Goal: Task Accomplishment & Management: Use online tool/utility

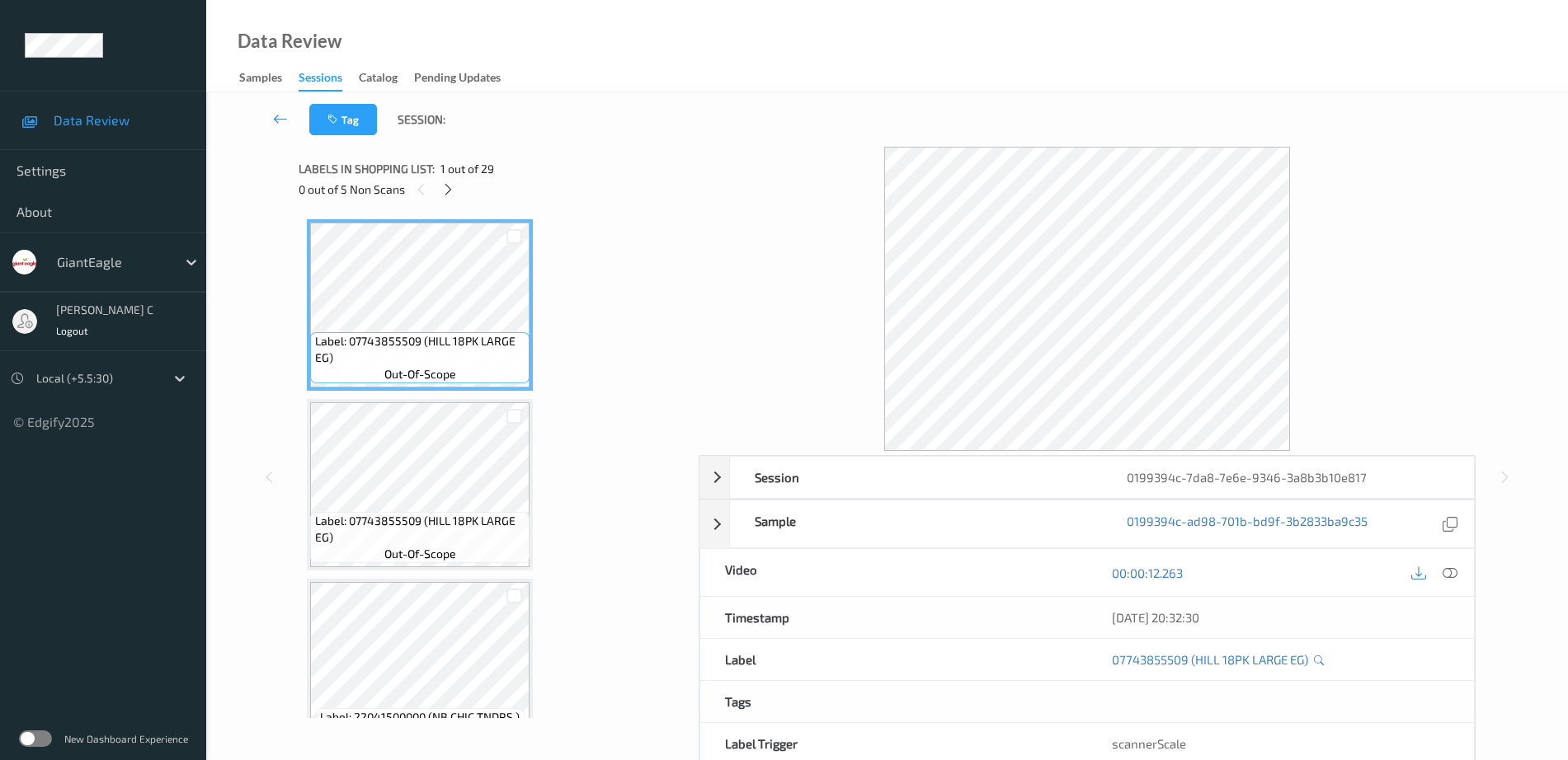
click at [458, 198] on div "0 out of 5 Non Scans" at bounding box center [492, 189] width 388 height 21
click at [445, 193] on icon at bounding box center [448, 190] width 14 height 15
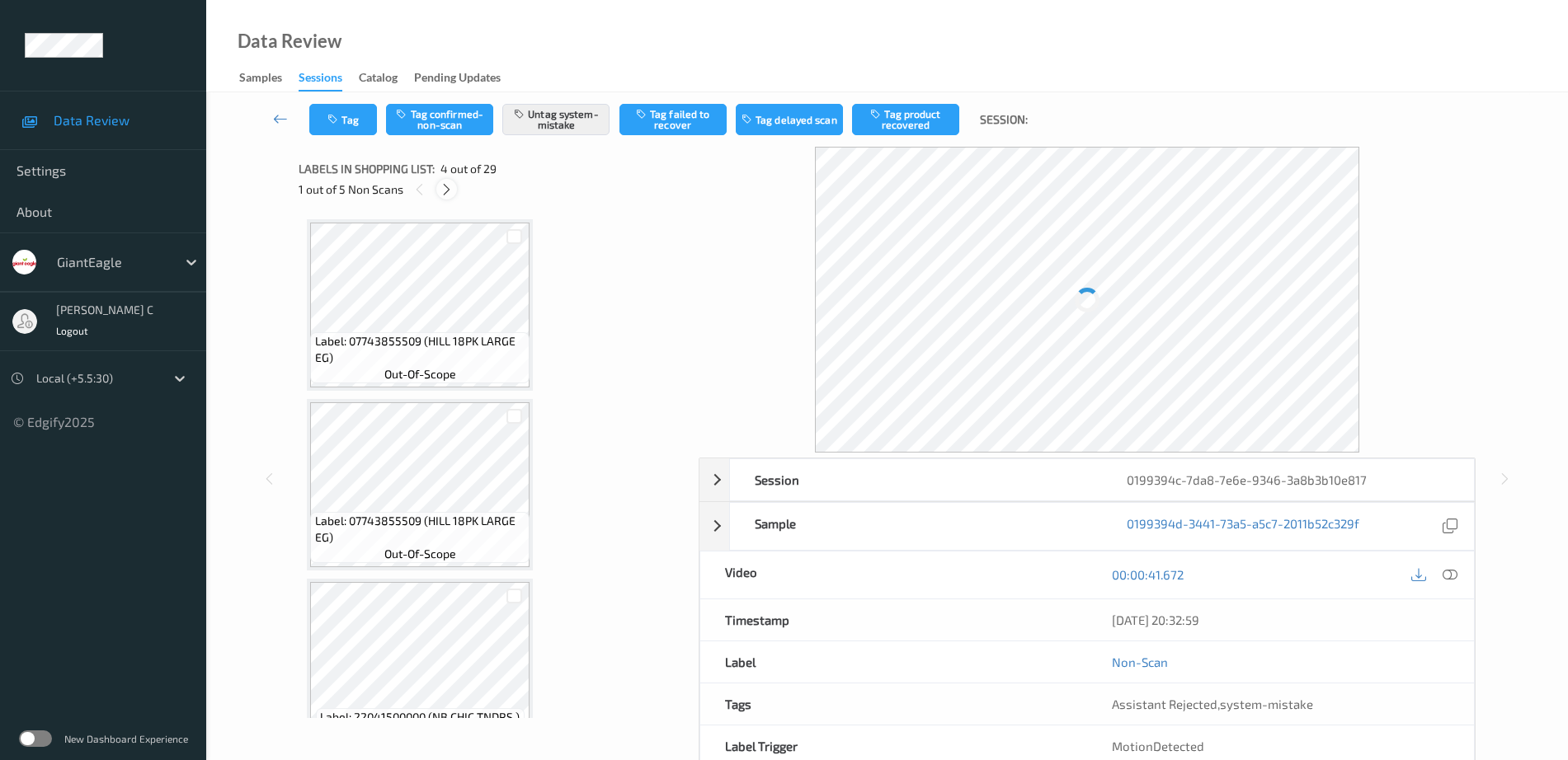
scroll to position [367, 0]
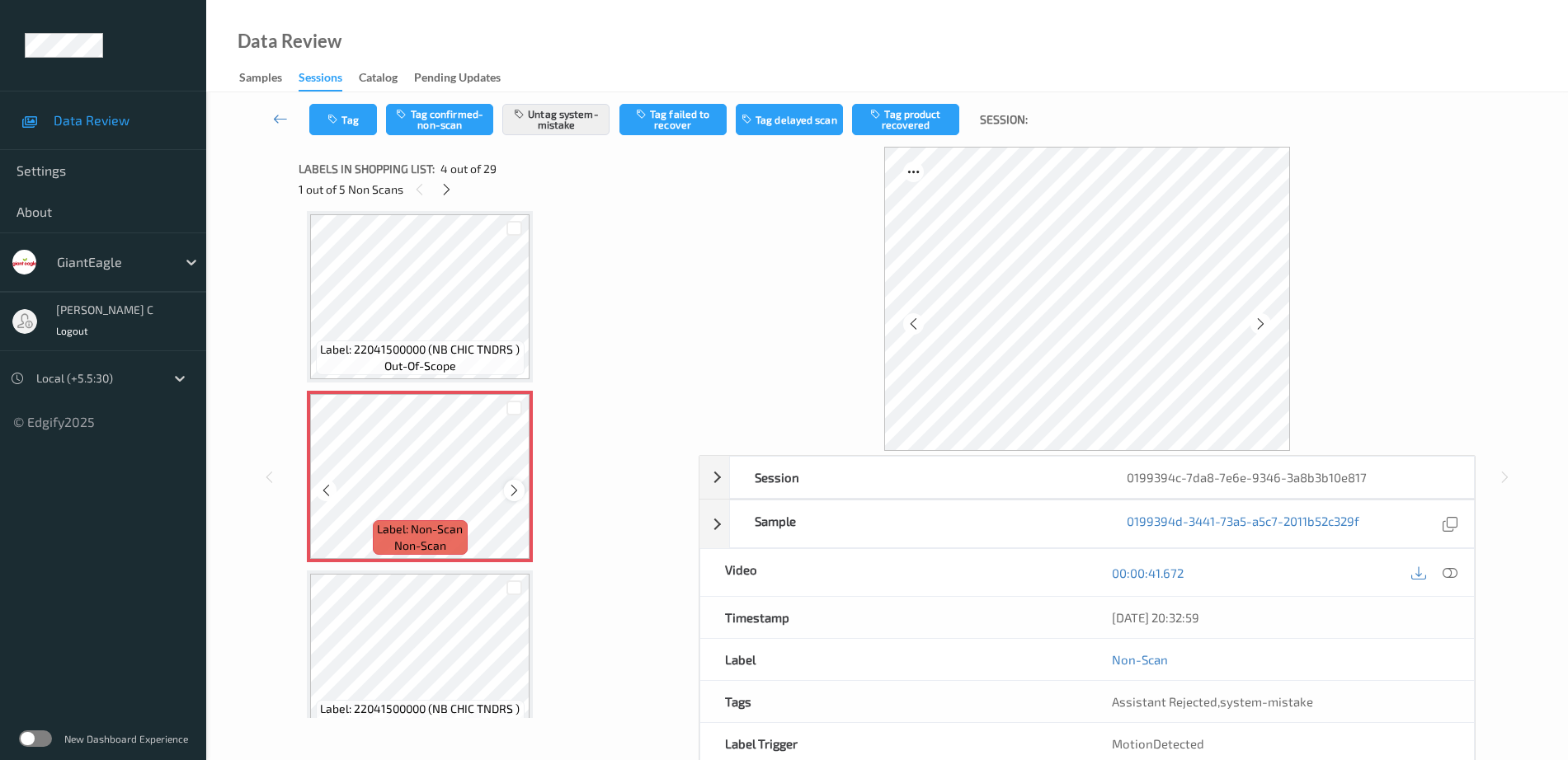
click at [512, 491] on icon at bounding box center [514, 491] width 14 height 15
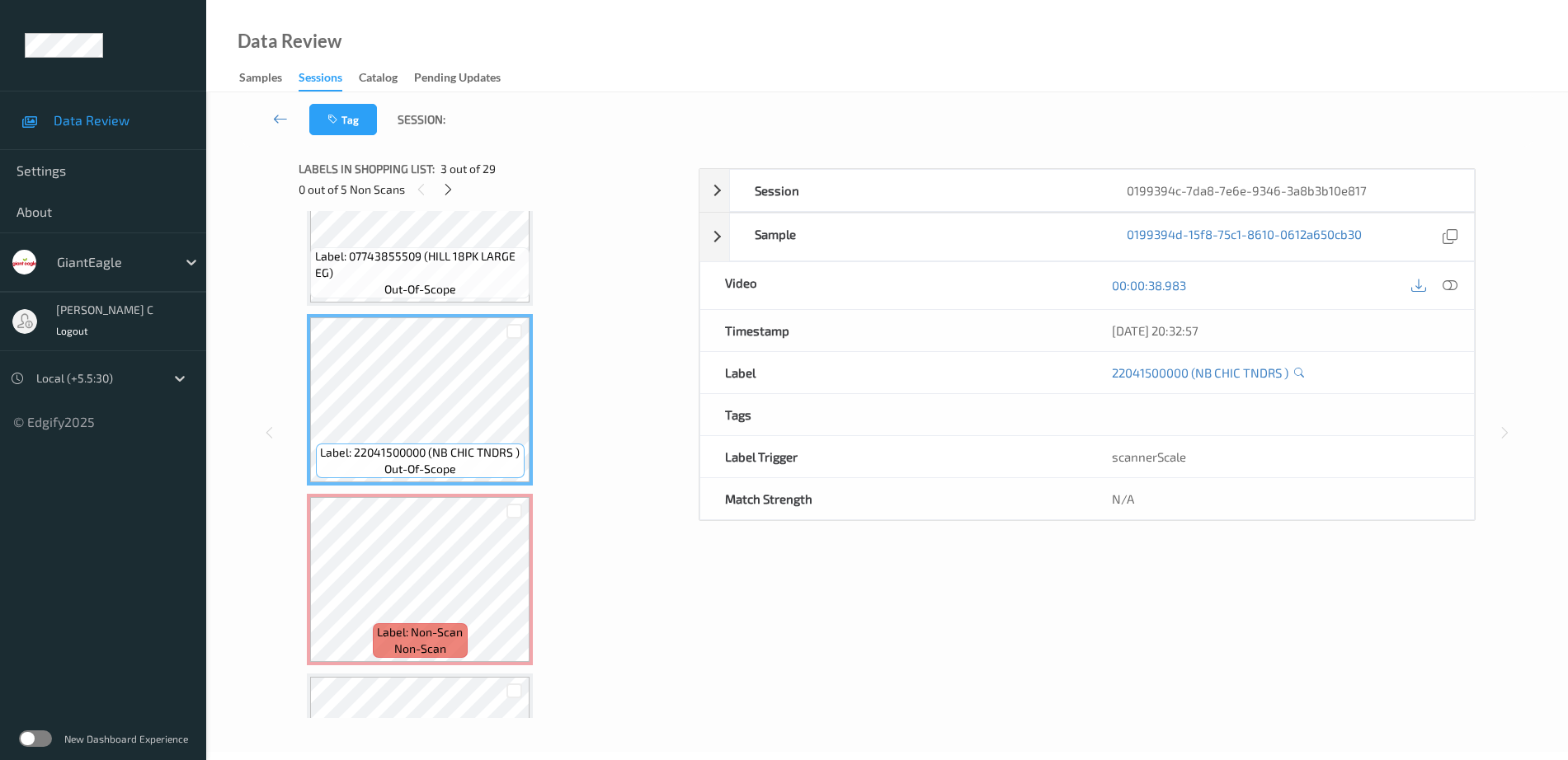
scroll to position [161, 0]
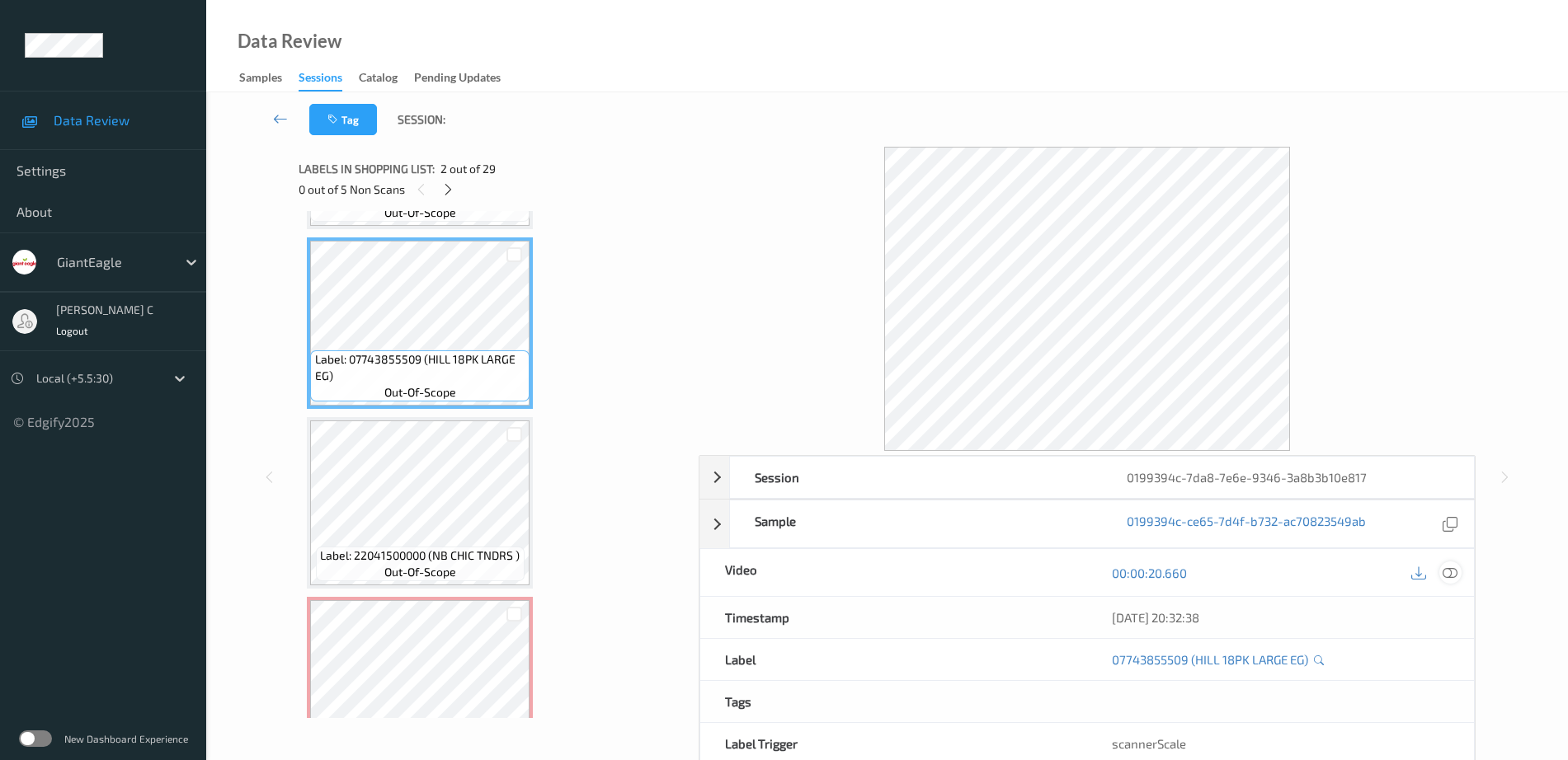
click at [1454, 574] on icon at bounding box center [1450, 573] width 15 height 15
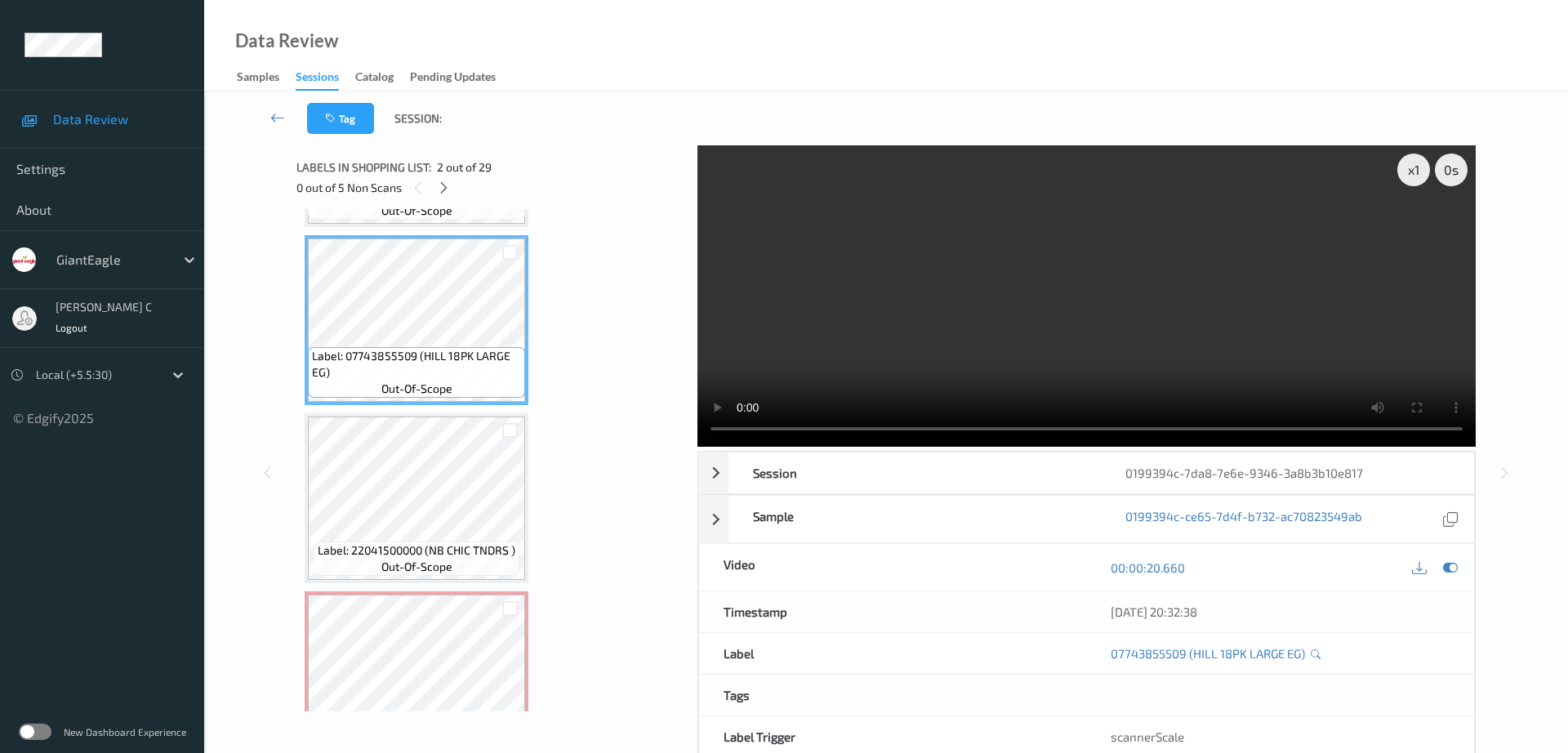
click at [719, 208] on video at bounding box center [1087, 296] width 778 height 301
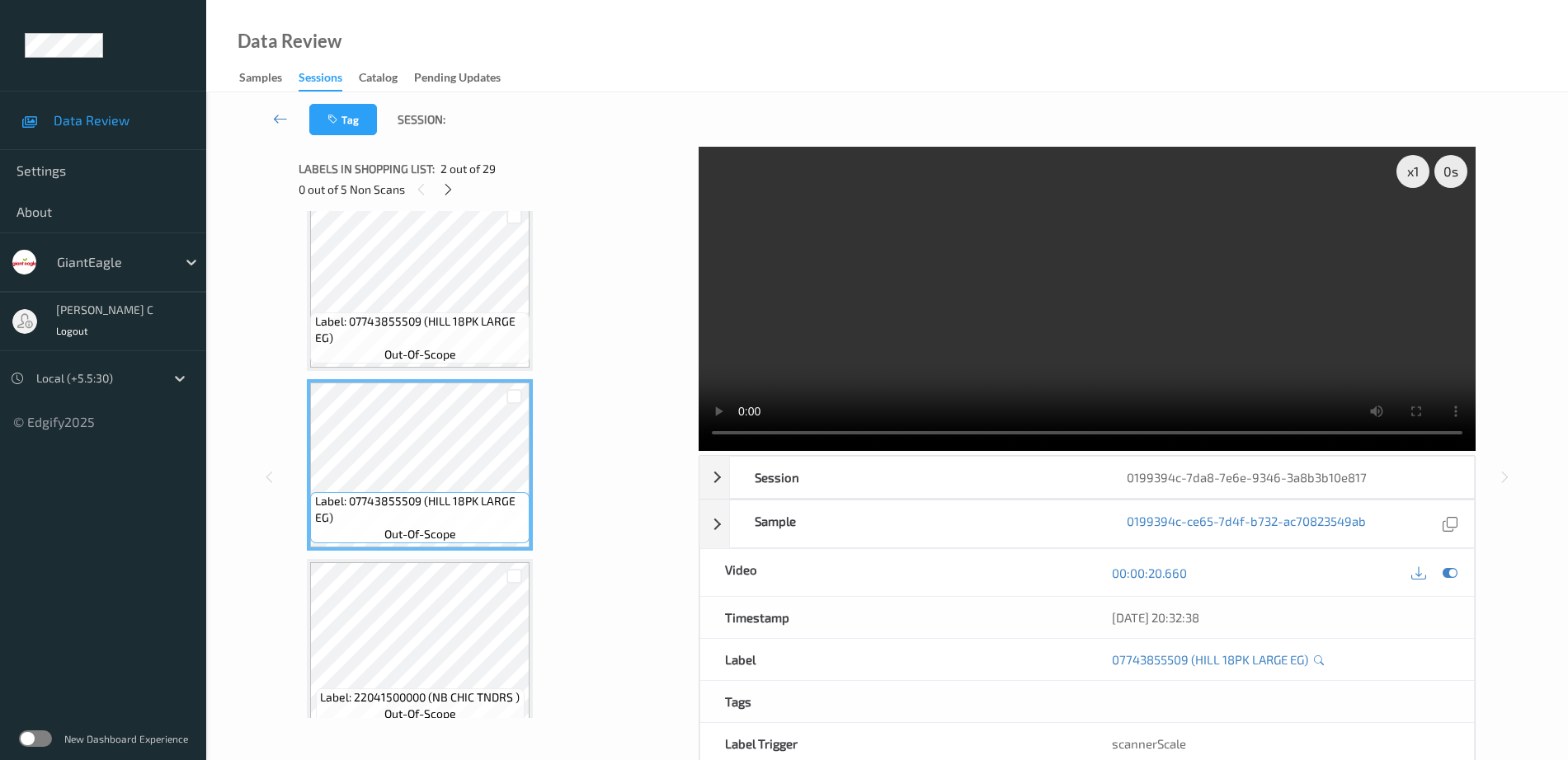
scroll to position [0, 0]
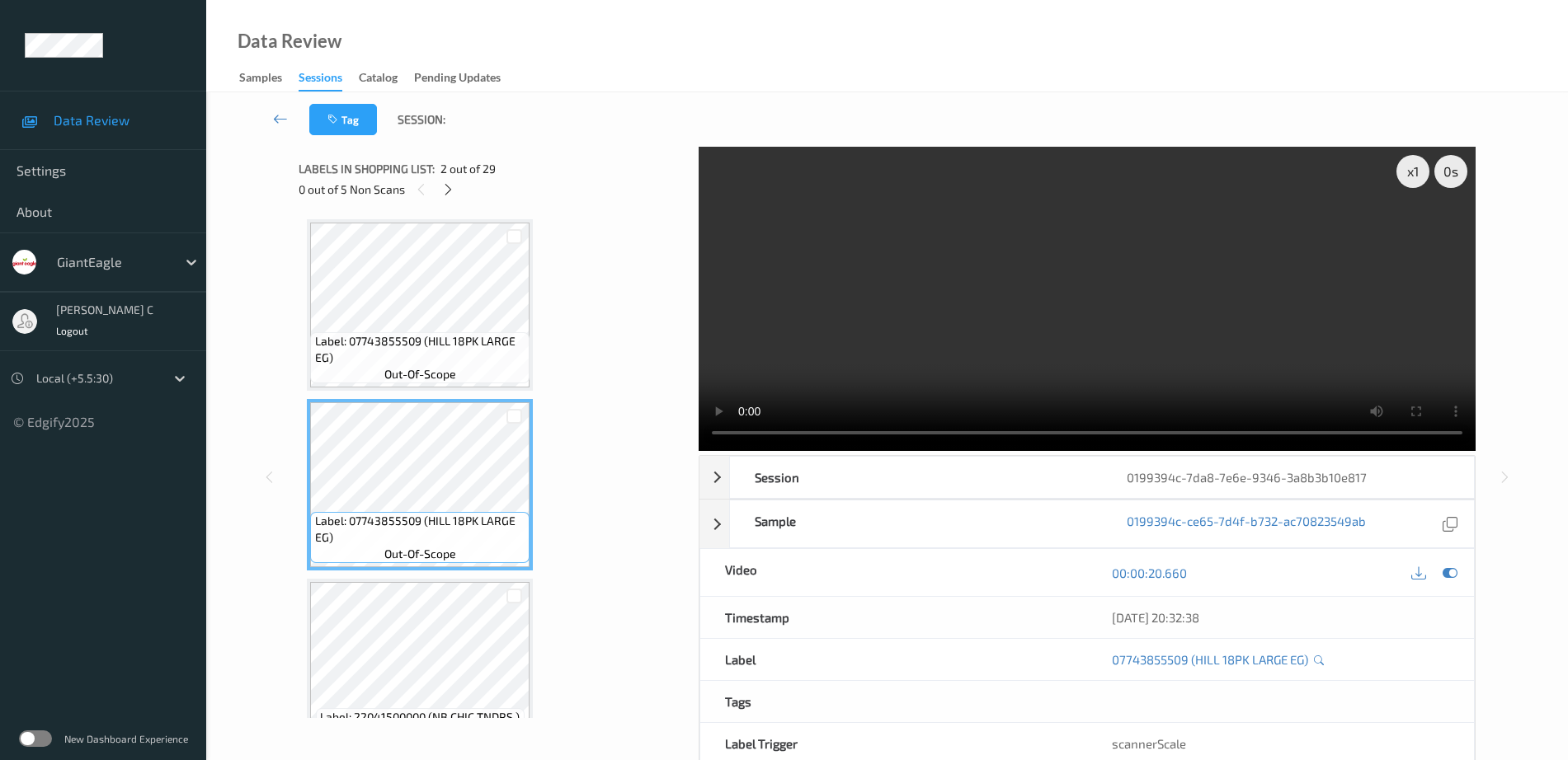
click at [414, 355] on span "Label: 07743855509 (HILL 18PK LARGE EG)" at bounding box center [419, 349] width 211 height 33
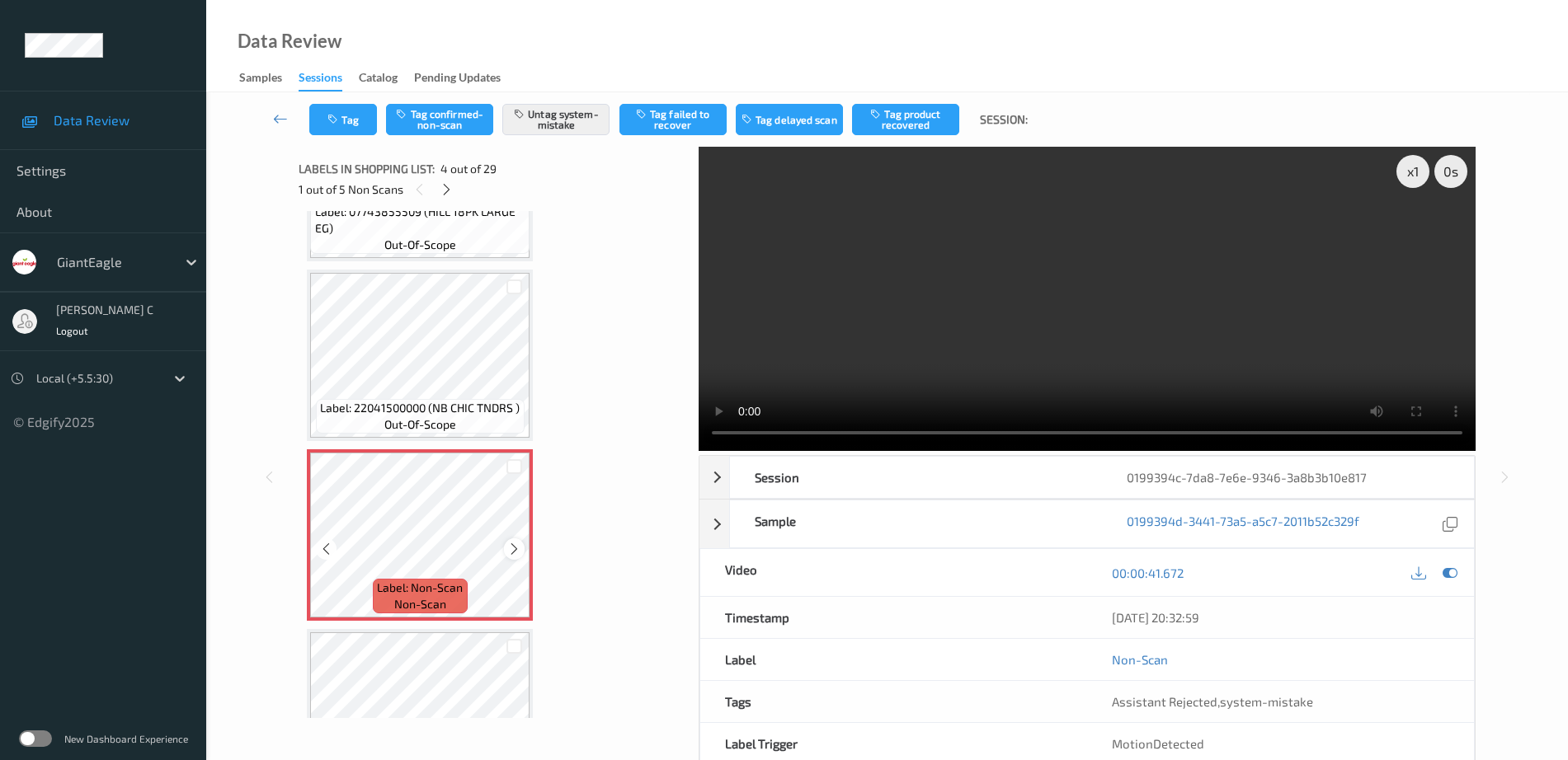
scroll to position [515, 0]
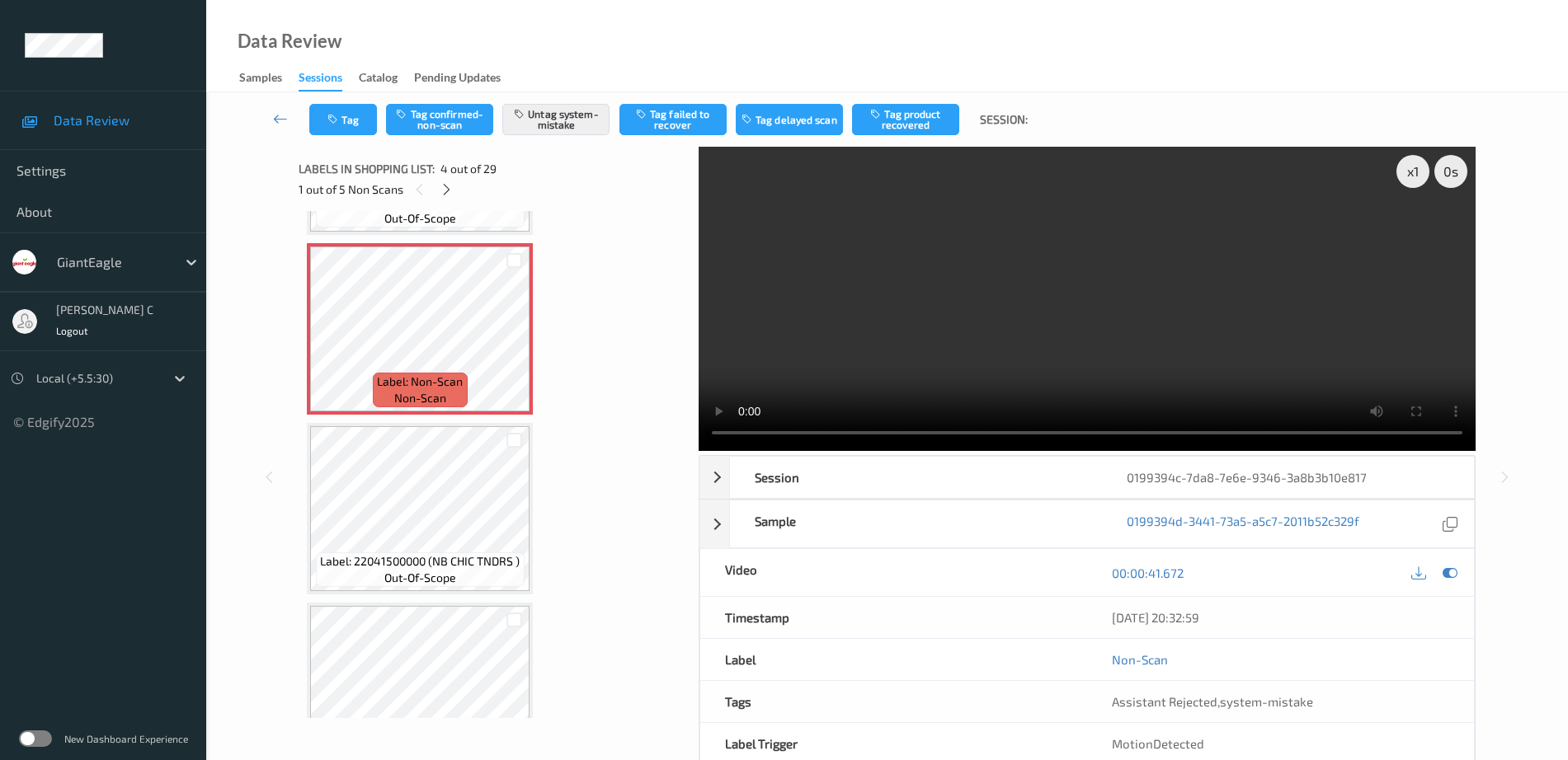
click at [468, 554] on span "Label: 22041500000 (NB CHIC TNDRS )" at bounding box center [419, 561] width 199 height 16
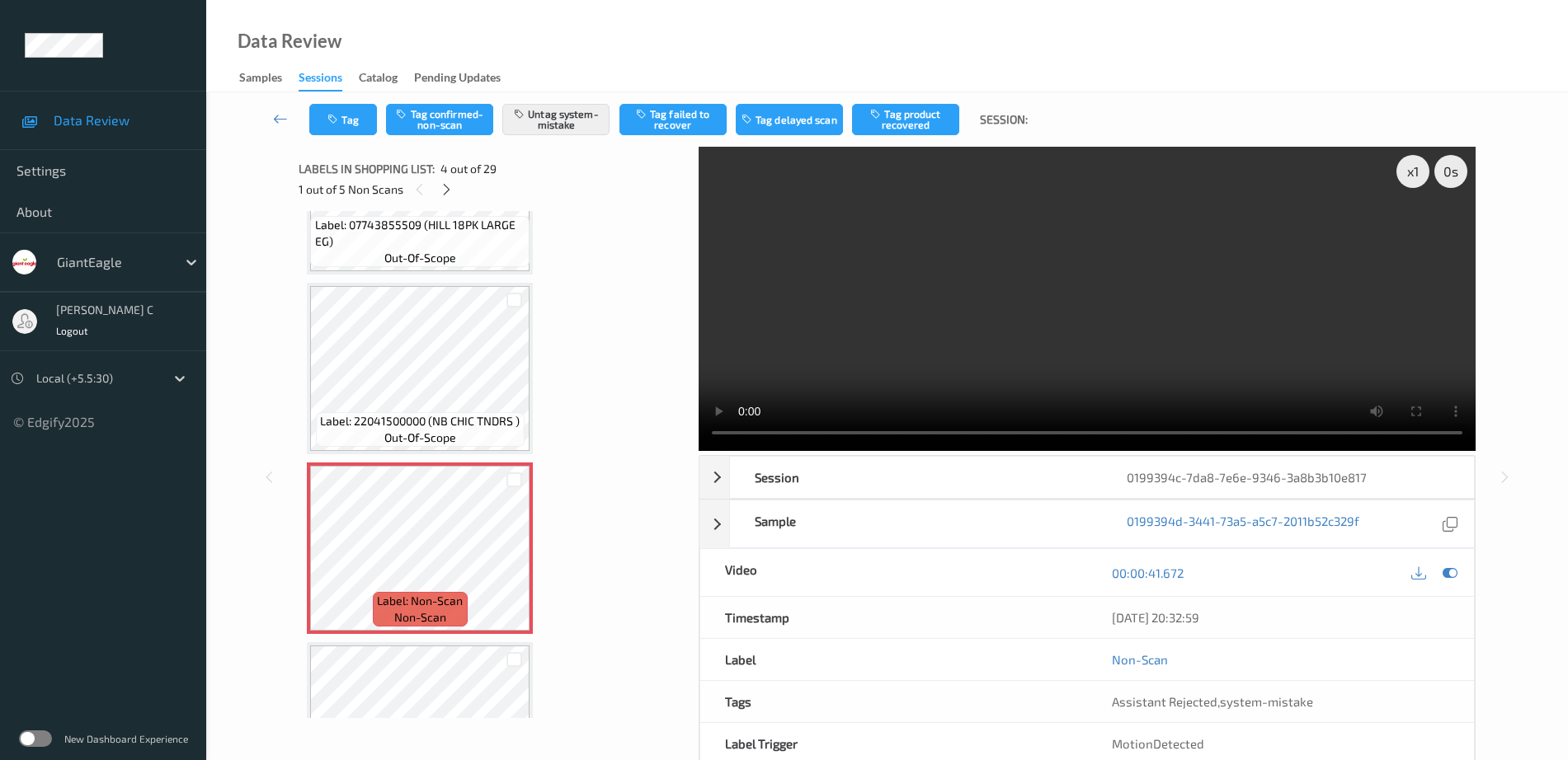
scroll to position [413, 0]
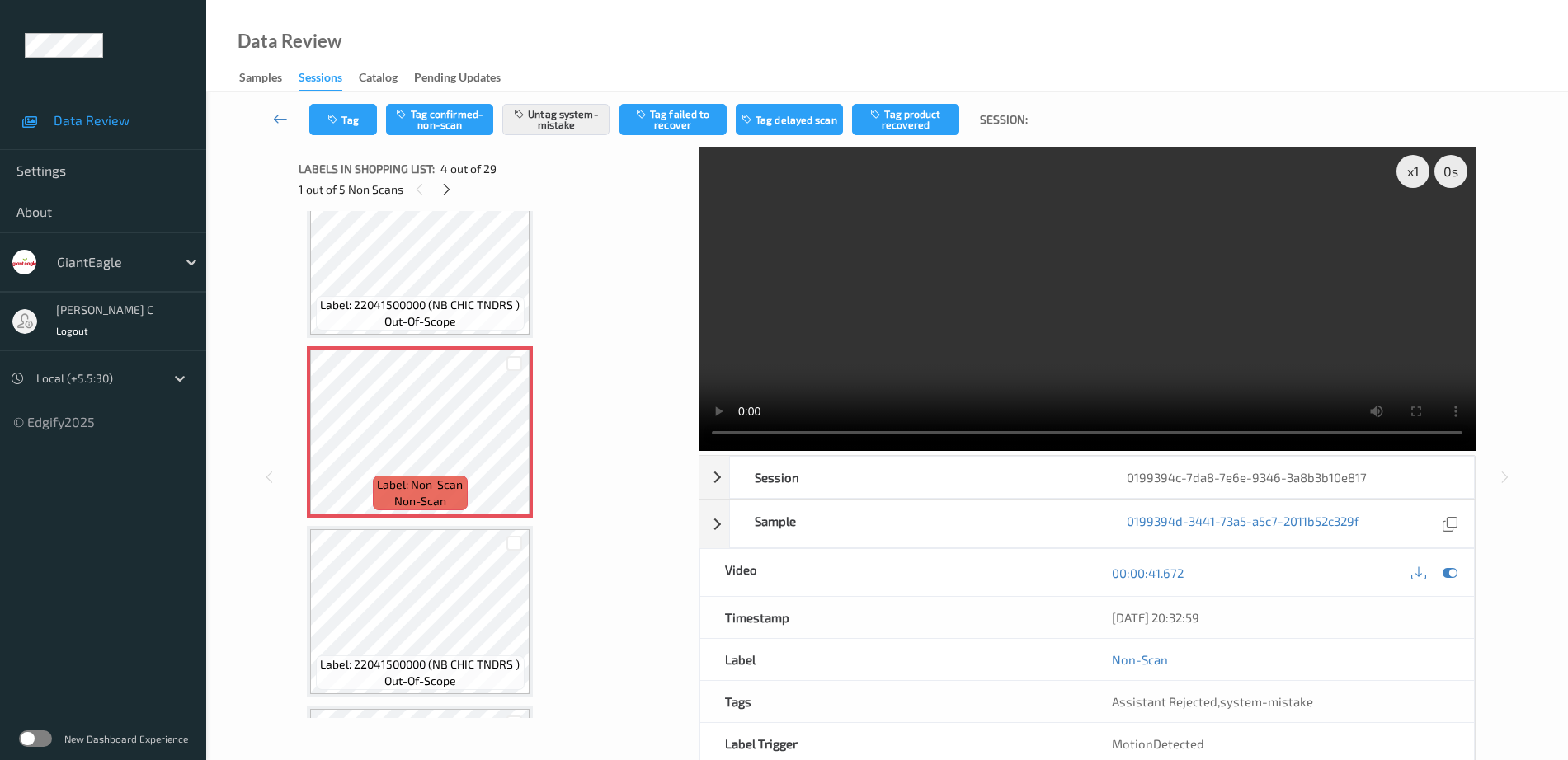
click at [418, 484] on span "Label: Non-Scan" at bounding box center [419, 484] width 86 height 16
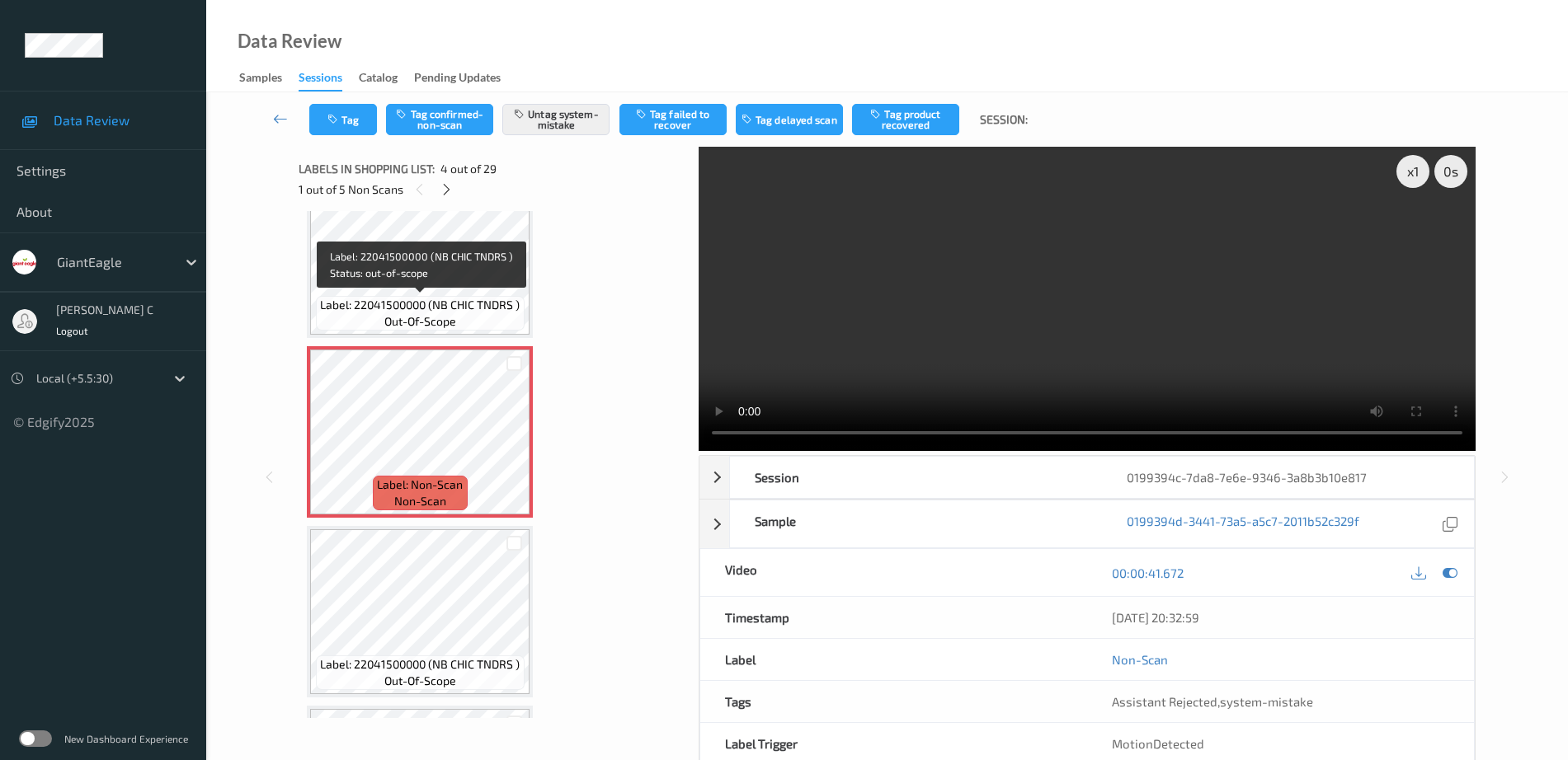
click at [444, 313] on span "out-of-scope" at bounding box center [420, 321] width 72 height 16
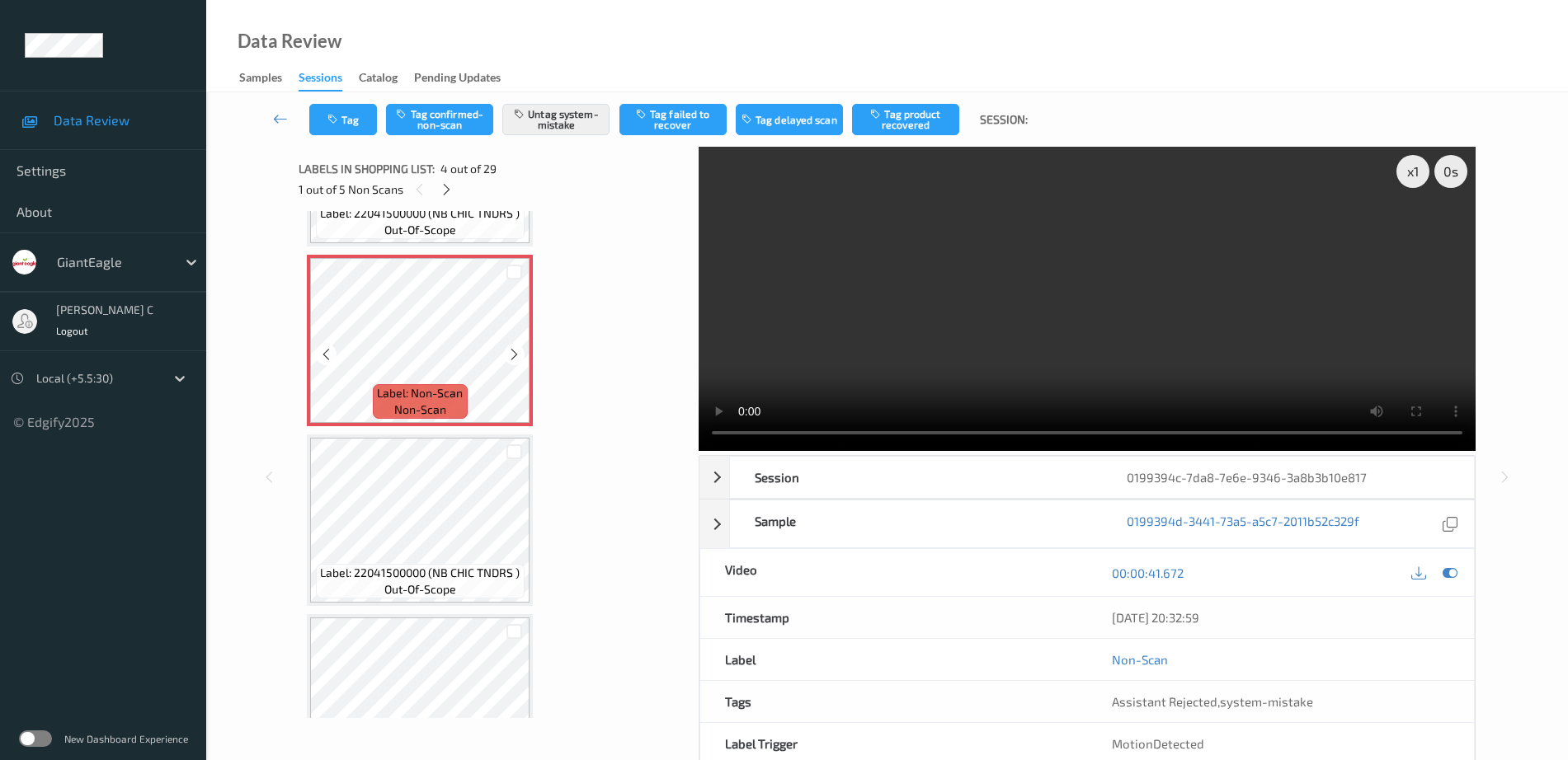
scroll to position [515, 0]
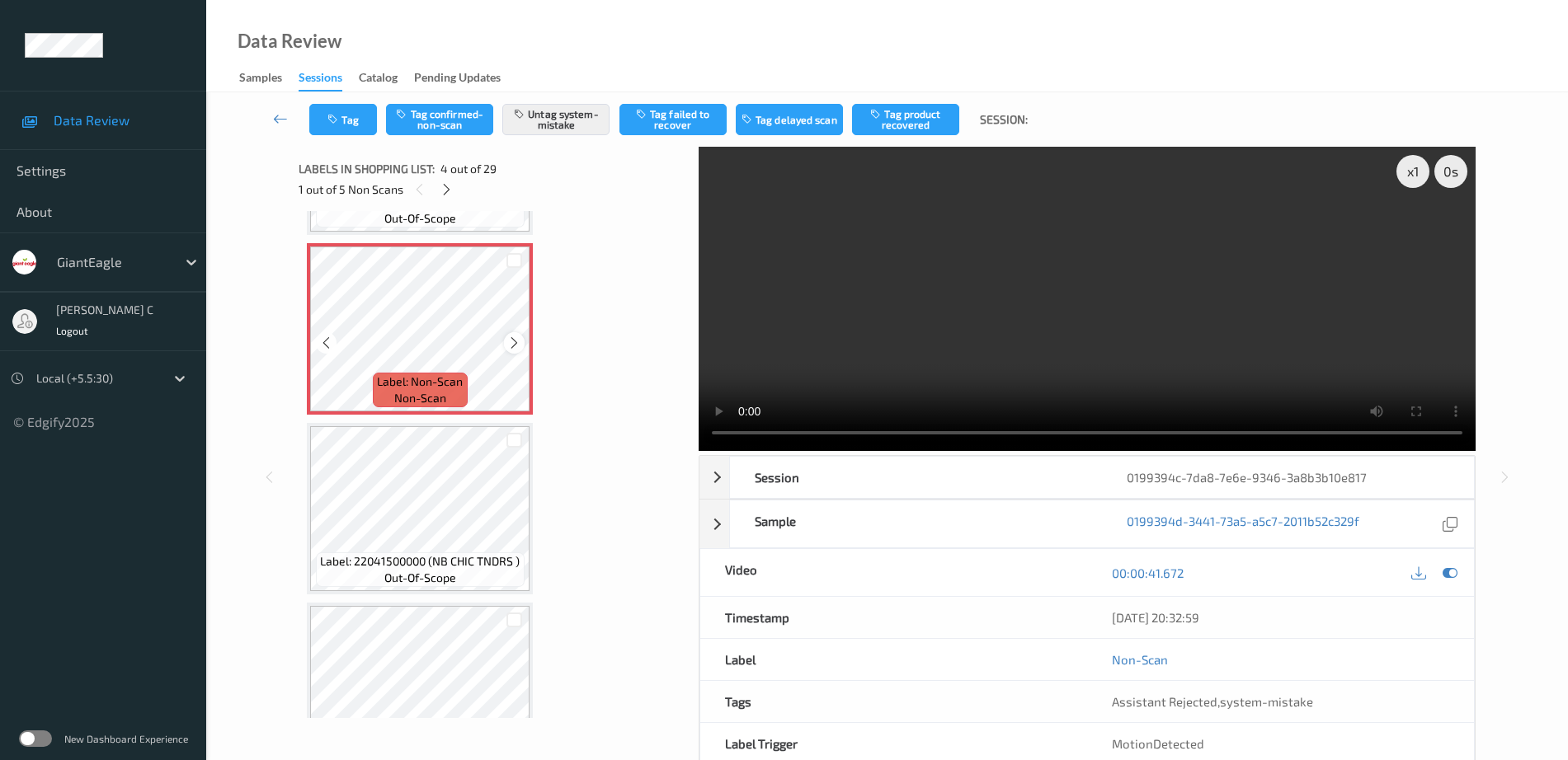
click at [519, 347] on icon at bounding box center [514, 343] width 14 height 15
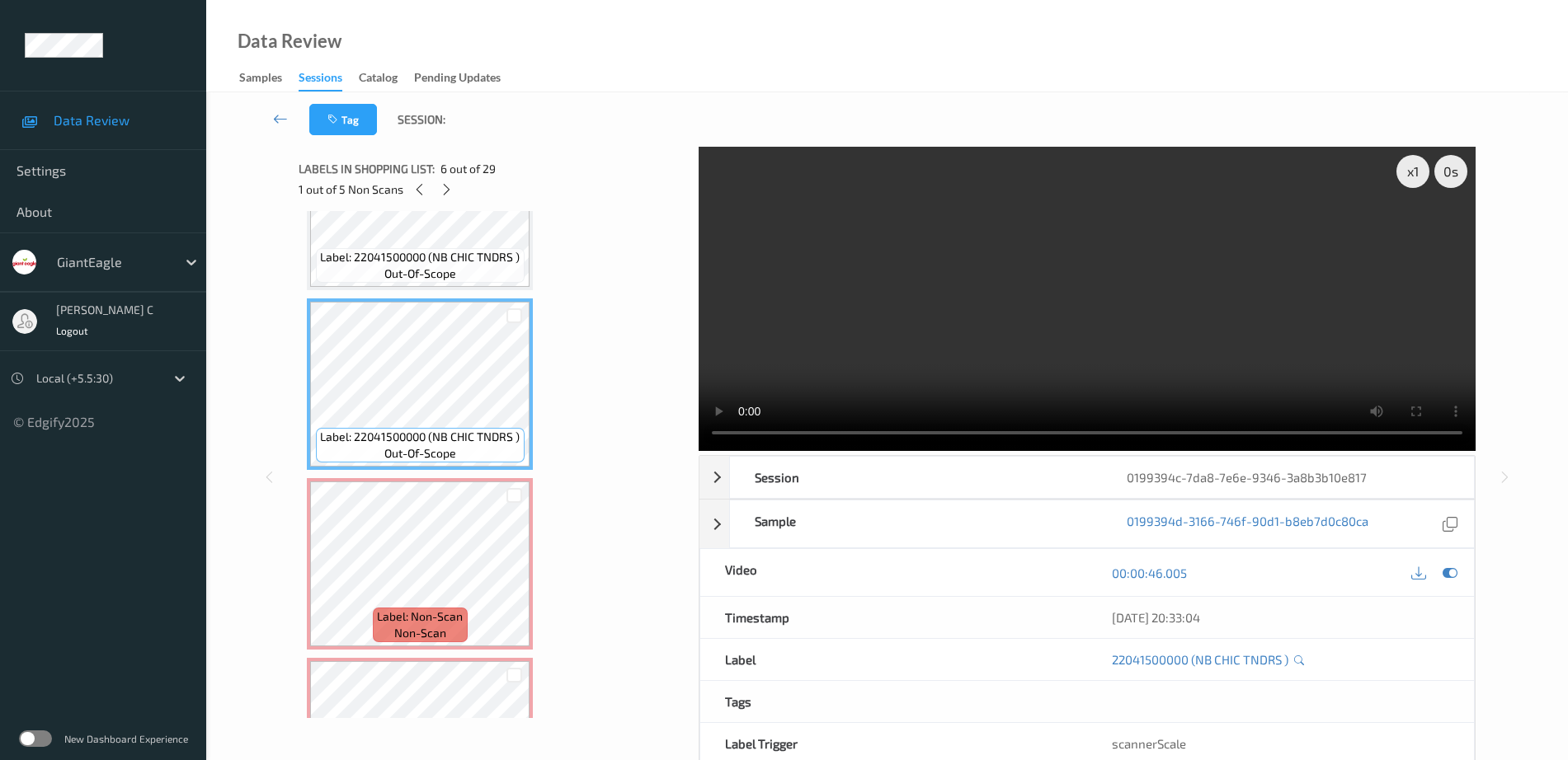
scroll to position [824, 0]
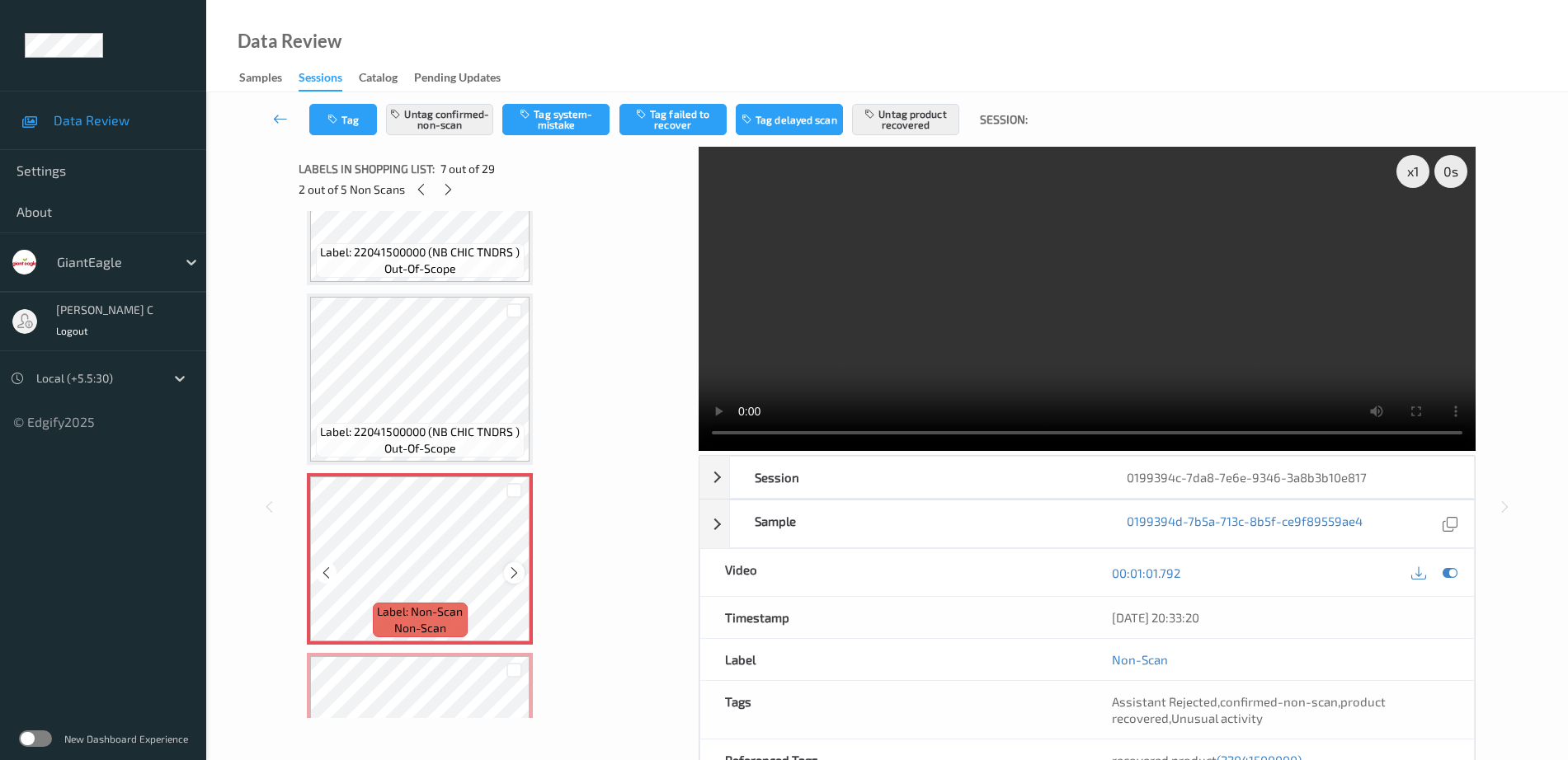
click at [515, 566] on icon at bounding box center [514, 573] width 14 height 15
click at [515, 569] on icon at bounding box center [514, 573] width 14 height 15
click at [1453, 575] on icon at bounding box center [1450, 573] width 15 height 15
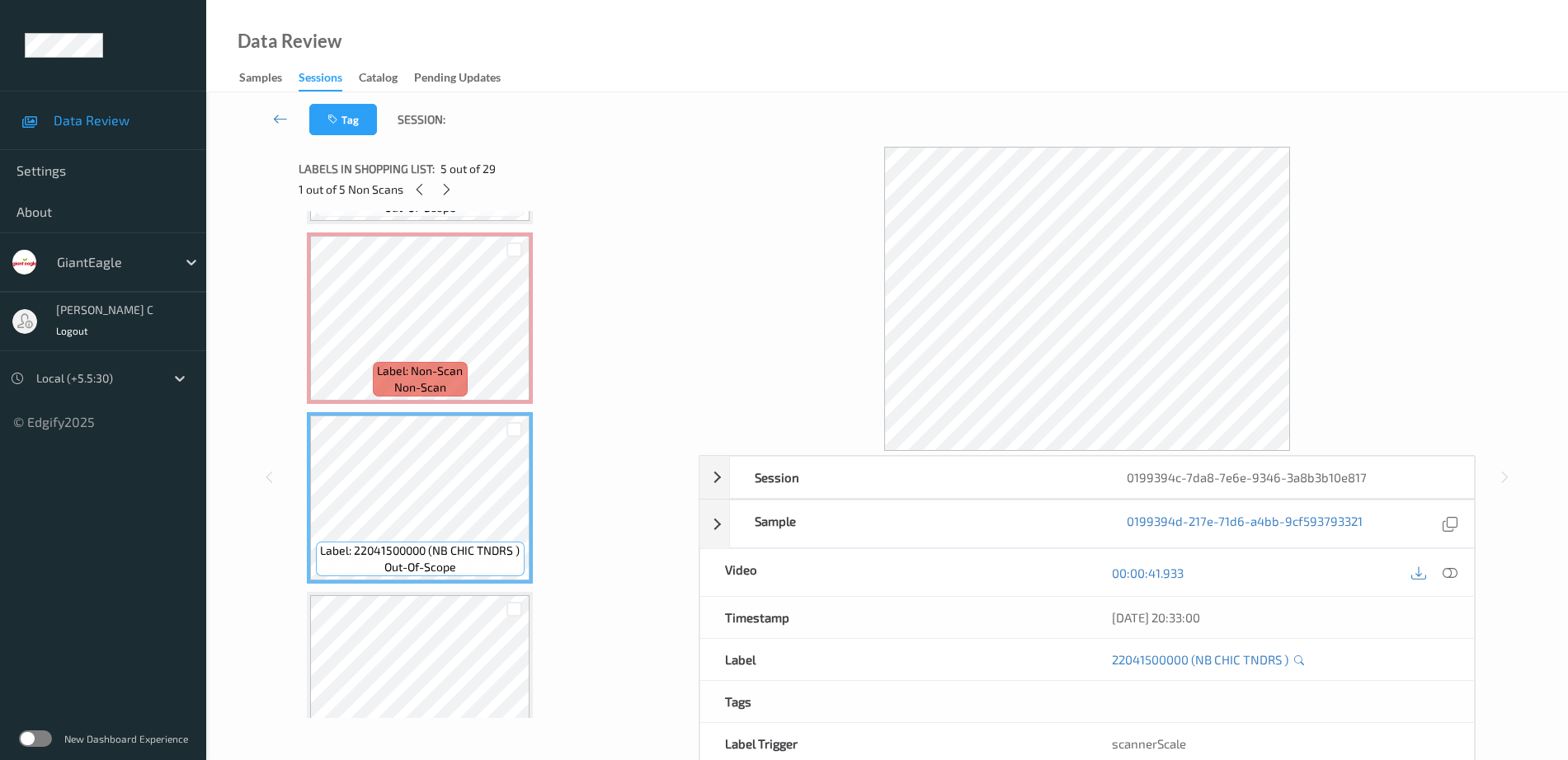
scroll to position [515, 0]
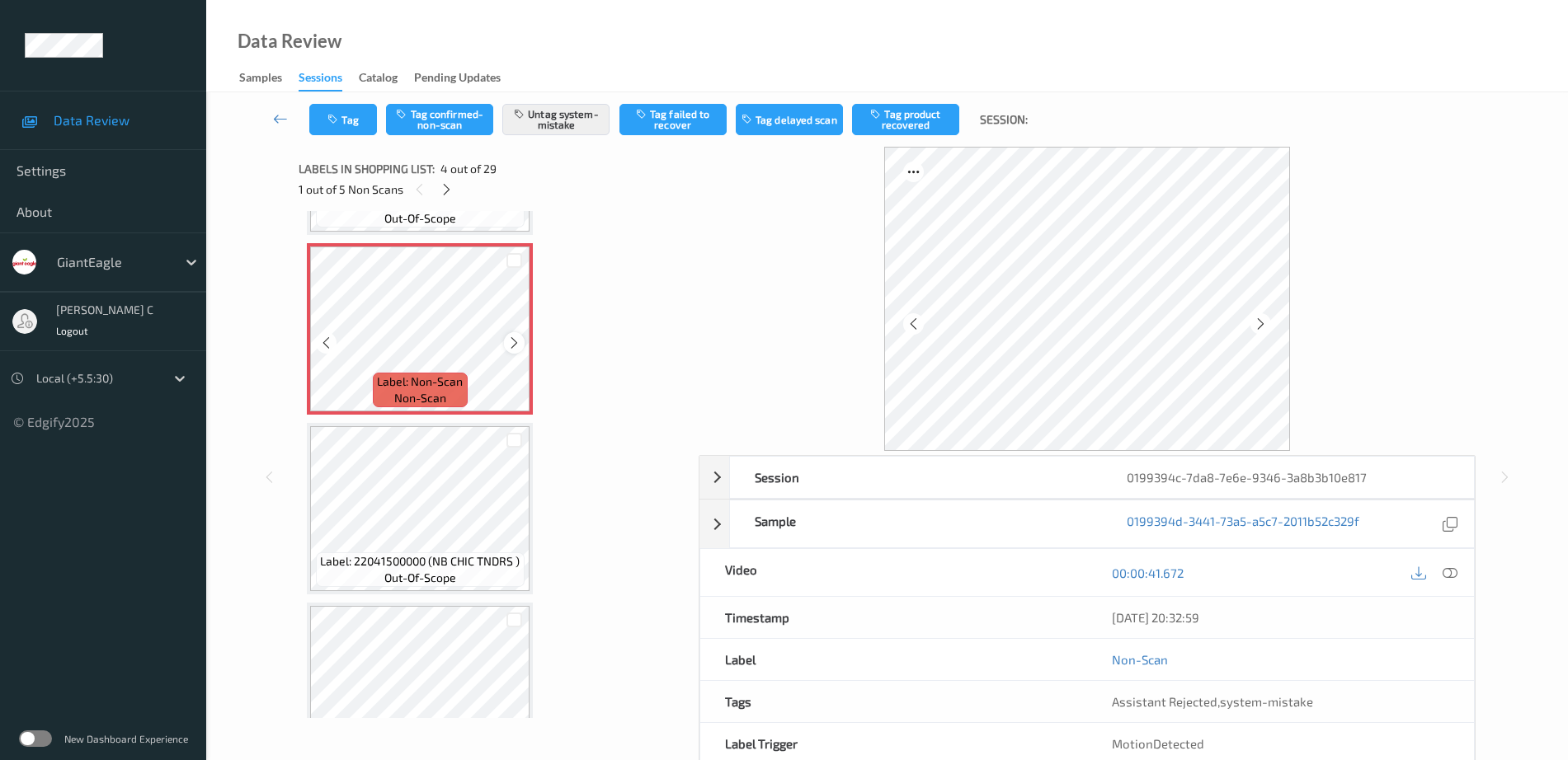
click at [505, 349] on div "Label: Non-Scan non-scan" at bounding box center [419, 329] width 226 height 172
click at [515, 339] on icon at bounding box center [514, 343] width 14 height 15
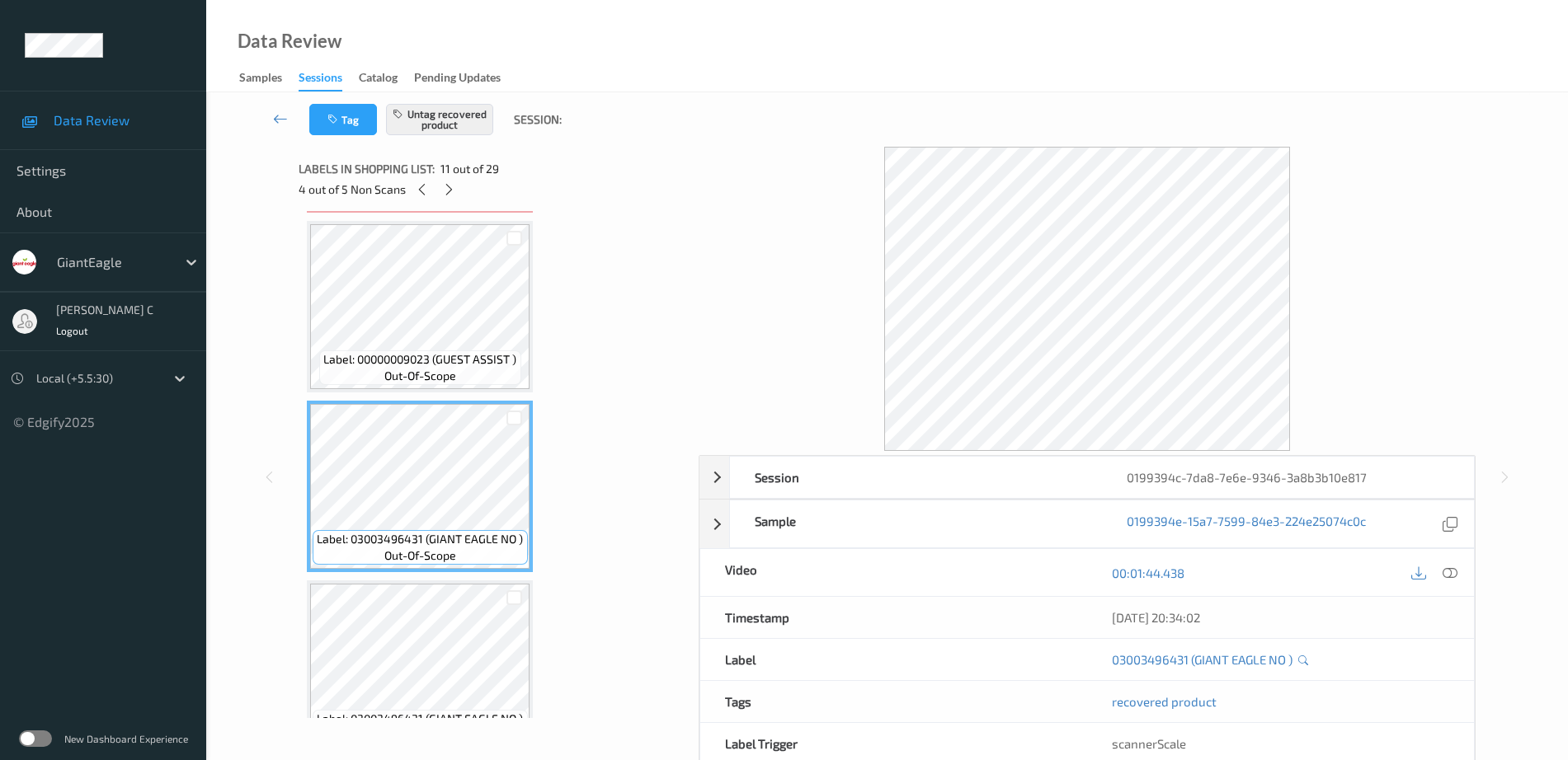
scroll to position [1648, 0]
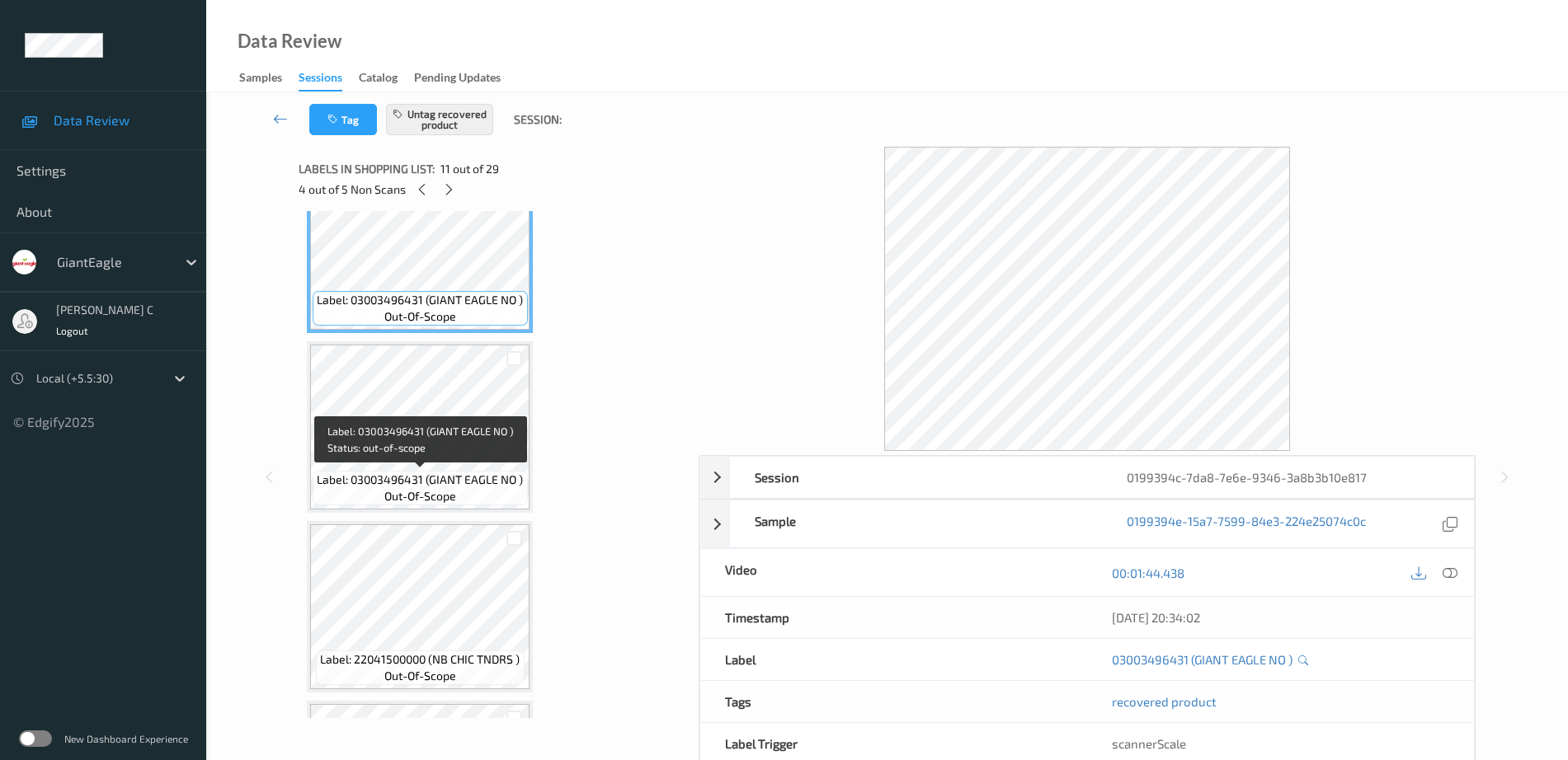
click at [420, 490] on span "out-of-scope" at bounding box center [420, 496] width 72 height 16
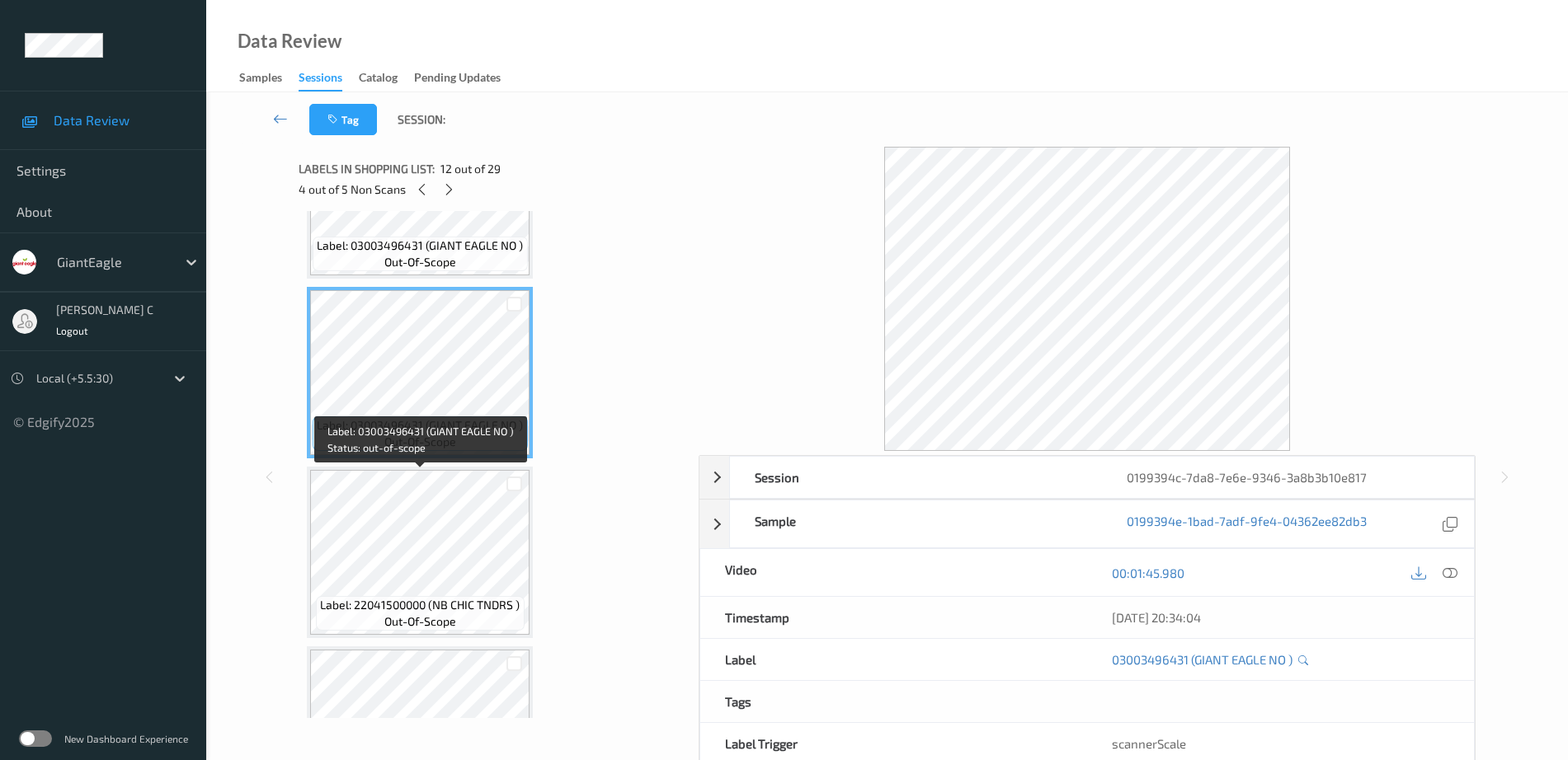
scroll to position [1957, 0]
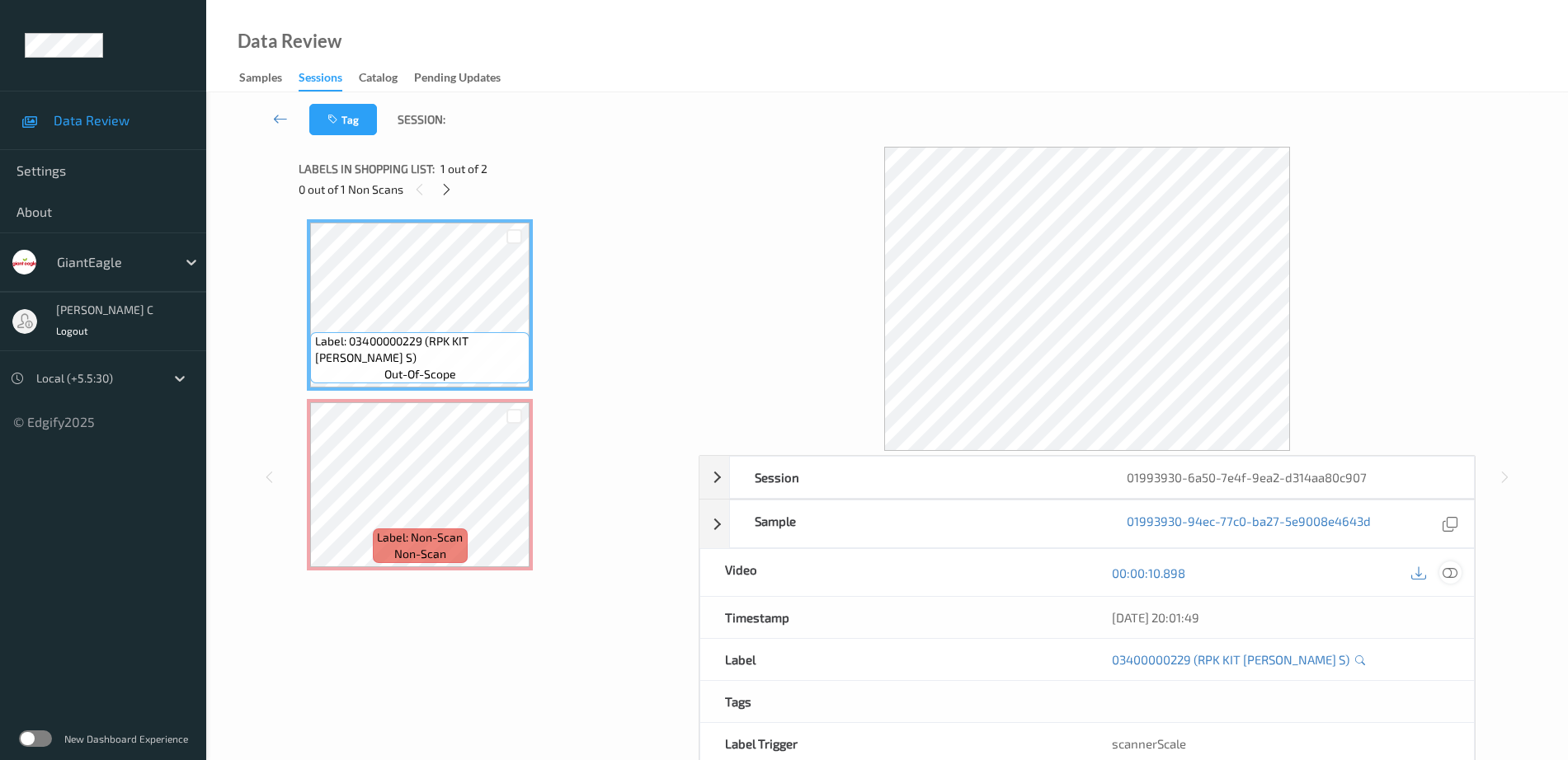
click at [1452, 574] on icon at bounding box center [1450, 573] width 15 height 15
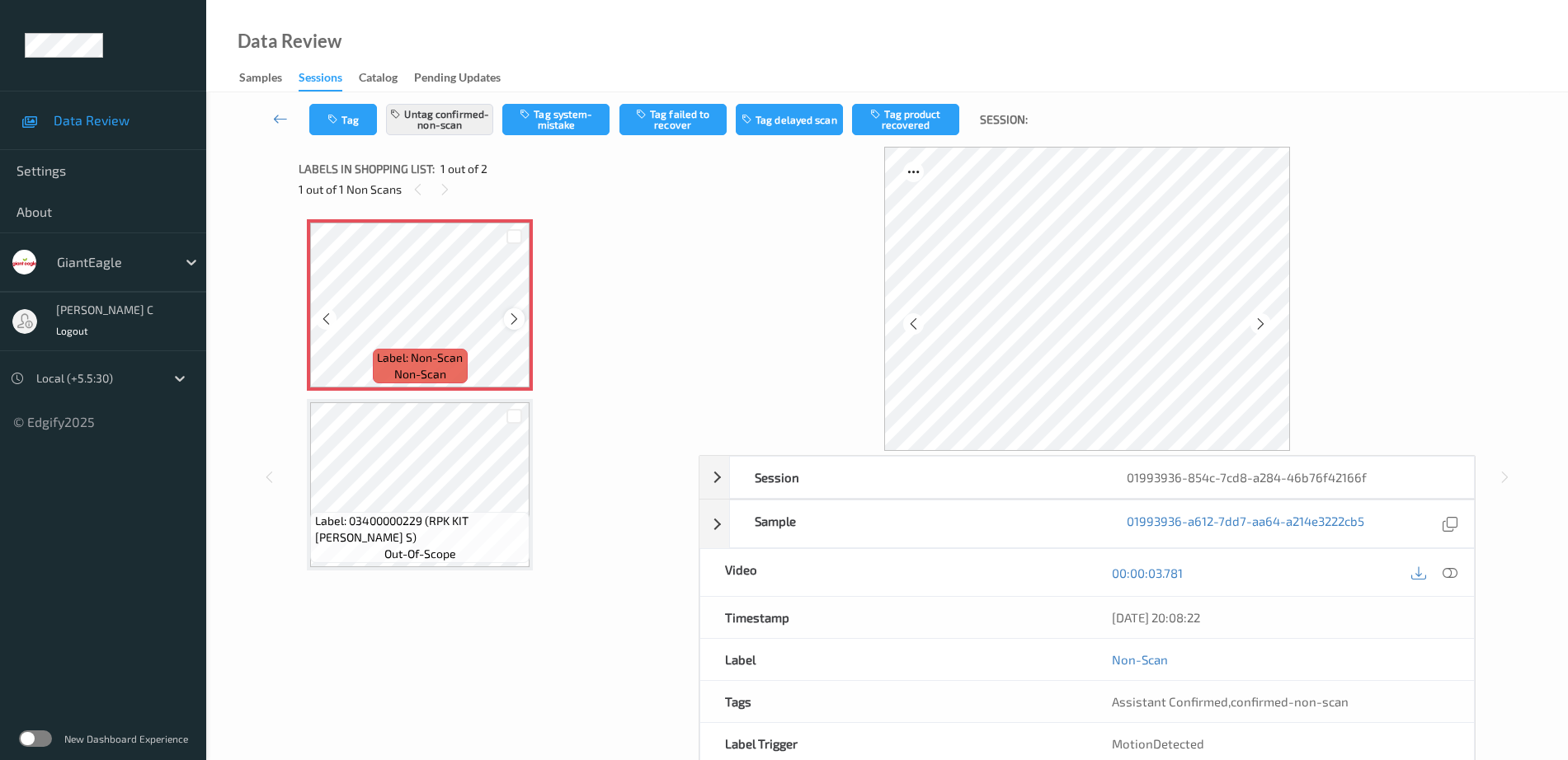
click at [515, 314] on icon at bounding box center [514, 319] width 14 height 15
click at [515, 316] on icon at bounding box center [514, 319] width 14 height 15
click at [1440, 571] on div at bounding box center [1450, 573] width 23 height 23
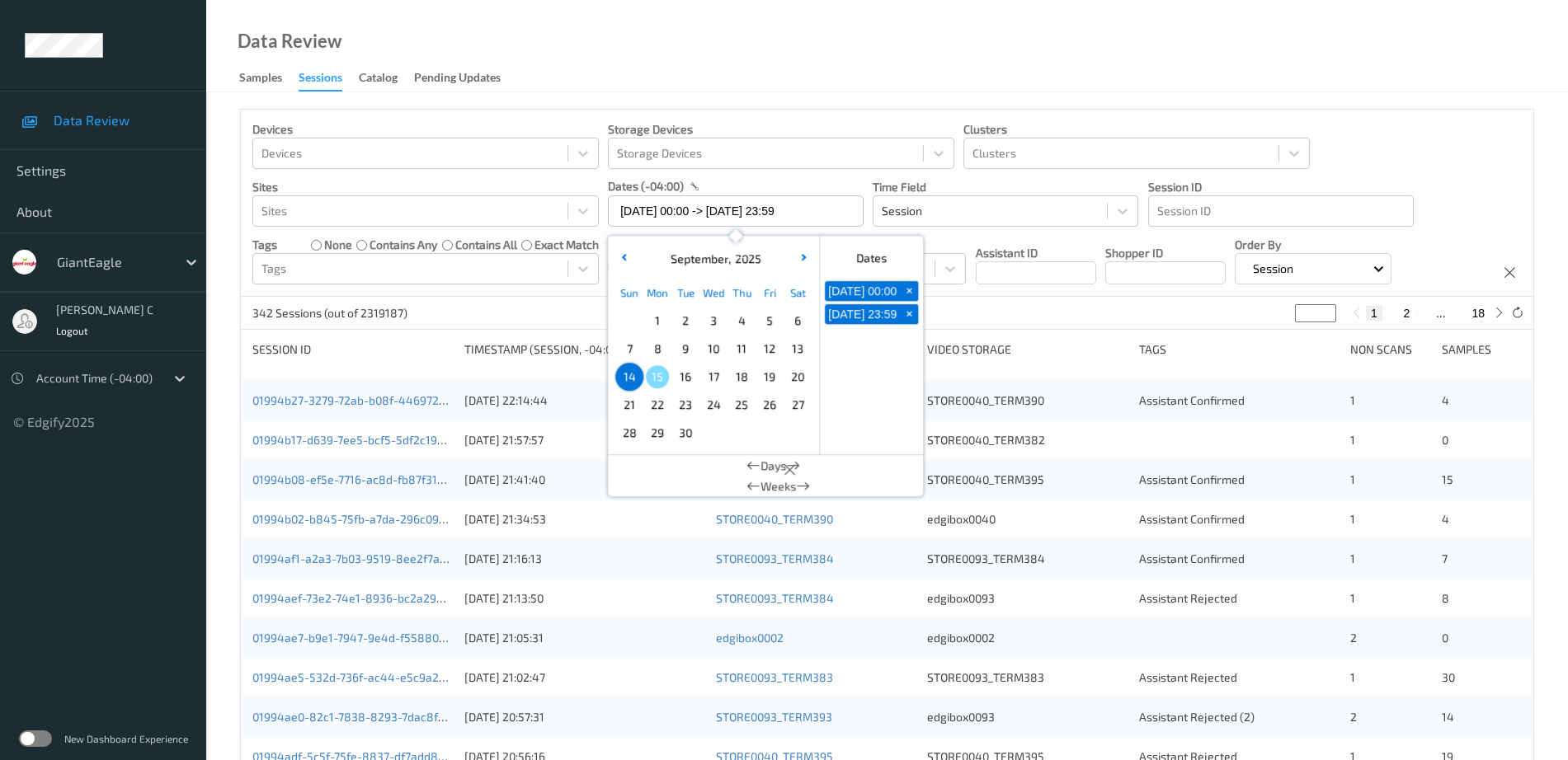
click at [704, 204] on input "[DATE] 00:00 -> [DATE] 23:59" at bounding box center [735, 211] width 256 height 31
click at [739, 353] on span "11" at bounding box center [741, 348] width 23 height 23
type input "[DATE] 00:00 -> [DATE] 23:59"
click at [887, 76] on div "Data Review Samples Sessions Catalog Pending Updates" at bounding box center [886, 46] width 1361 height 93
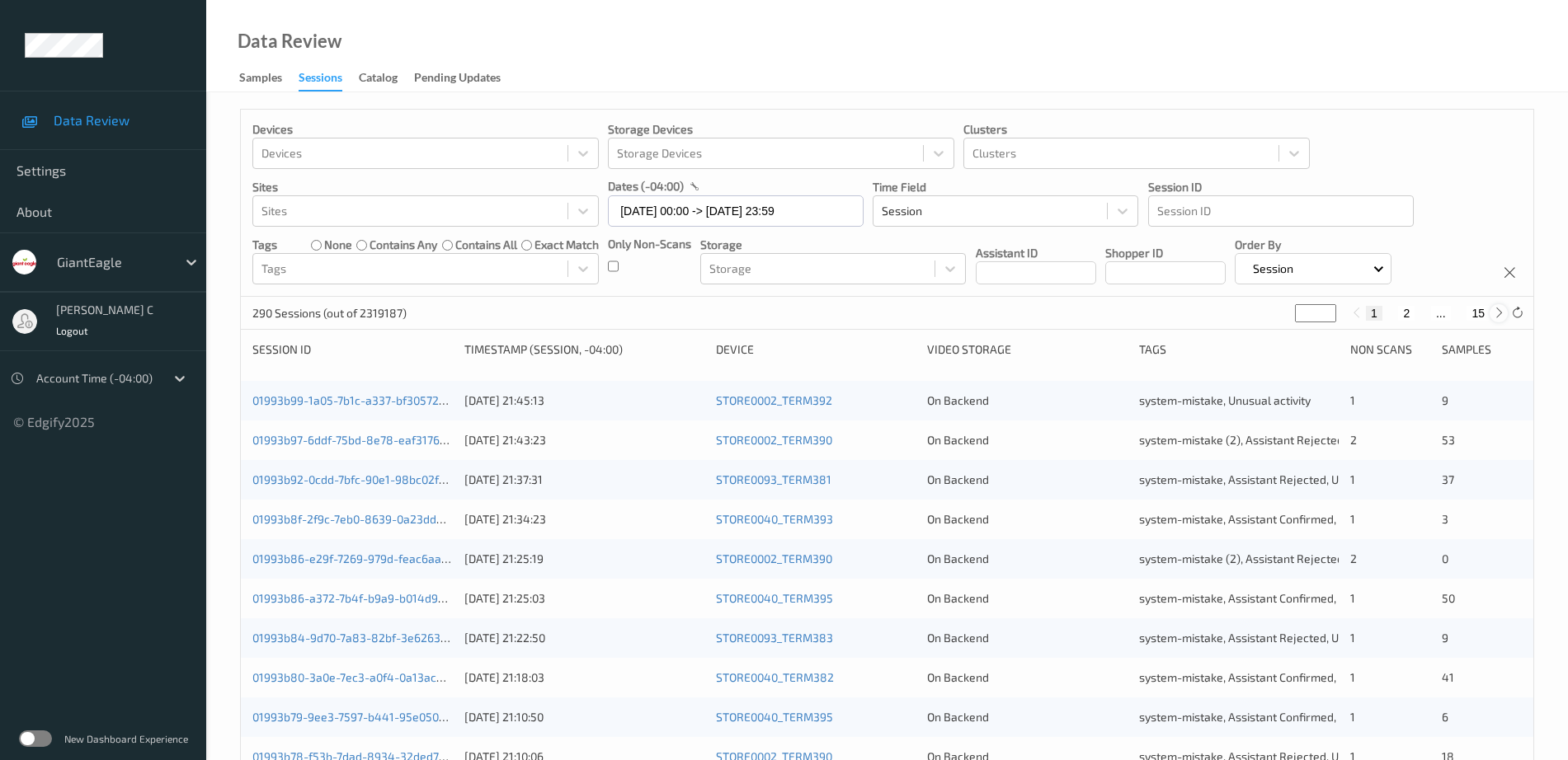
click at [1501, 311] on icon at bounding box center [1498, 312] width 12 height 12
type input "*"
click at [1307, 309] on input "*" at bounding box center [1316, 312] width 42 height 18
type input "*"
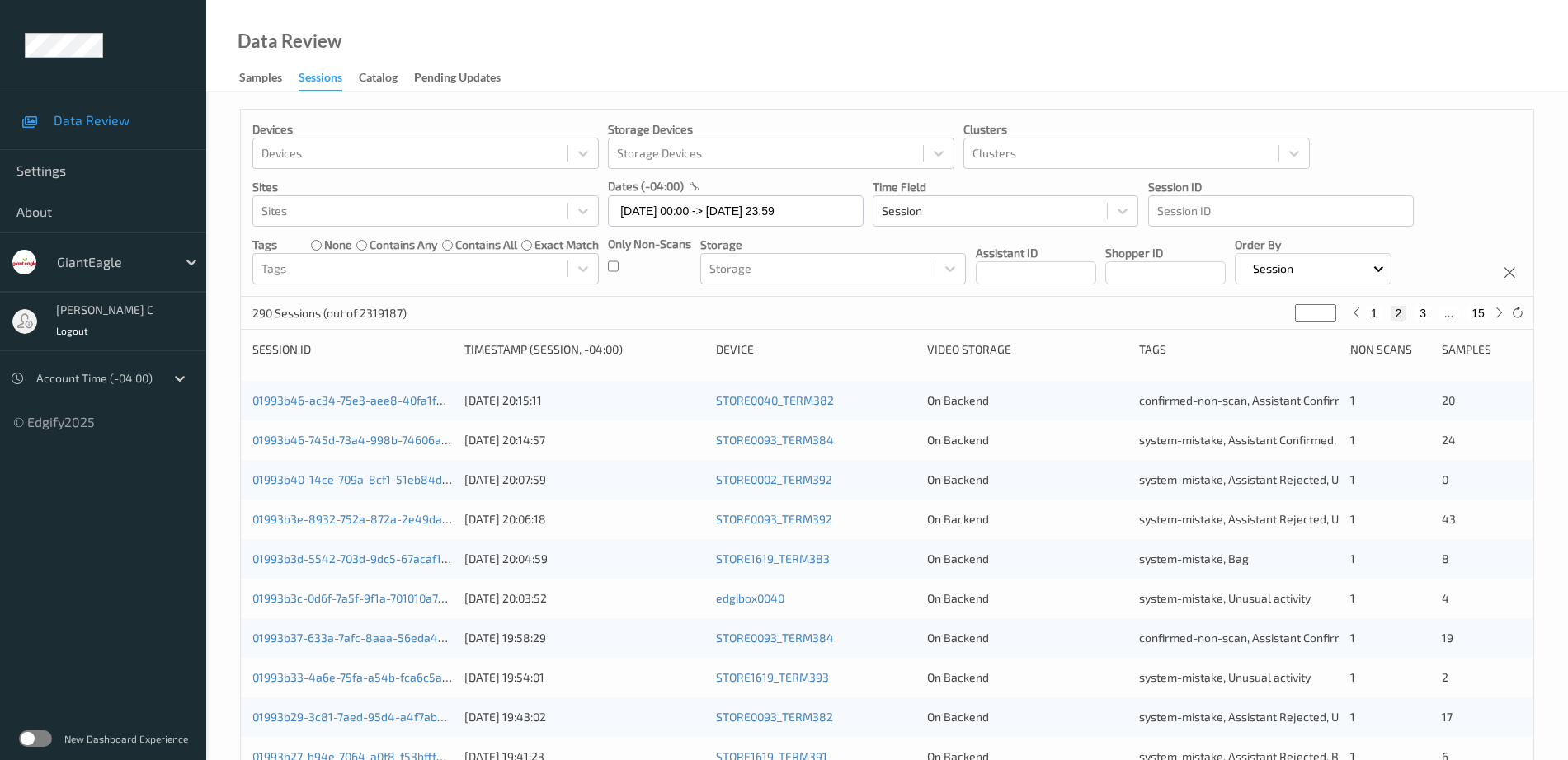
type input "*"
type input "**"
click at [1304, 26] on div "Data Review Samples Sessions Catalog Pending Updates" at bounding box center [886, 46] width 1361 height 93
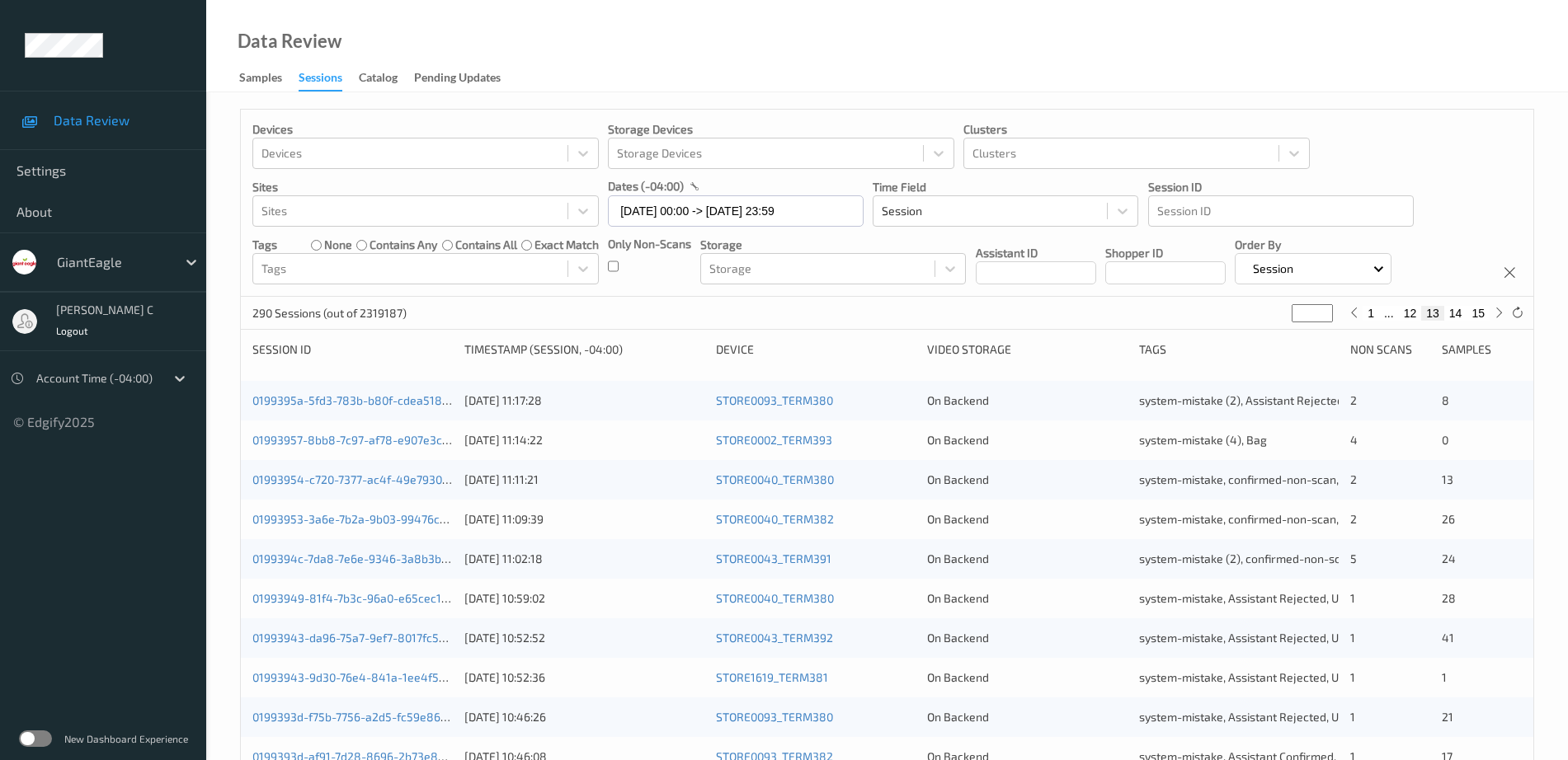
click at [1241, 85] on div "Data Review Samples Sessions Catalog Pending Updates" at bounding box center [886, 46] width 1361 height 93
click at [736, 218] on input "[DATE] 00:00 -> [DATE] 23:59" at bounding box center [735, 211] width 256 height 31
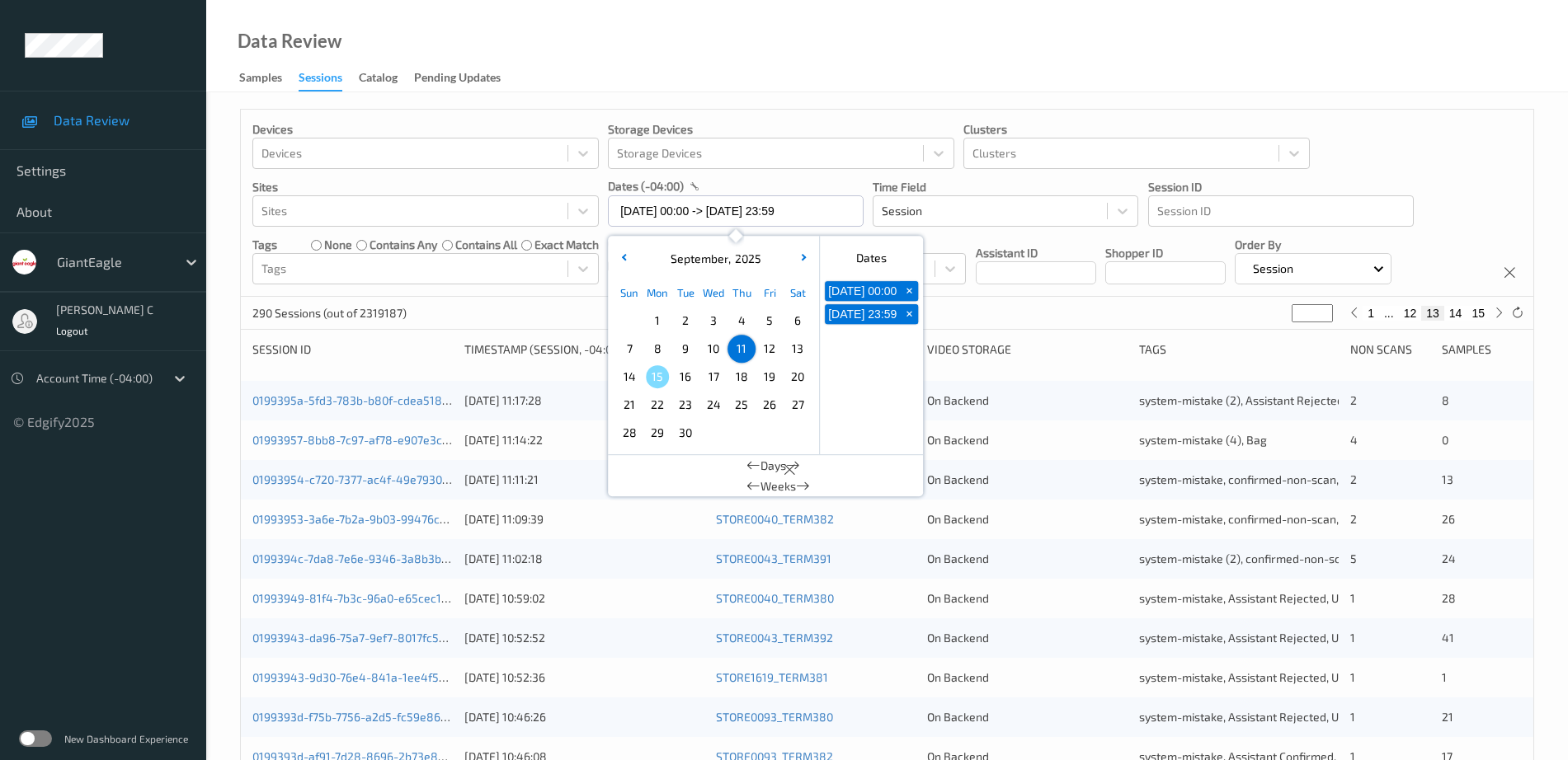
click at [744, 347] on span "11" at bounding box center [741, 348] width 23 height 23
type input "[DATE] 00:00"
type input "*"
click at [744, 347] on span "11" at bounding box center [741, 348] width 23 height 23
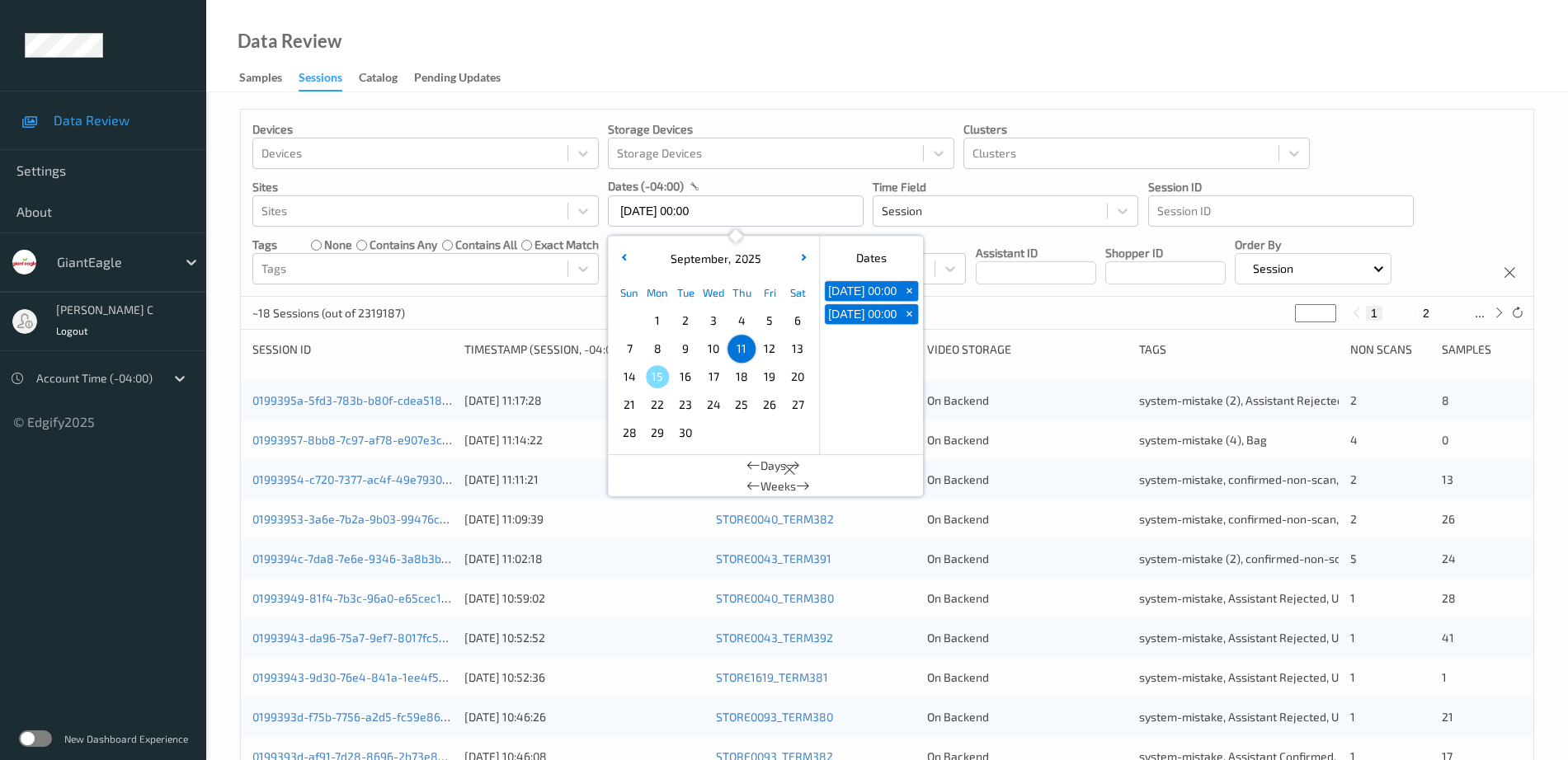
type input "[DATE] 00:00 -> [DATE] 23:59"
click at [846, 59] on div "Data Review Samples Sessions Catalog Pending Updates" at bounding box center [886, 46] width 1361 height 93
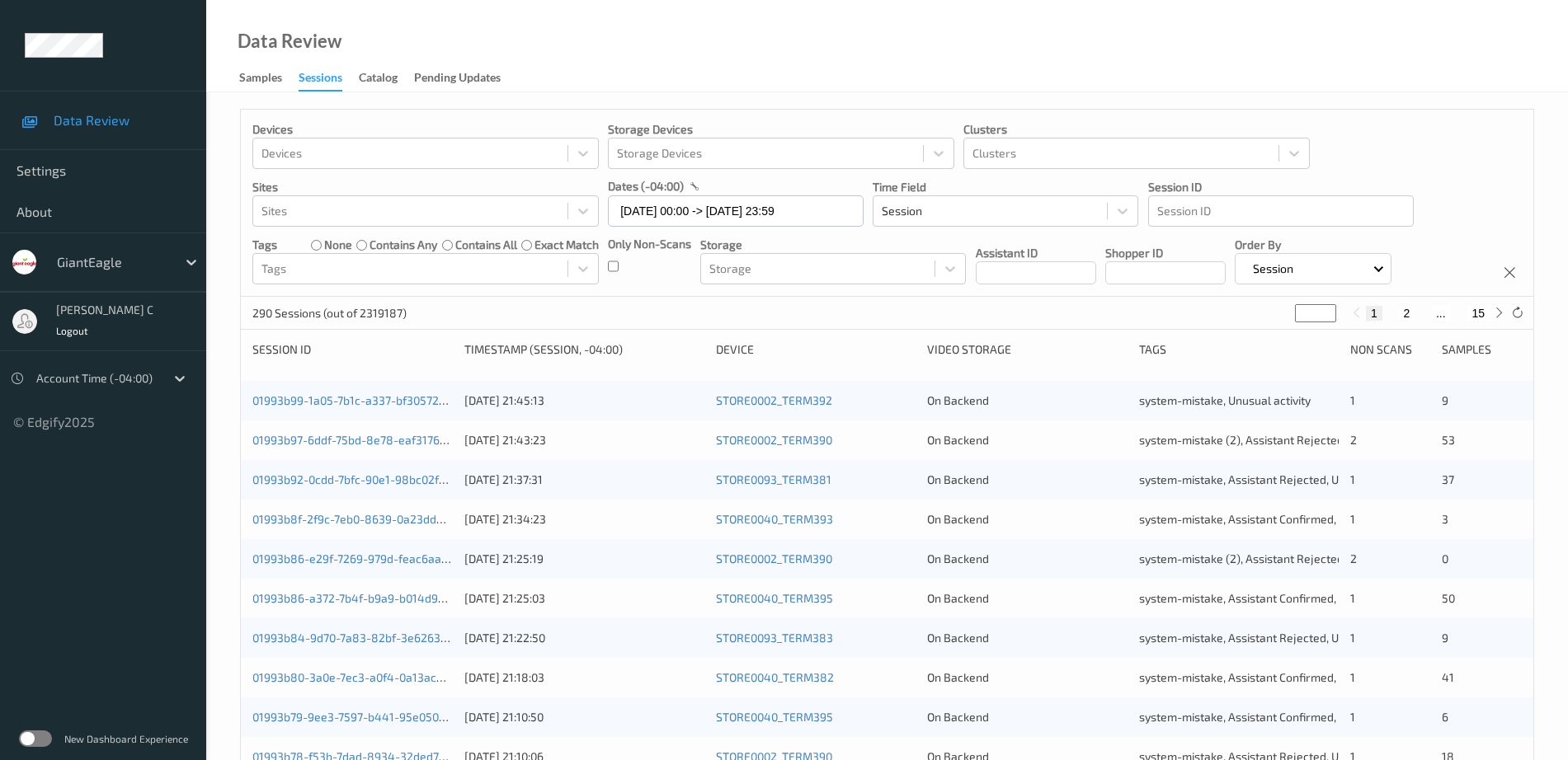
click at [1477, 306] on button "15" at bounding box center [1477, 313] width 23 height 15
type input "**"
click at [1453, 313] on div "1 ... 14 15" at bounding box center [1427, 313] width 124 height 15
click at [1447, 313] on button "14" at bounding box center [1441, 313] width 23 height 15
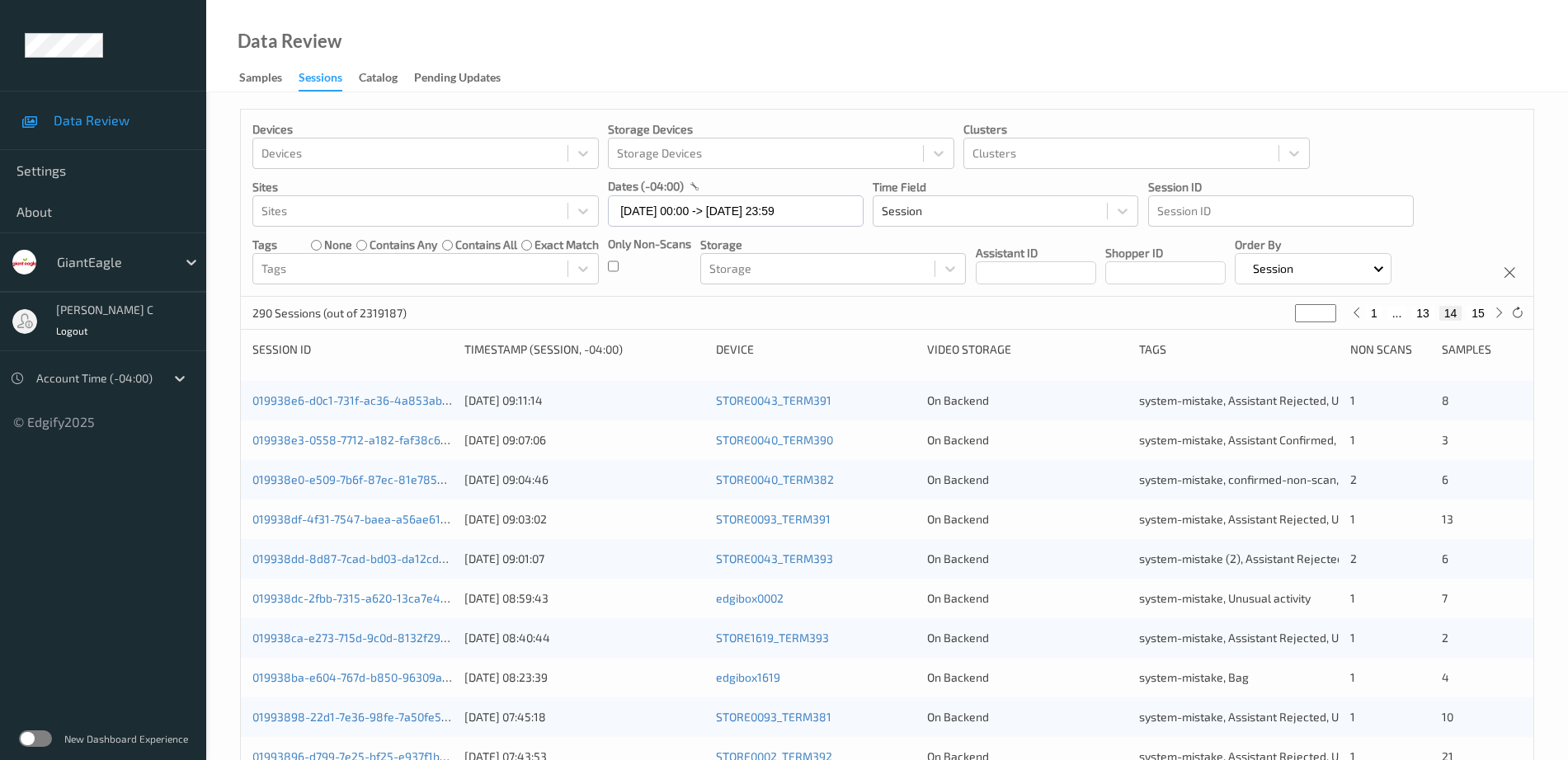
type input "**"
click at [1431, 310] on button "13" at bounding box center [1423, 313] width 23 height 15
type input "**"
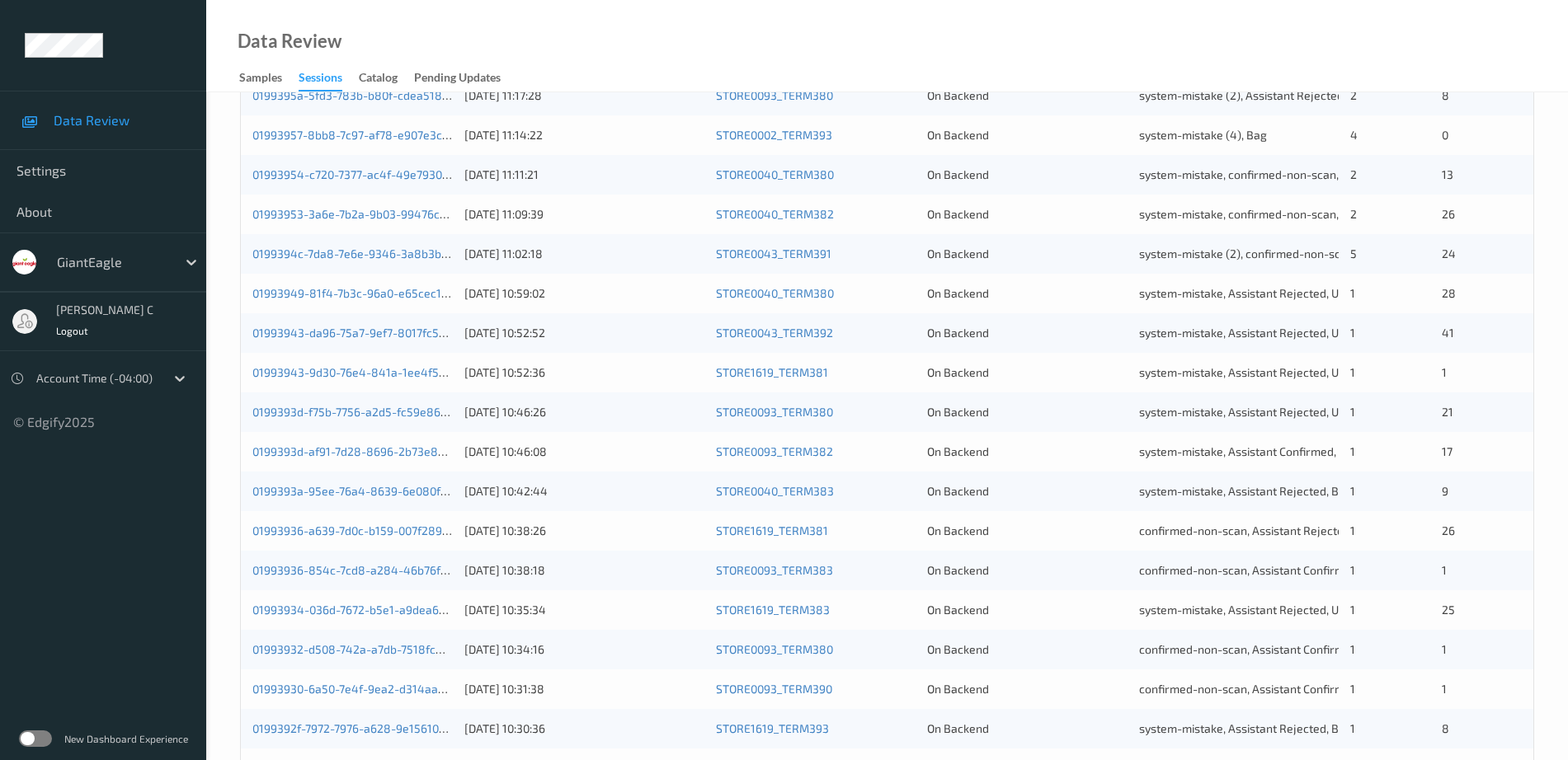
scroll to position [481, 0]
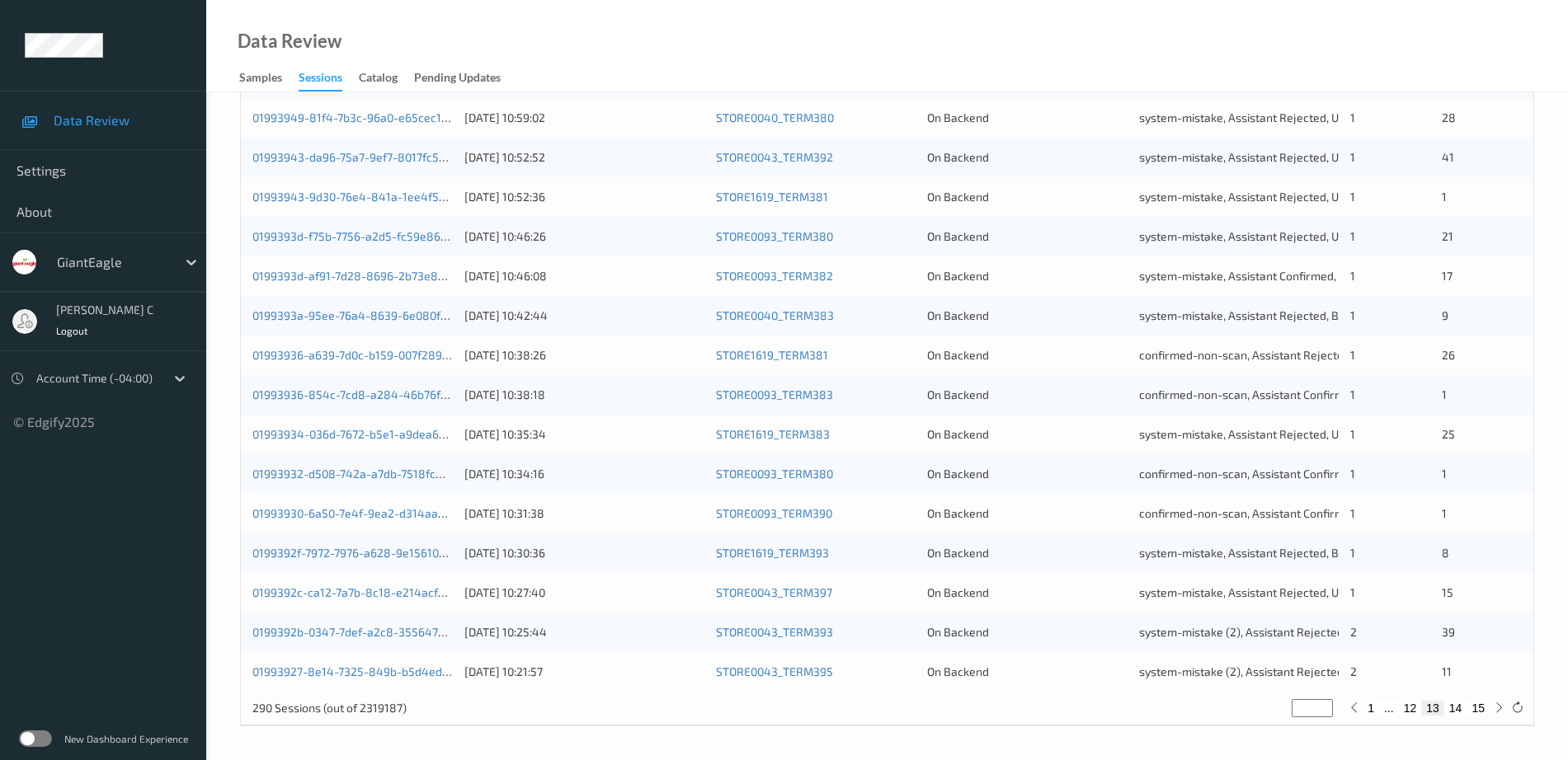
click at [1065, 685] on div "01993927-8e14-7325-849b-b5d4edba93fc [DATE] 10:21:57 STORE0043_TERM395 On Backe…" at bounding box center [887, 672] width 1292 height 40
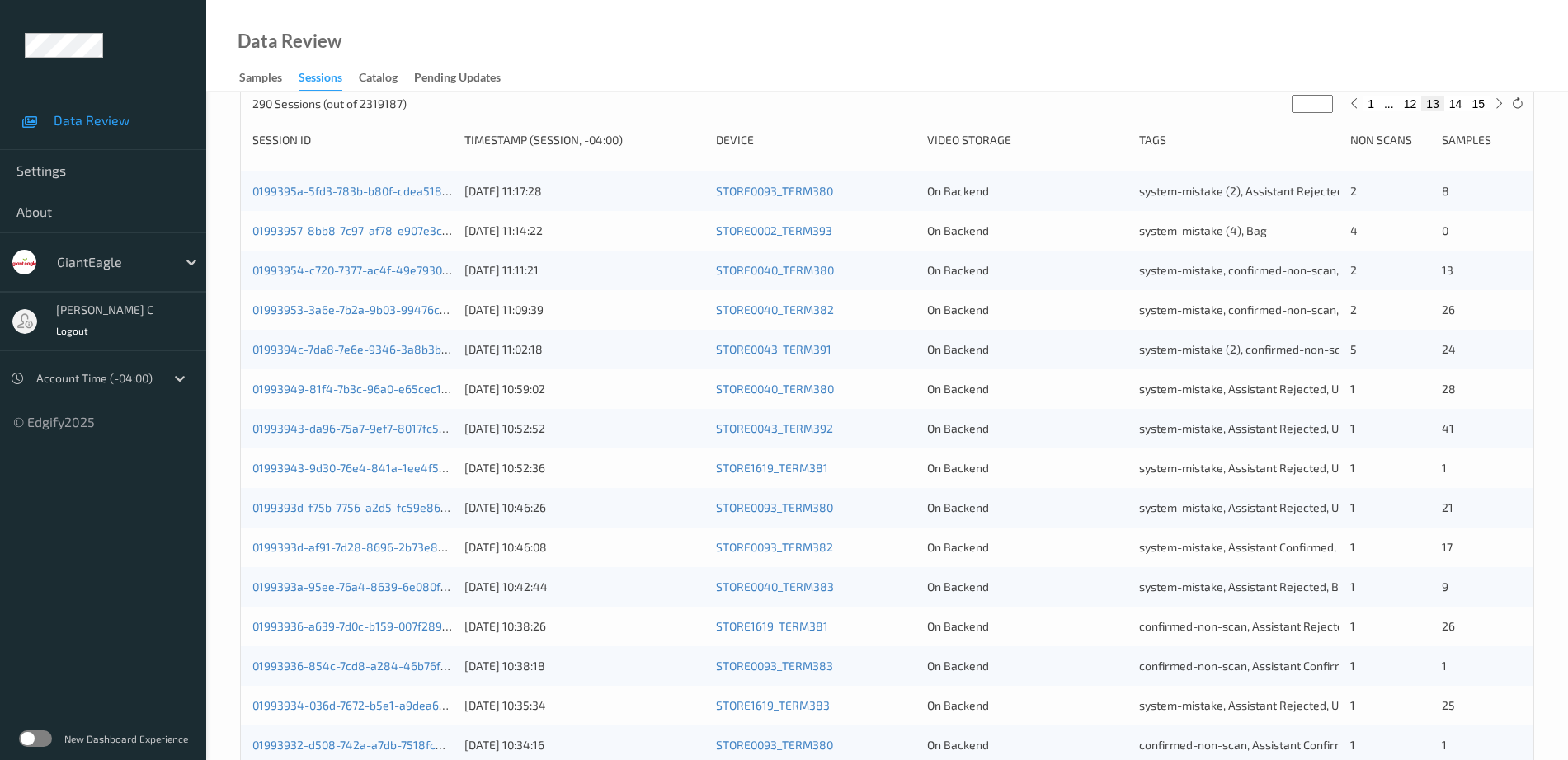
scroll to position [0, 0]
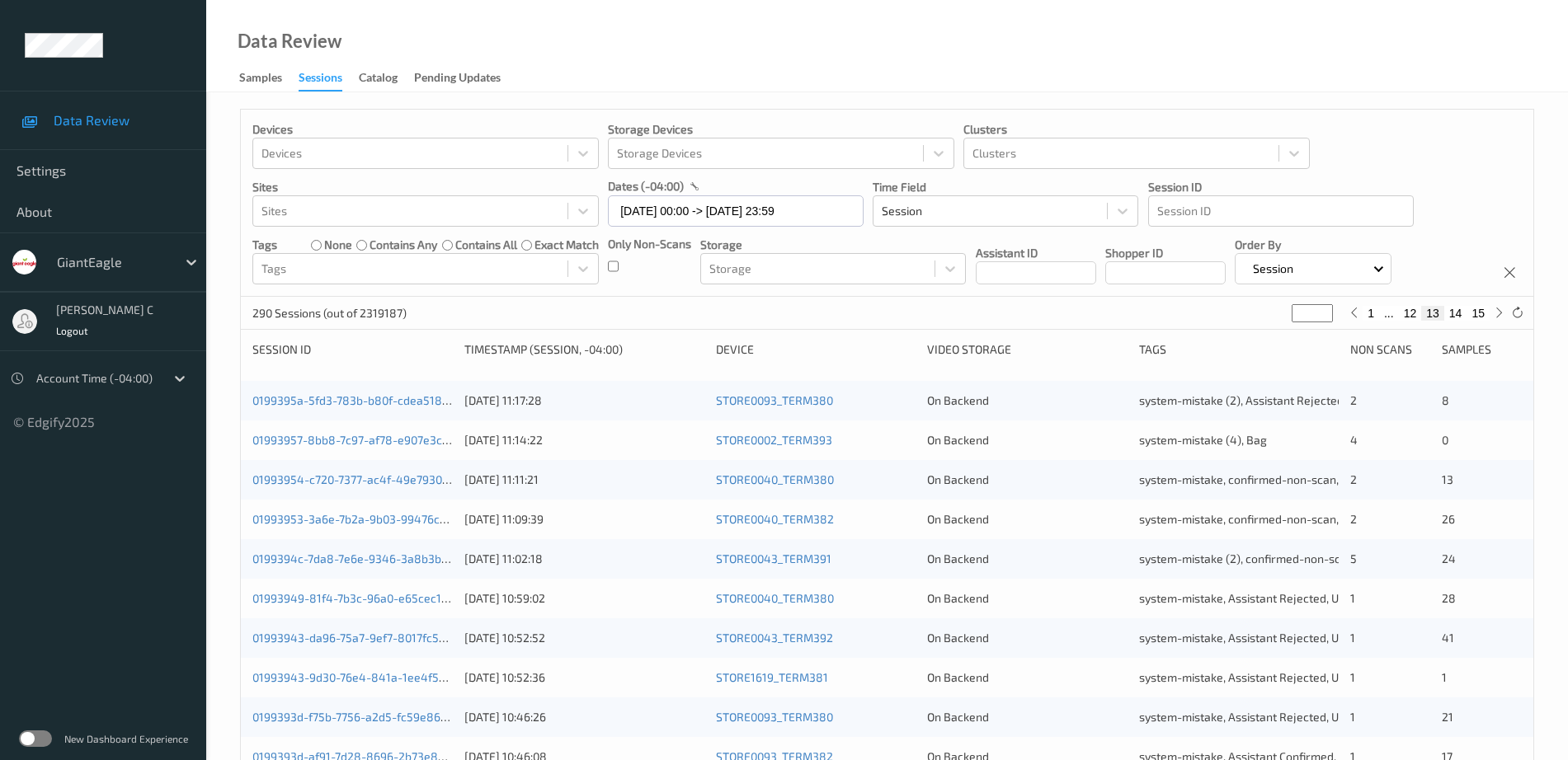
click at [1403, 137] on div "Devices Devices Storage Devices Storage Devices Clusters Clusters Sites Sites d…" at bounding box center [887, 203] width 1292 height 187
click at [1472, 214] on div "Devices Devices Storage Devices Storage Devices Clusters Clusters Sites Sites d…" at bounding box center [887, 203] width 1292 height 187
click at [1390, 109] on div "Devices Devices Storage Devices Storage Devices Clusters Clusters Sites Sites d…" at bounding box center [887, 657] width 1294 height 1098
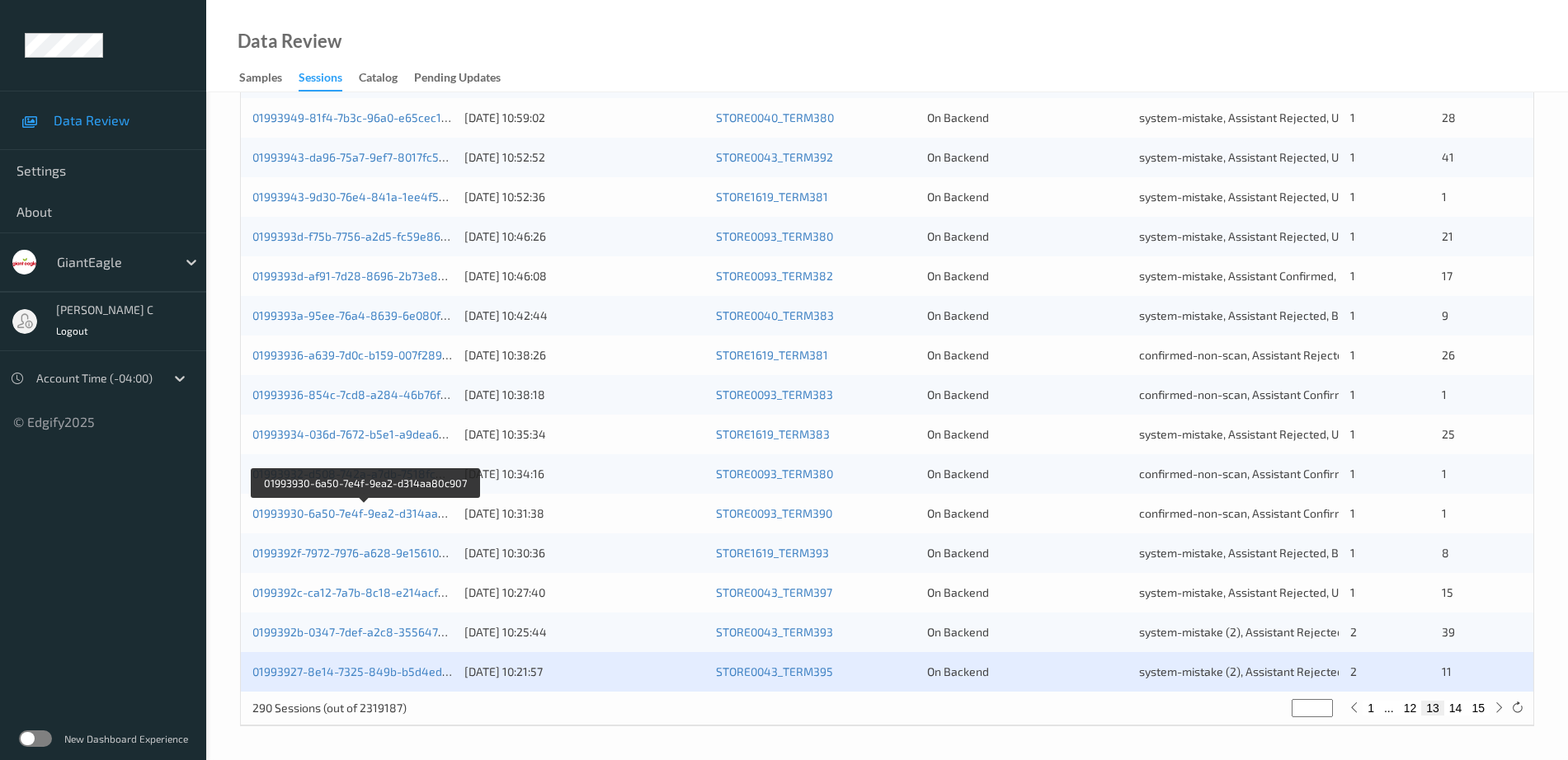
click at [1126, 68] on div "Data Review Samples Sessions Catalog Pending Updates" at bounding box center [886, 46] width 1361 height 93
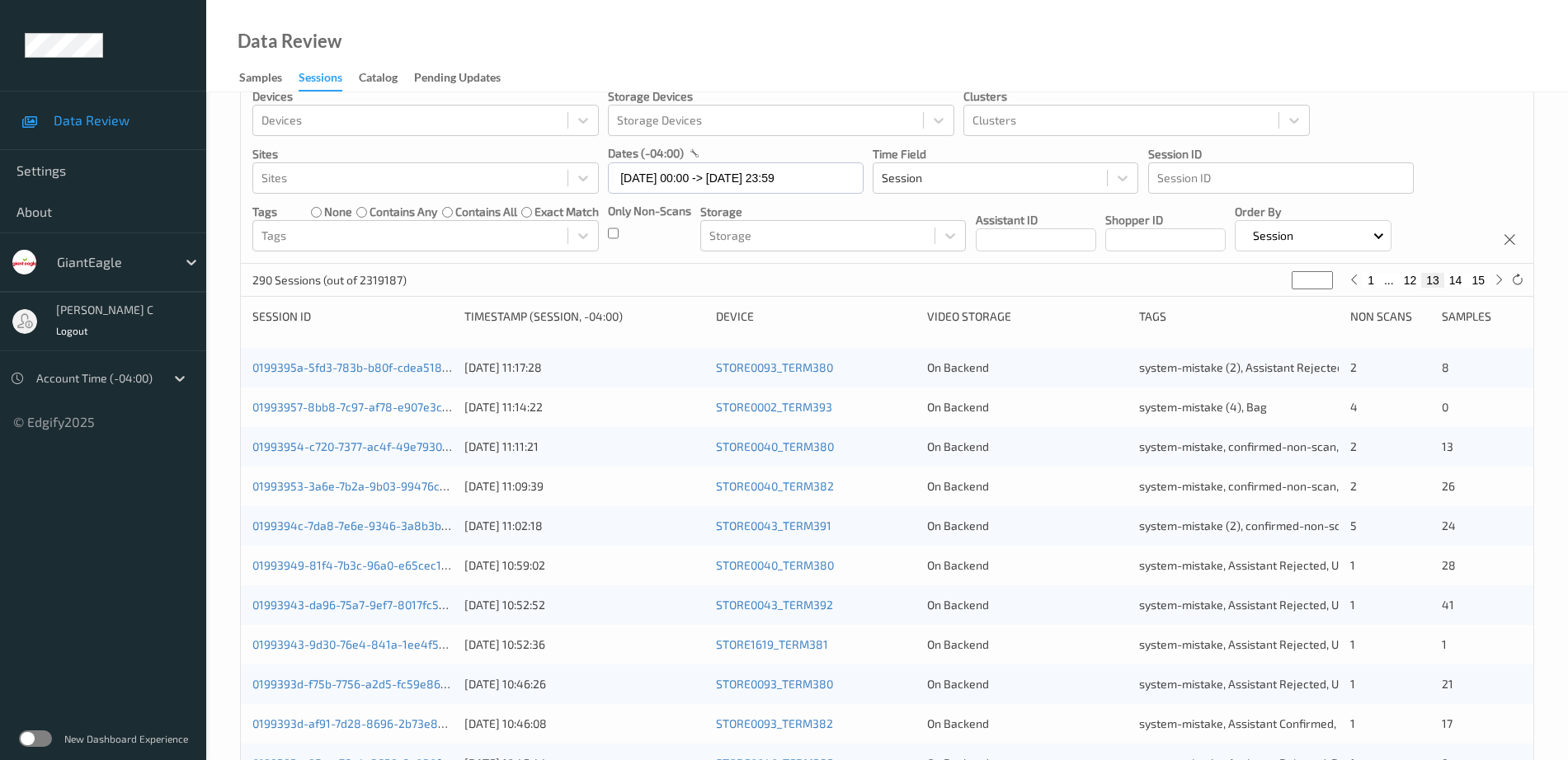
scroll to position [0, 0]
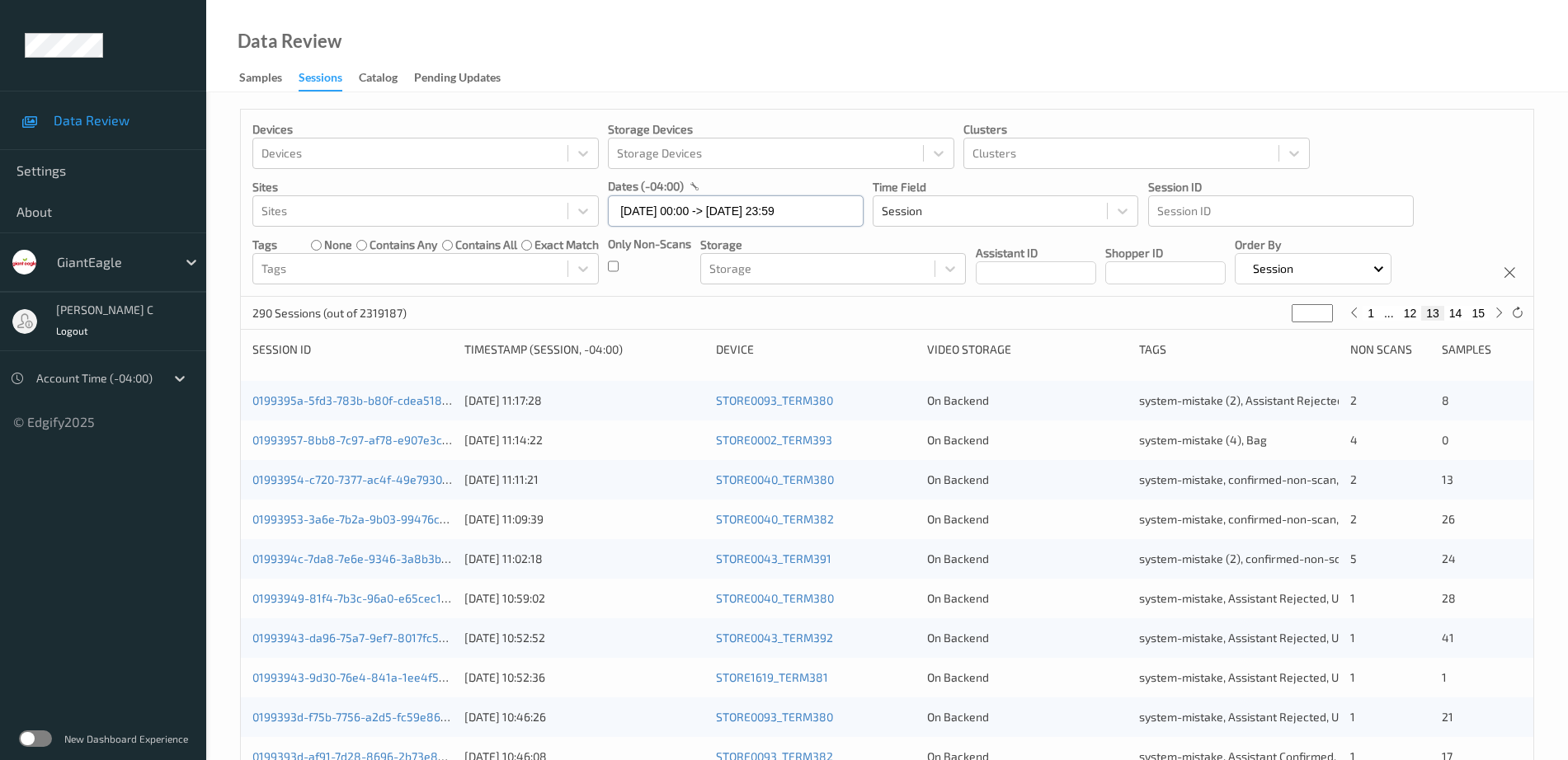
click at [725, 198] on input "[DATE] 00:00 -> [DATE] 23:59" at bounding box center [735, 211] width 256 height 31
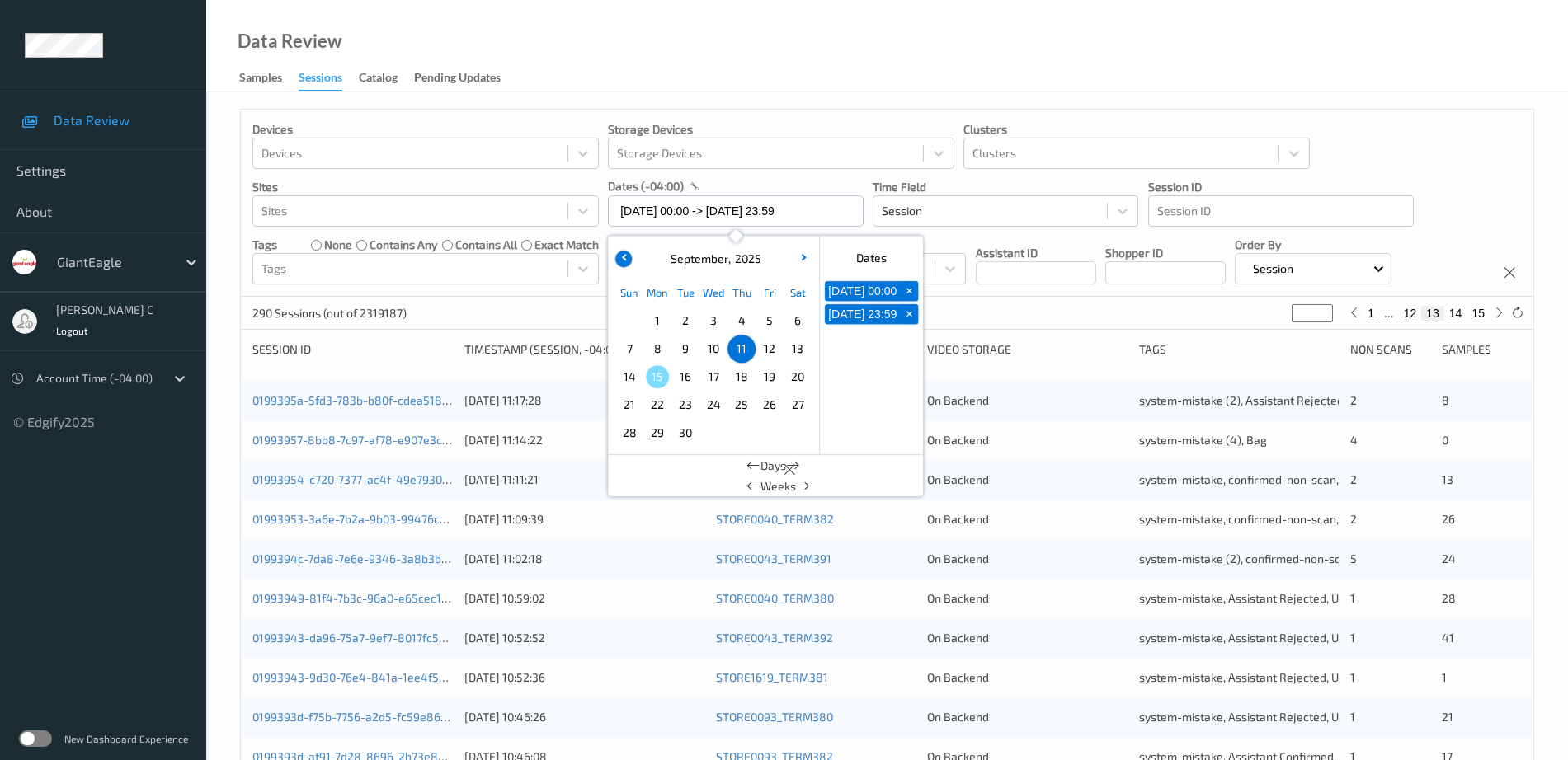
click at [627, 261] on button "button" at bounding box center [622, 258] width 16 height 16
click at [711, 438] on span "27" at bounding box center [713, 432] width 23 height 23
type input "[DATE] 00:00"
type input "*"
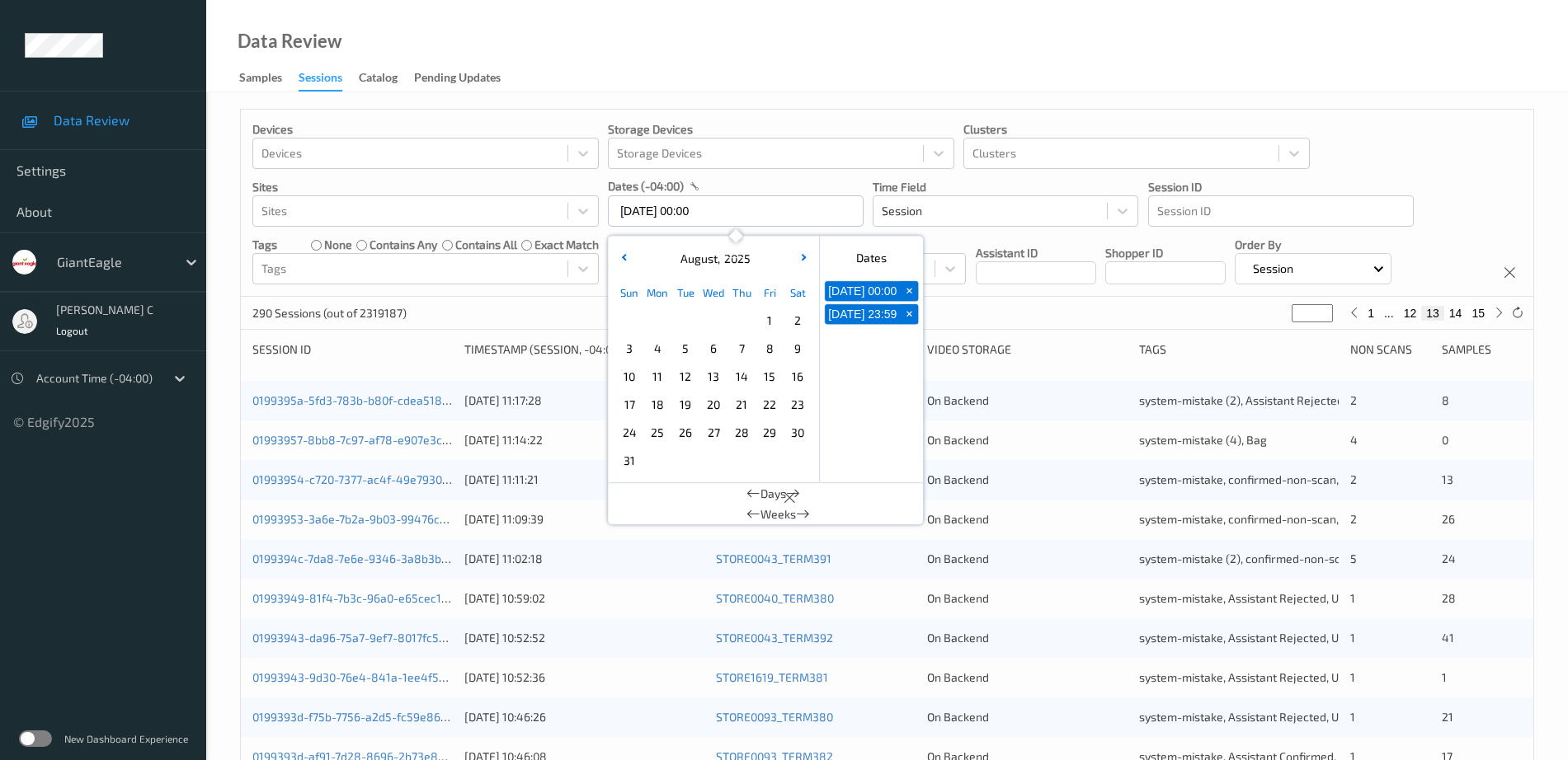
click at [711, 438] on span "27" at bounding box center [713, 432] width 23 height 23
click at [1256, 94] on div "Devices Devices Storage Devices Storage Devices Clusters Clusters Sites Sites d…" at bounding box center [886, 667] width 1361 height 1148
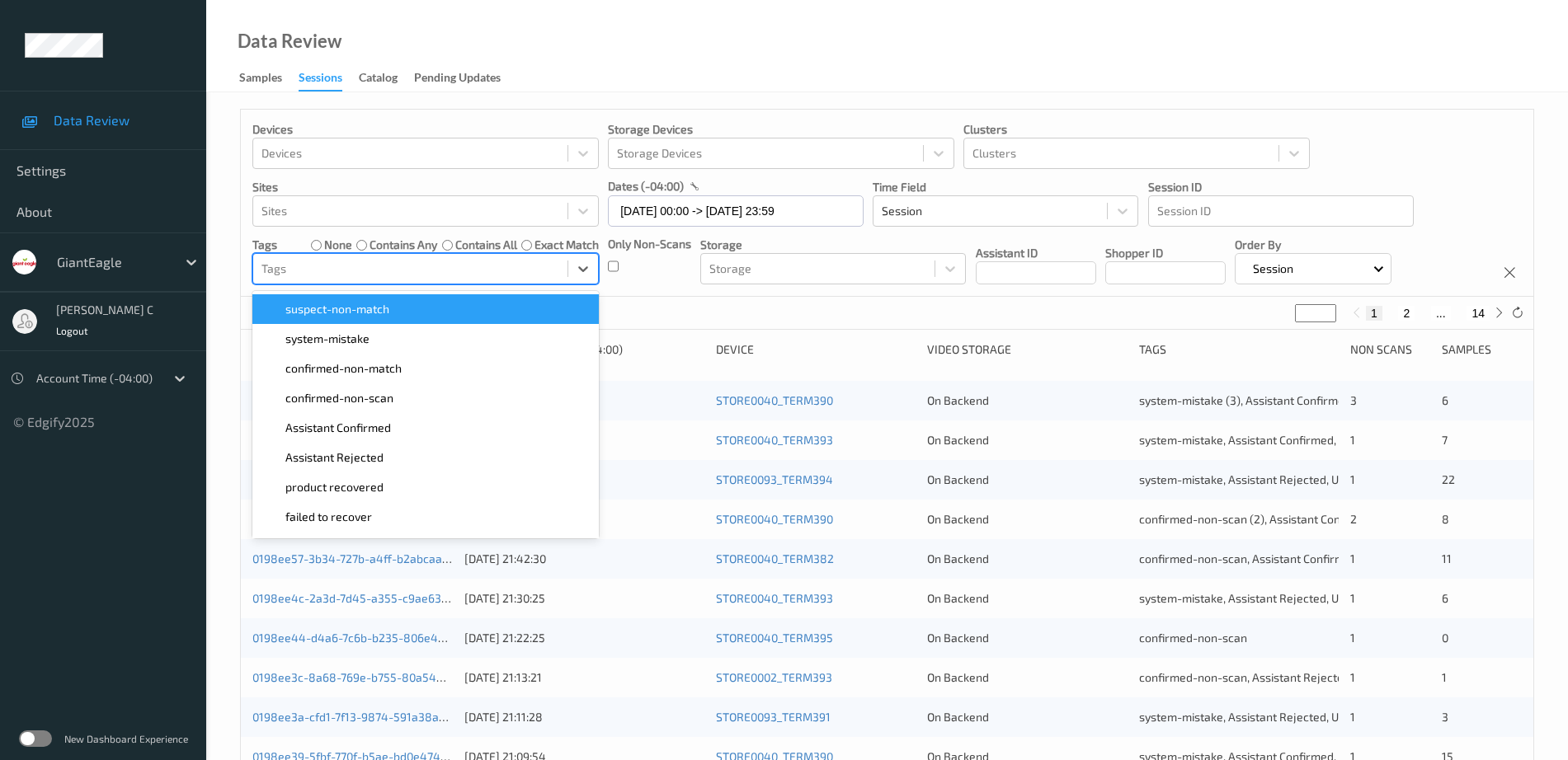
click at [322, 262] on div at bounding box center [410, 268] width 298 height 20
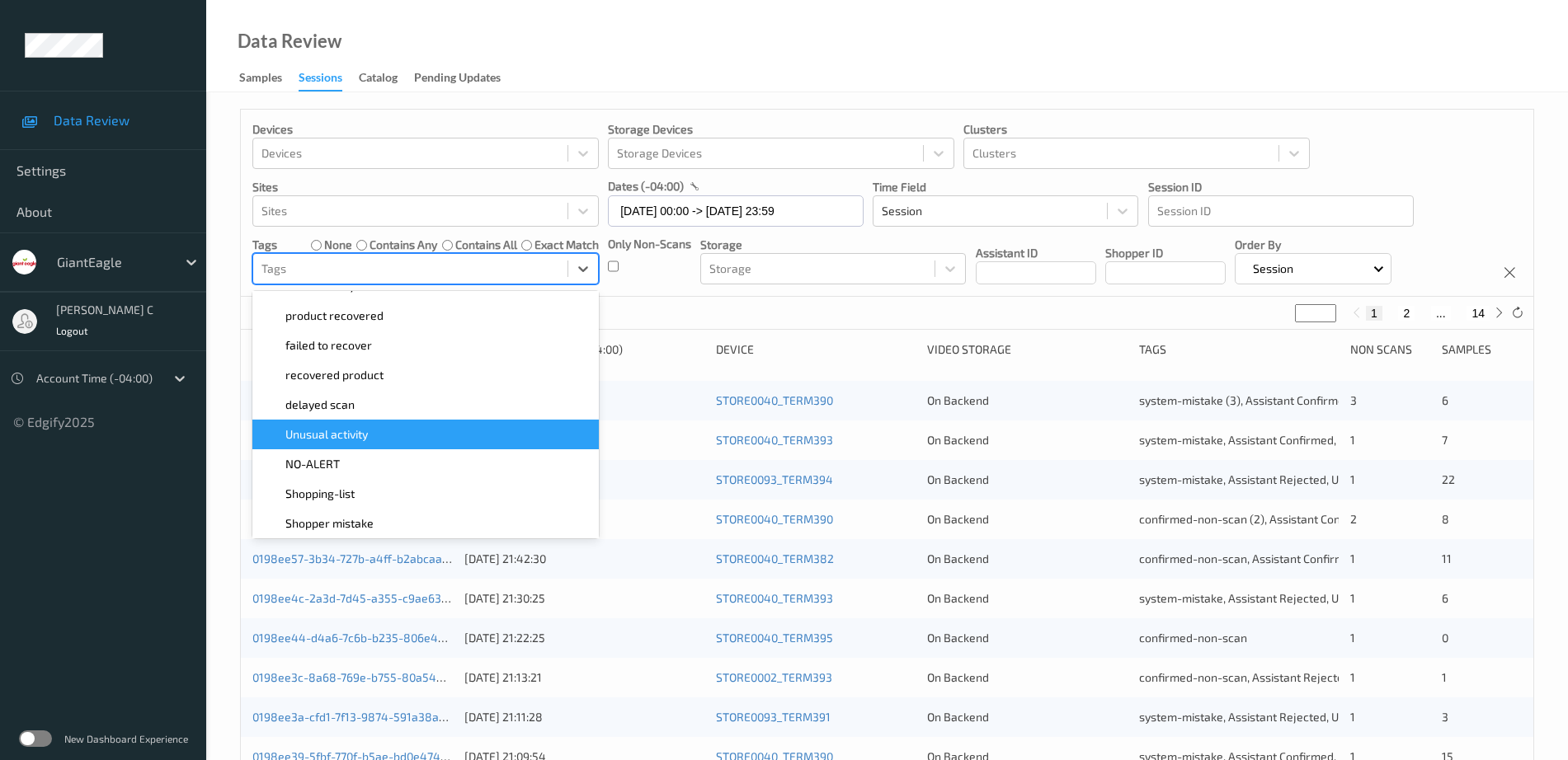
scroll to position [206, 0]
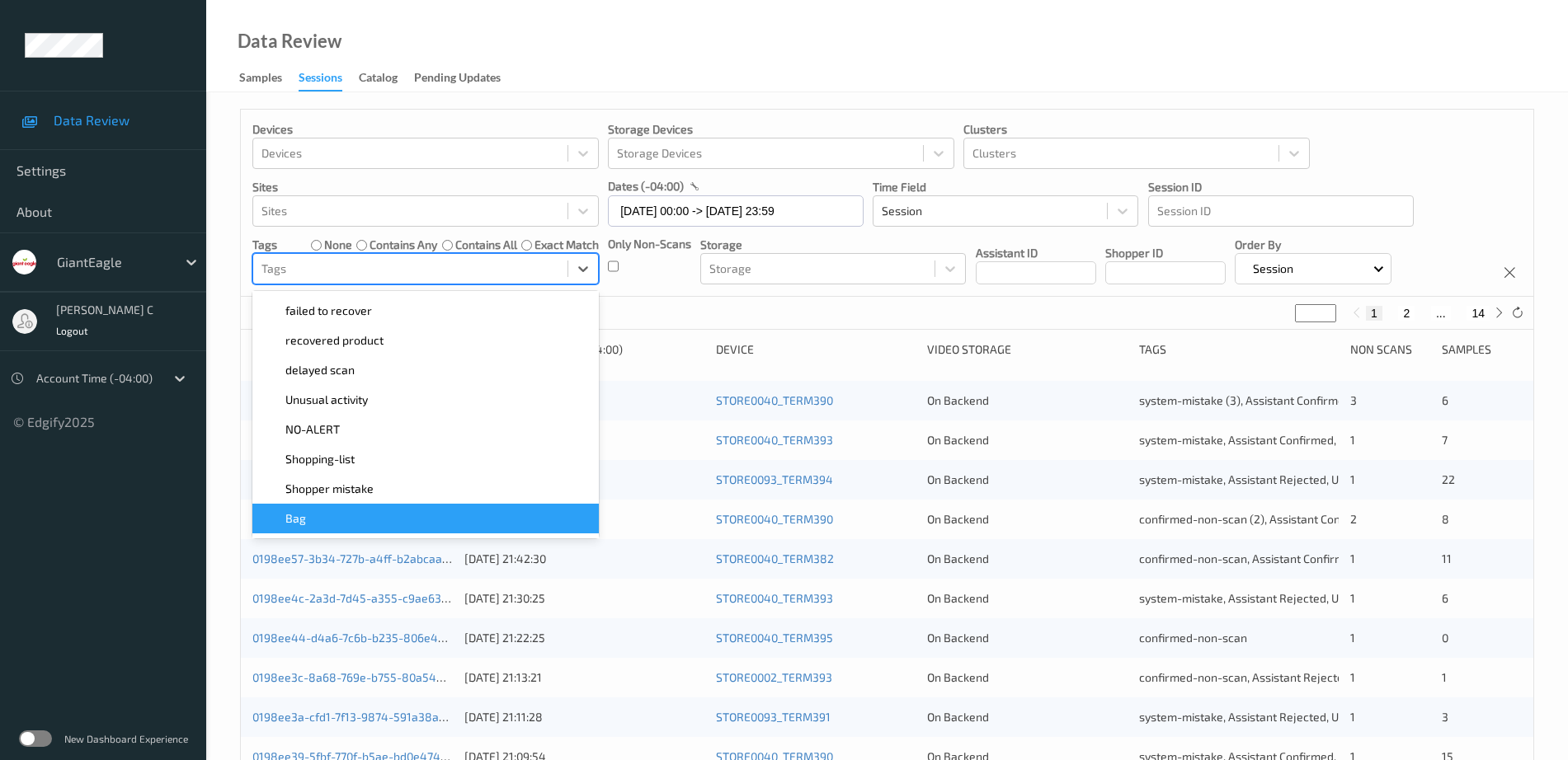
click at [337, 526] on div "Bag" at bounding box center [426, 517] width 327 height 16
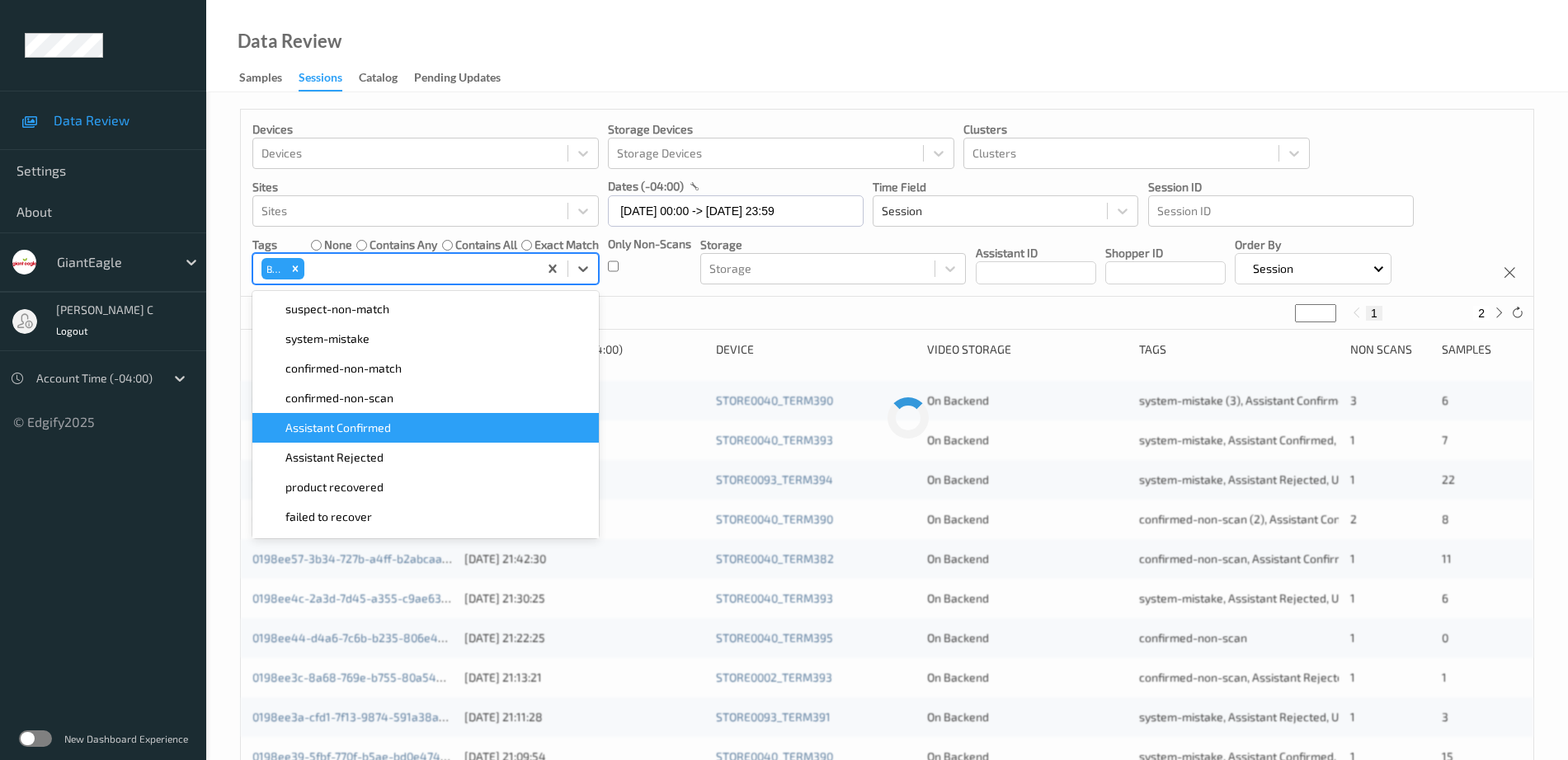
scroll to position [205, 0]
click at [1244, 136] on p "Clusters" at bounding box center [1136, 128] width 347 height 16
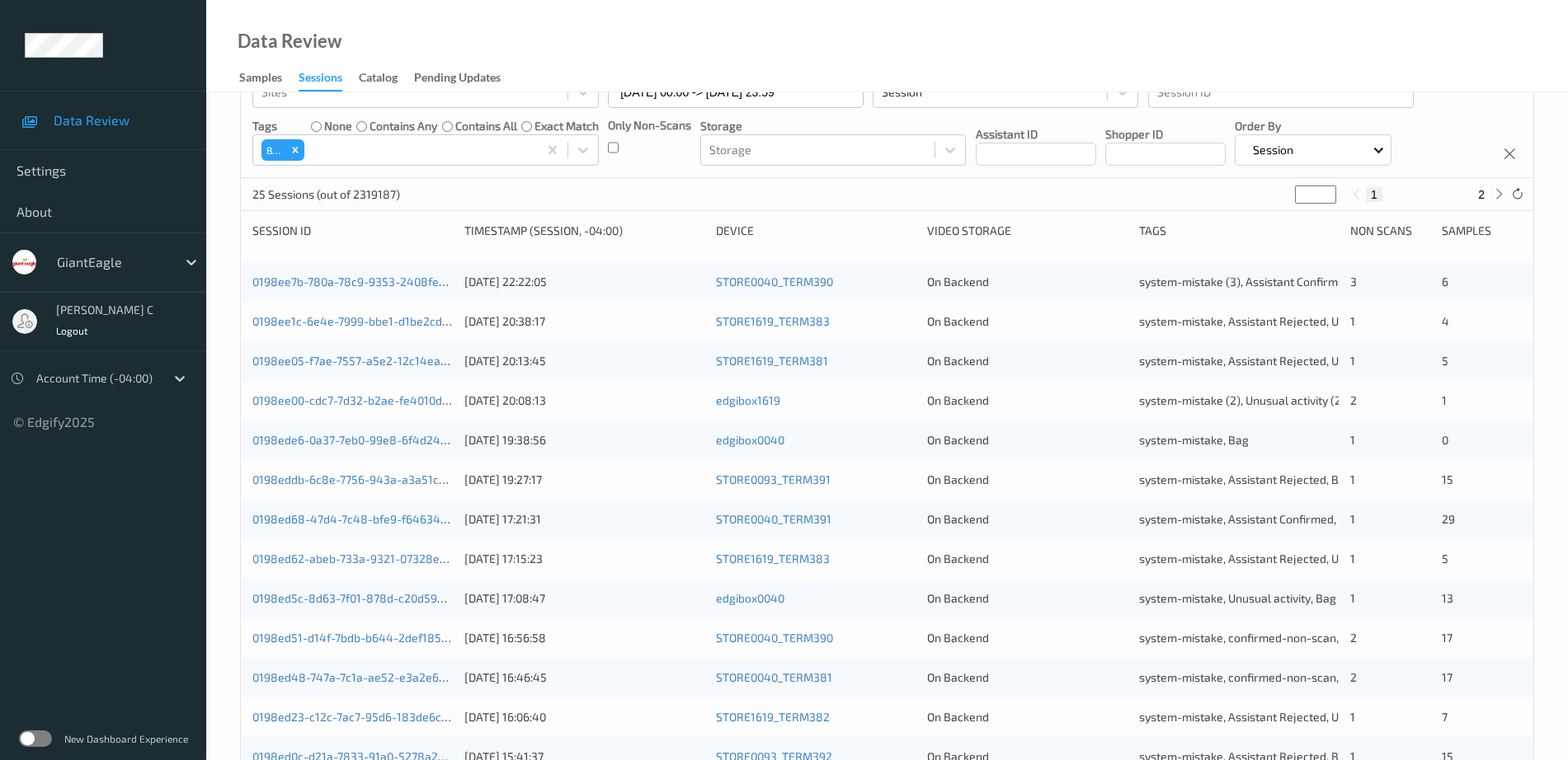
scroll to position [0, 0]
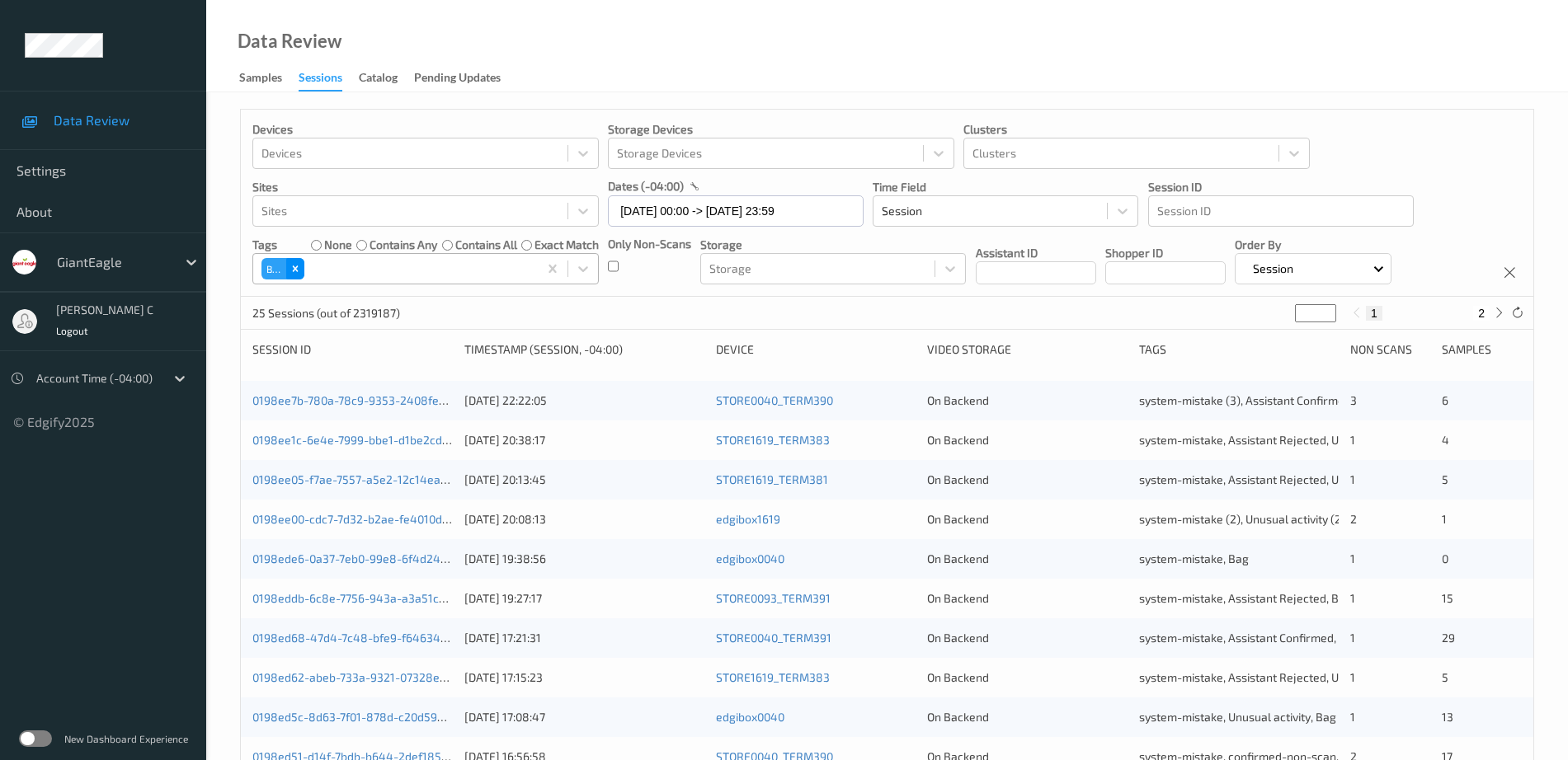
click at [299, 271] on icon "Remove Bag" at bounding box center [295, 268] width 11 height 11
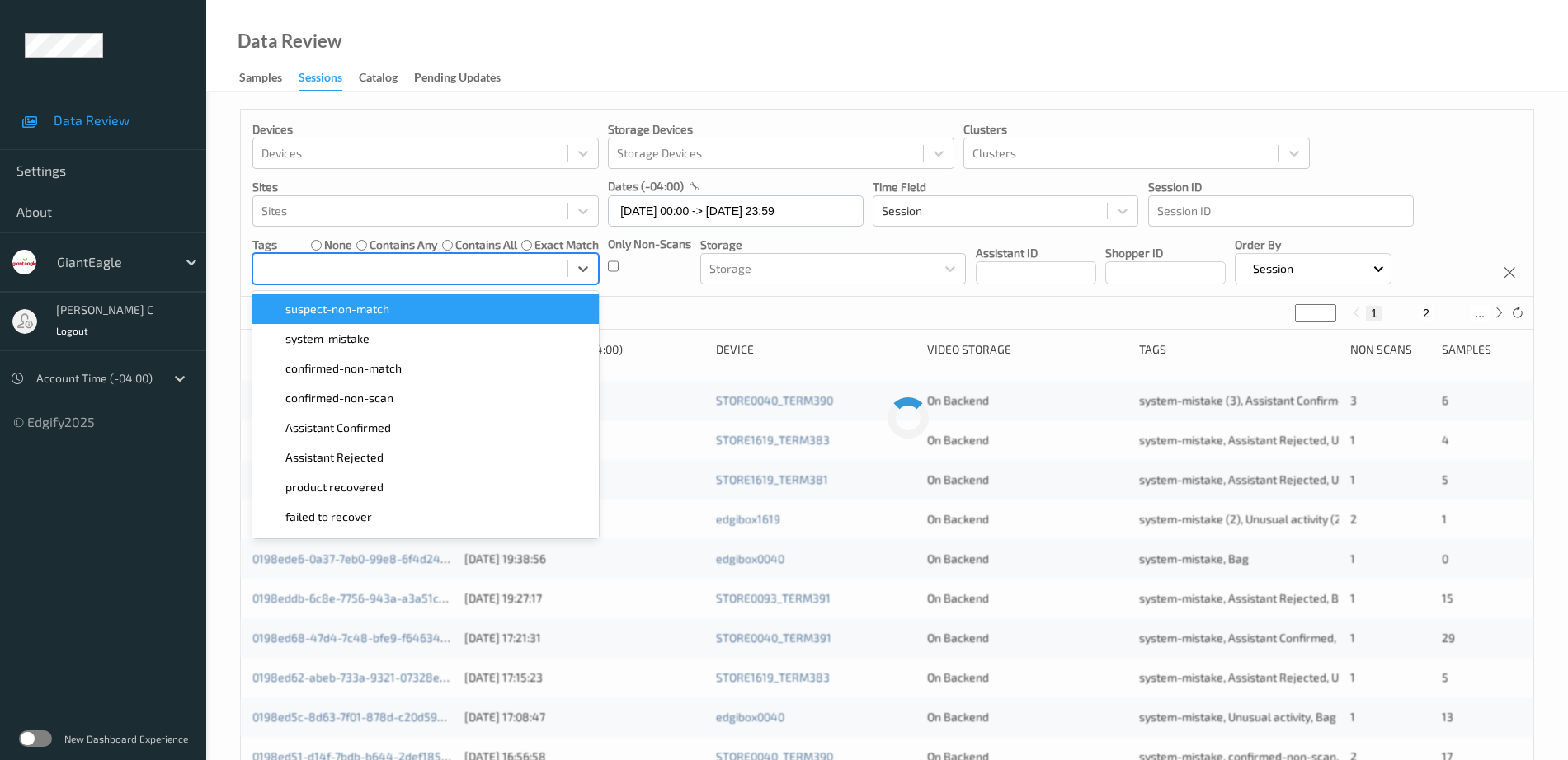
click at [333, 274] on div at bounding box center [410, 268] width 298 height 20
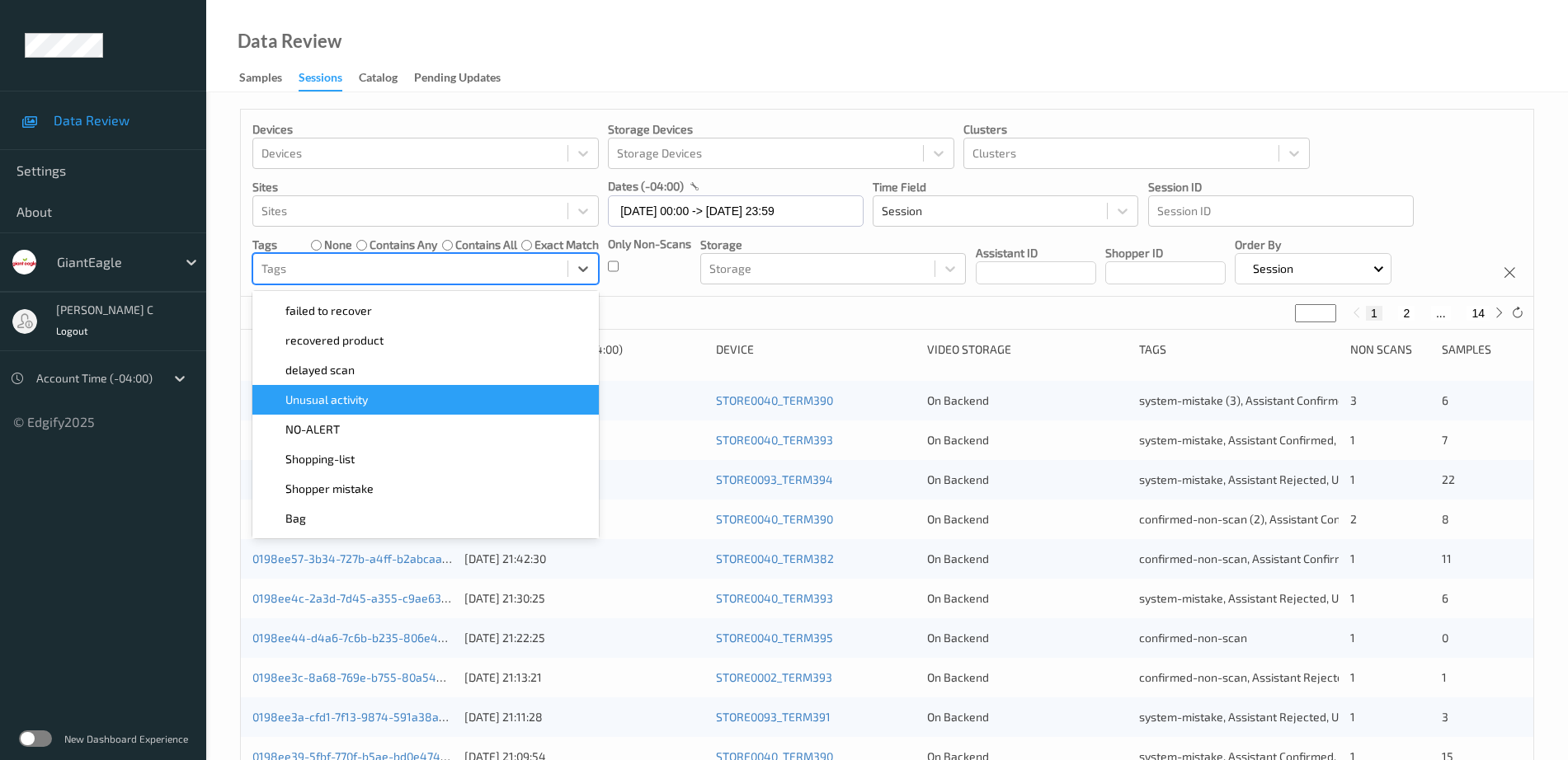
scroll to position [234, 0]
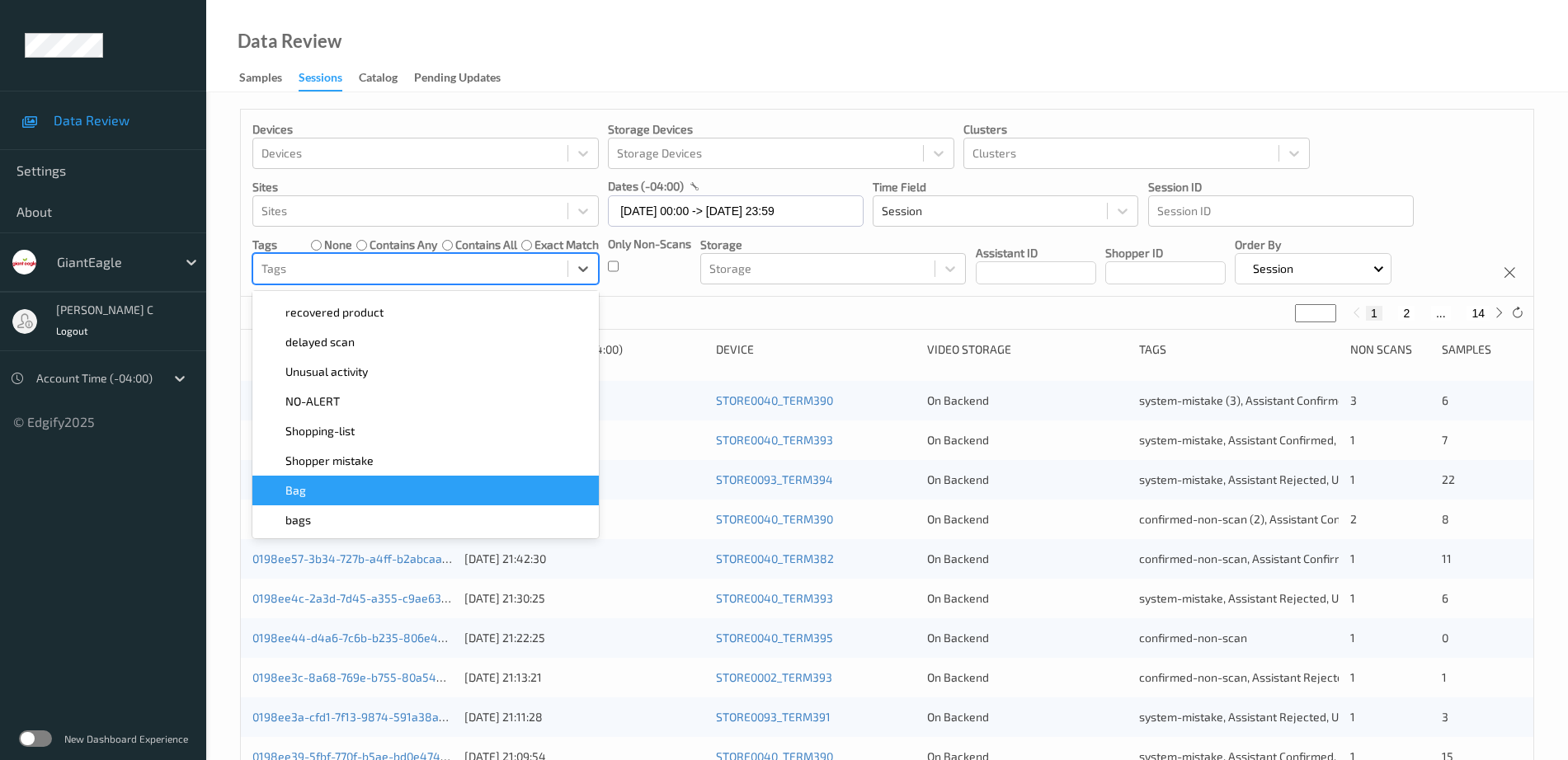
click at [326, 487] on div "Bag" at bounding box center [426, 490] width 327 height 16
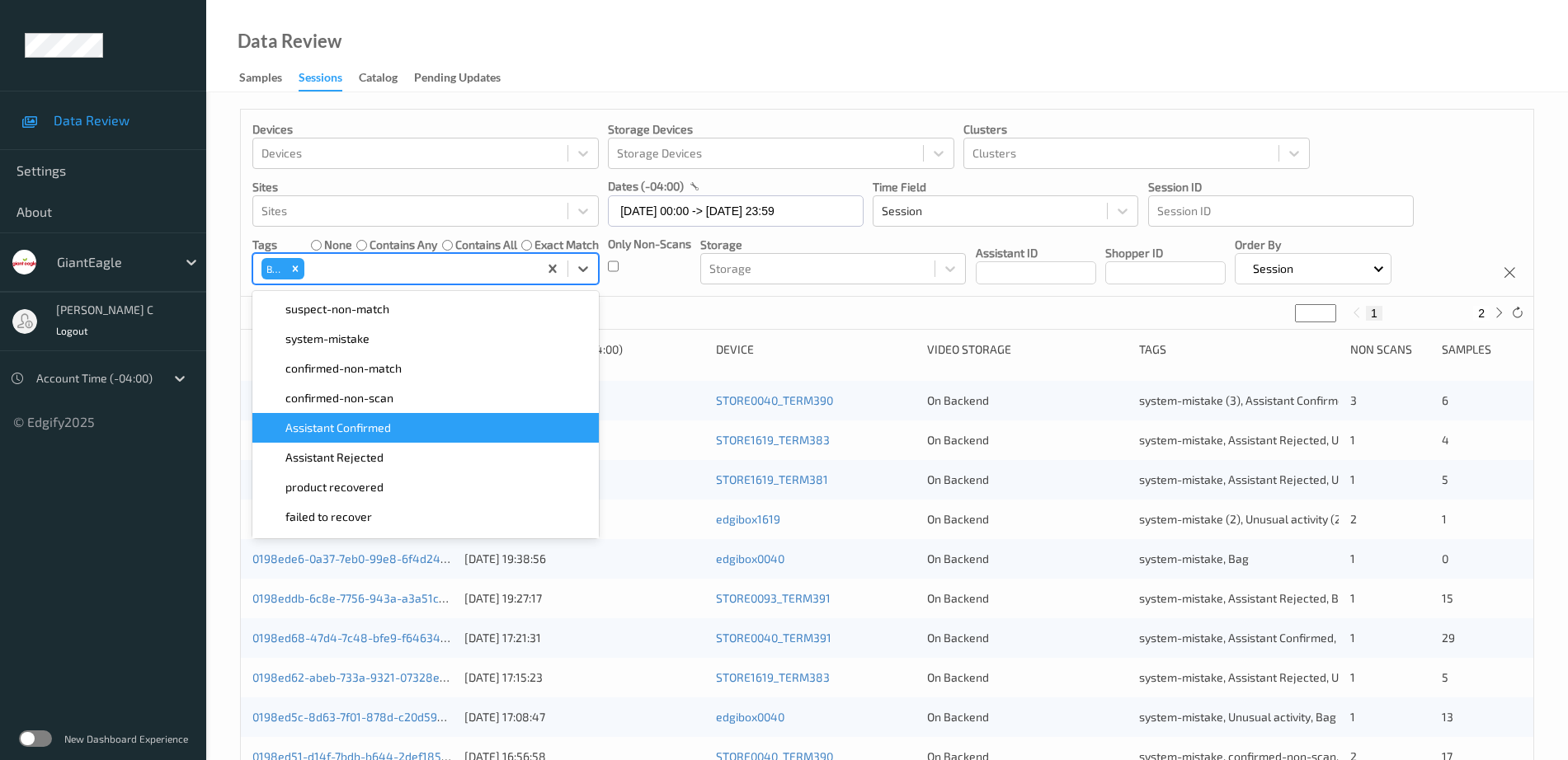
click at [982, 57] on div "Data Review Samples Sessions Catalog Pending Updates" at bounding box center [886, 46] width 1361 height 93
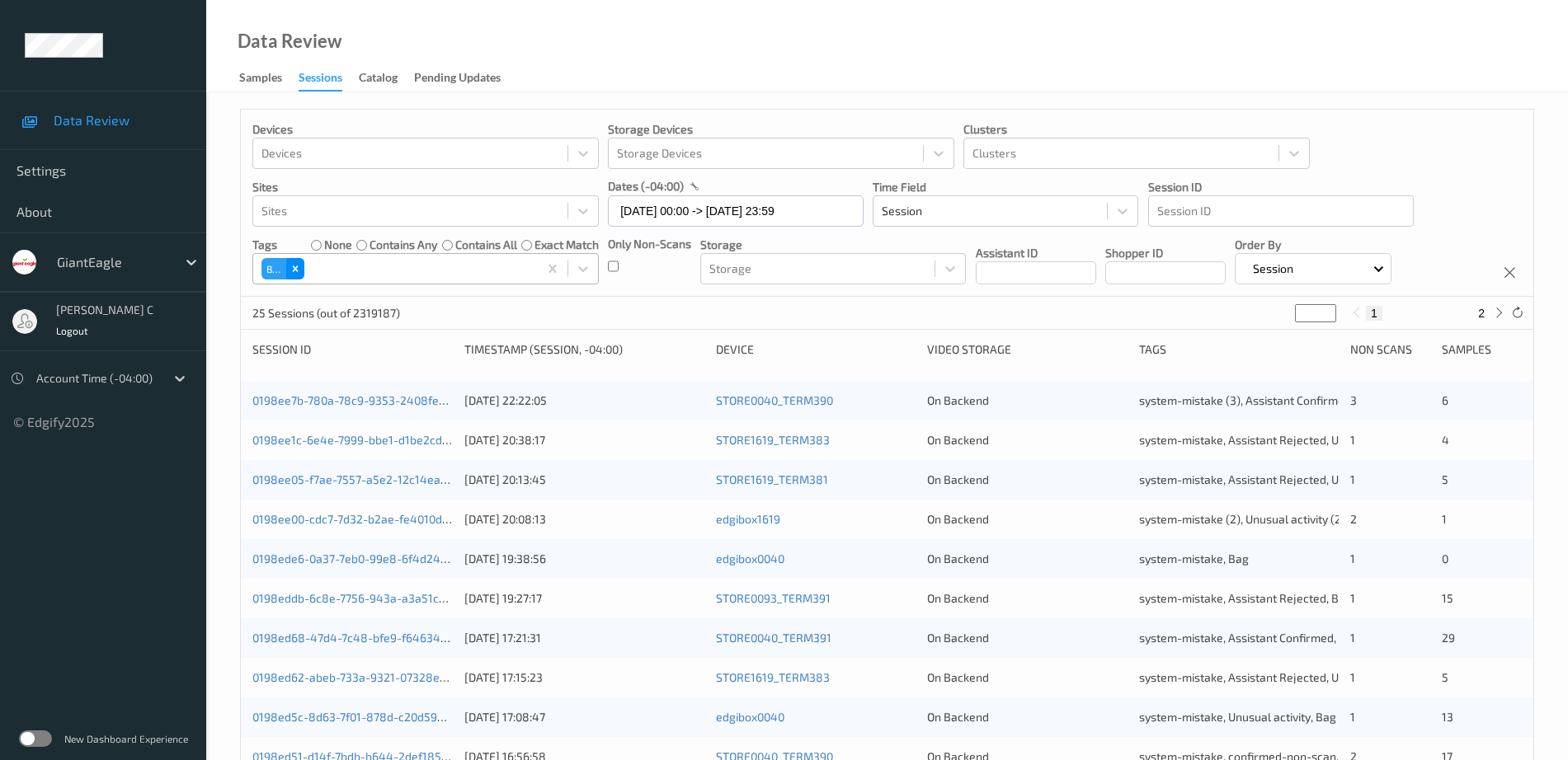
click at [296, 268] on icon "Remove Bag" at bounding box center [295, 269] width 6 height 6
click at [370, 262] on div at bounding box center [410, 268] width 298 height 20
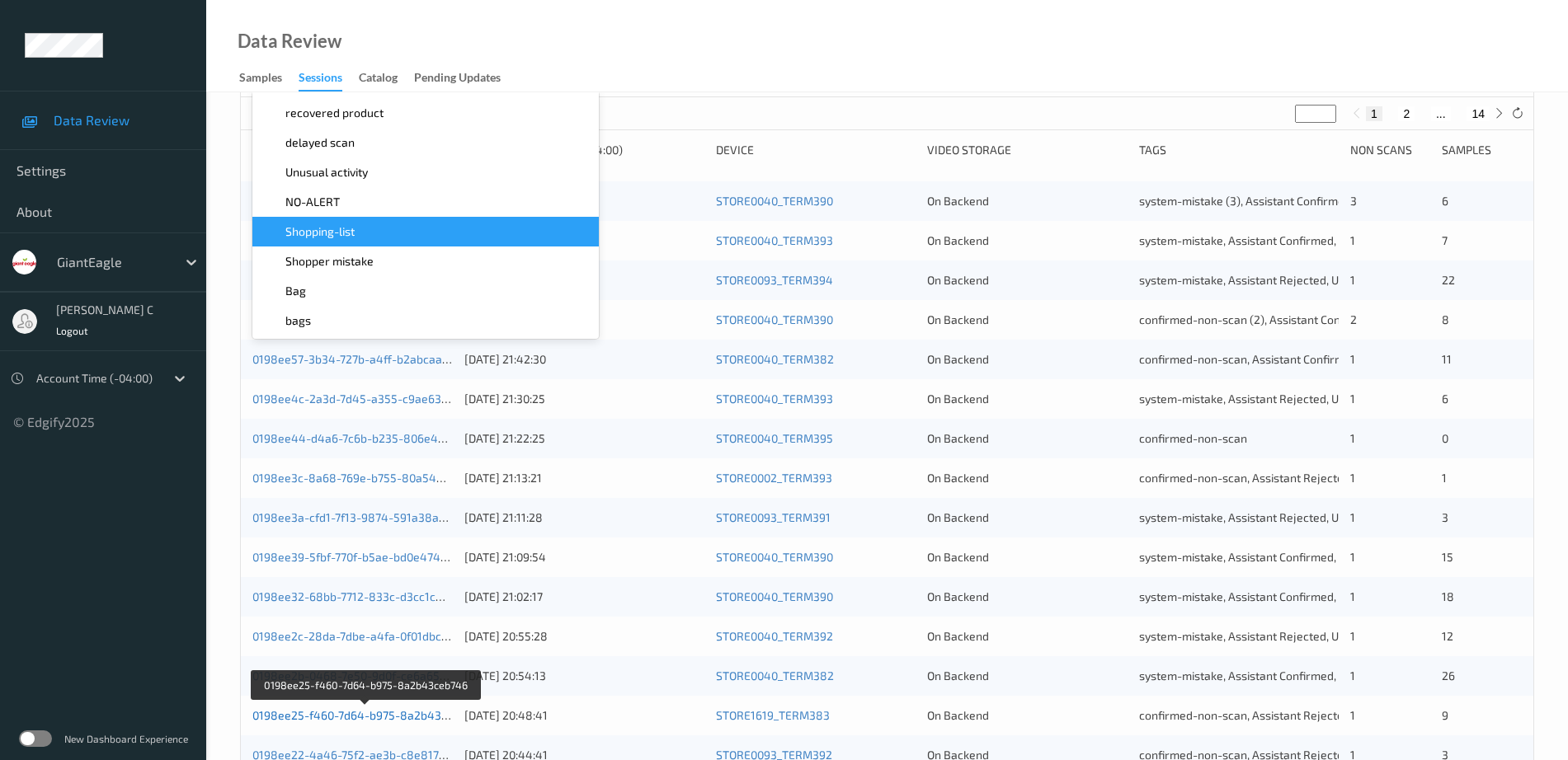
scroll to position [0, 0]
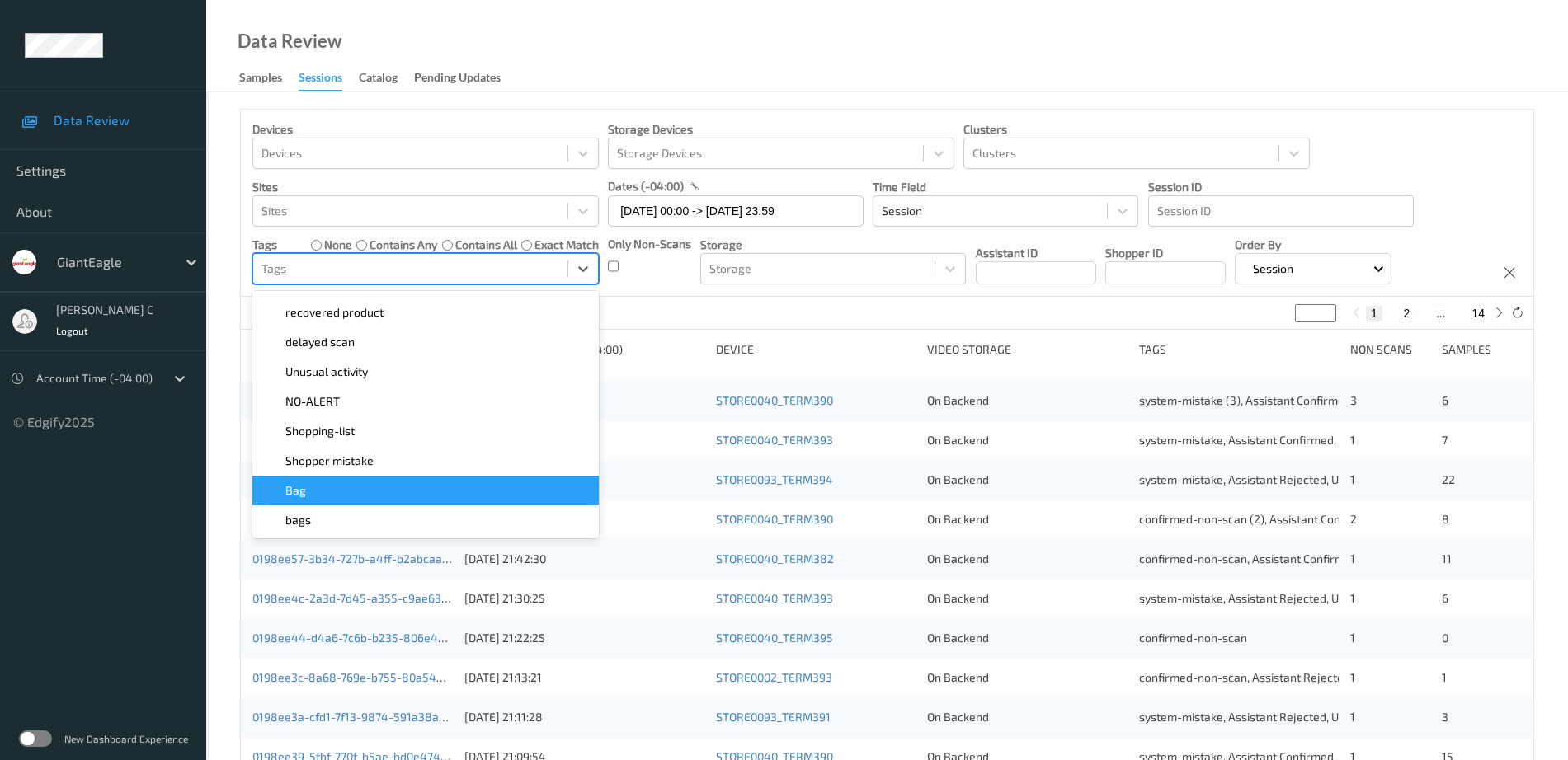
click at [366, 493] on div "Bag" at bounding box center [426, 490] width 327 height 16
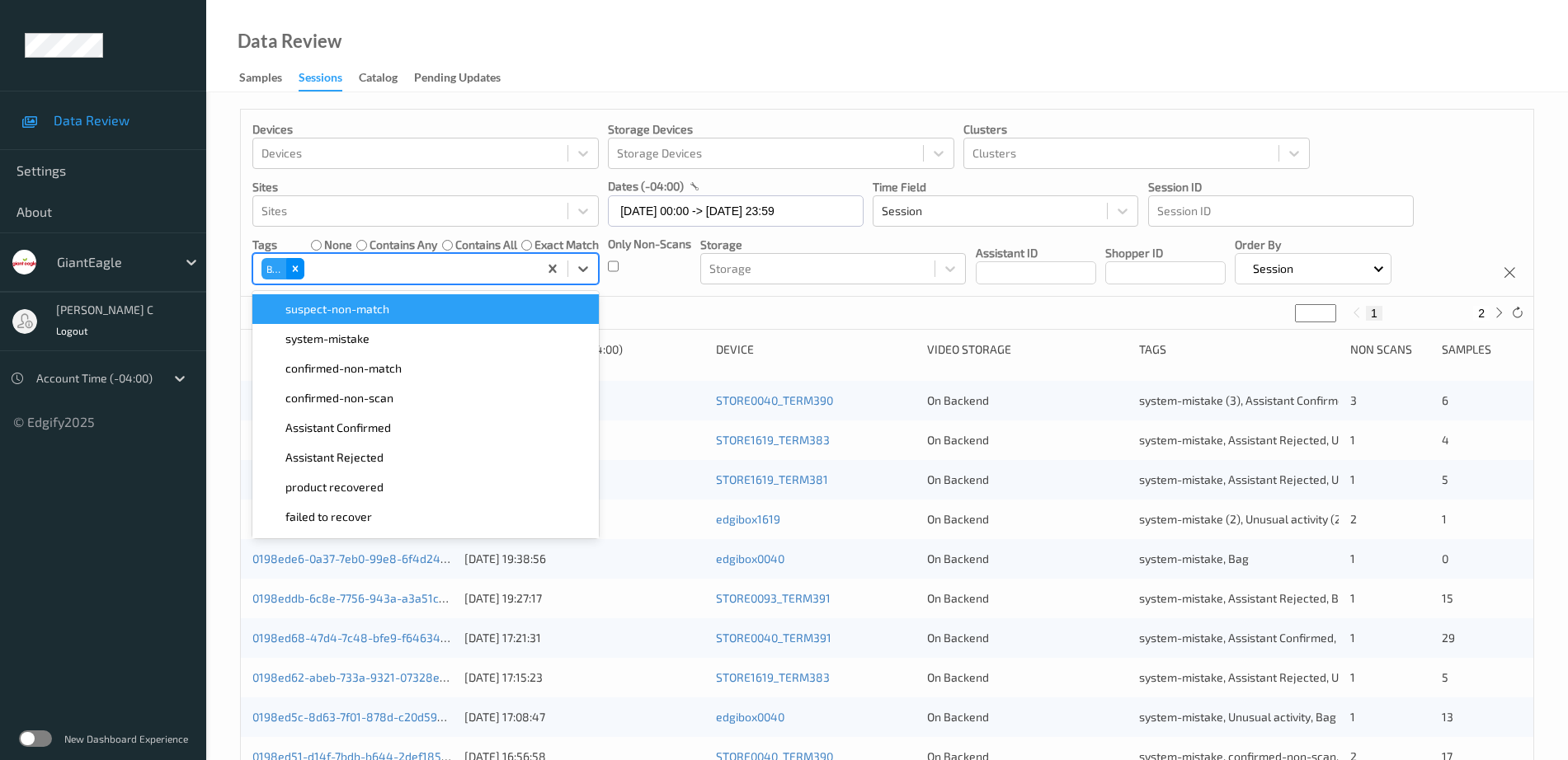
click at [300, 268] on icon "Remove Bag" at bounding box center [295, 268] width 11 height 11
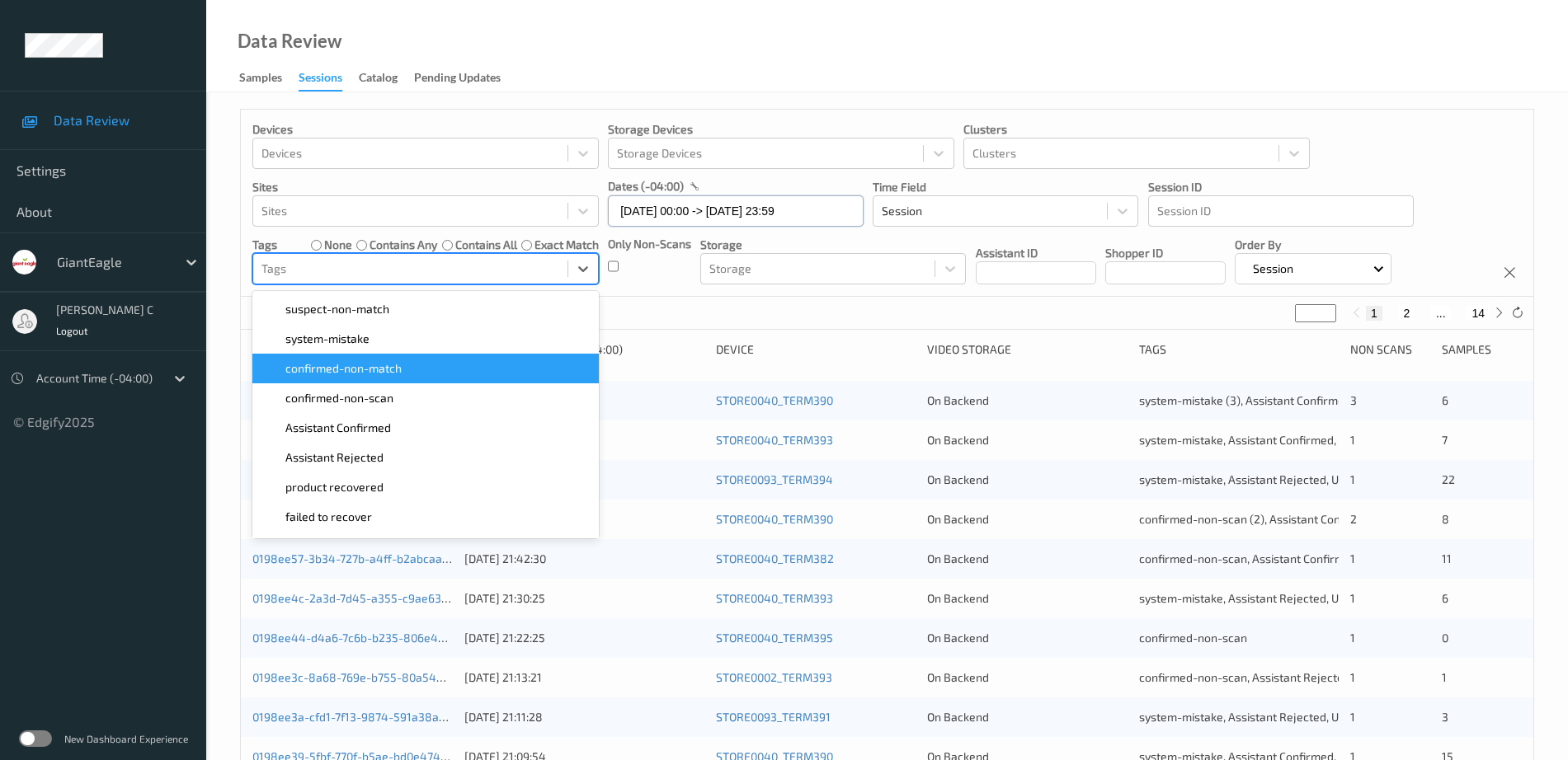
click at [701, 221] on input "[DATE] 00:00 -> [DATE] 23:59" at bounding box center [735, 211] width 256 height 31
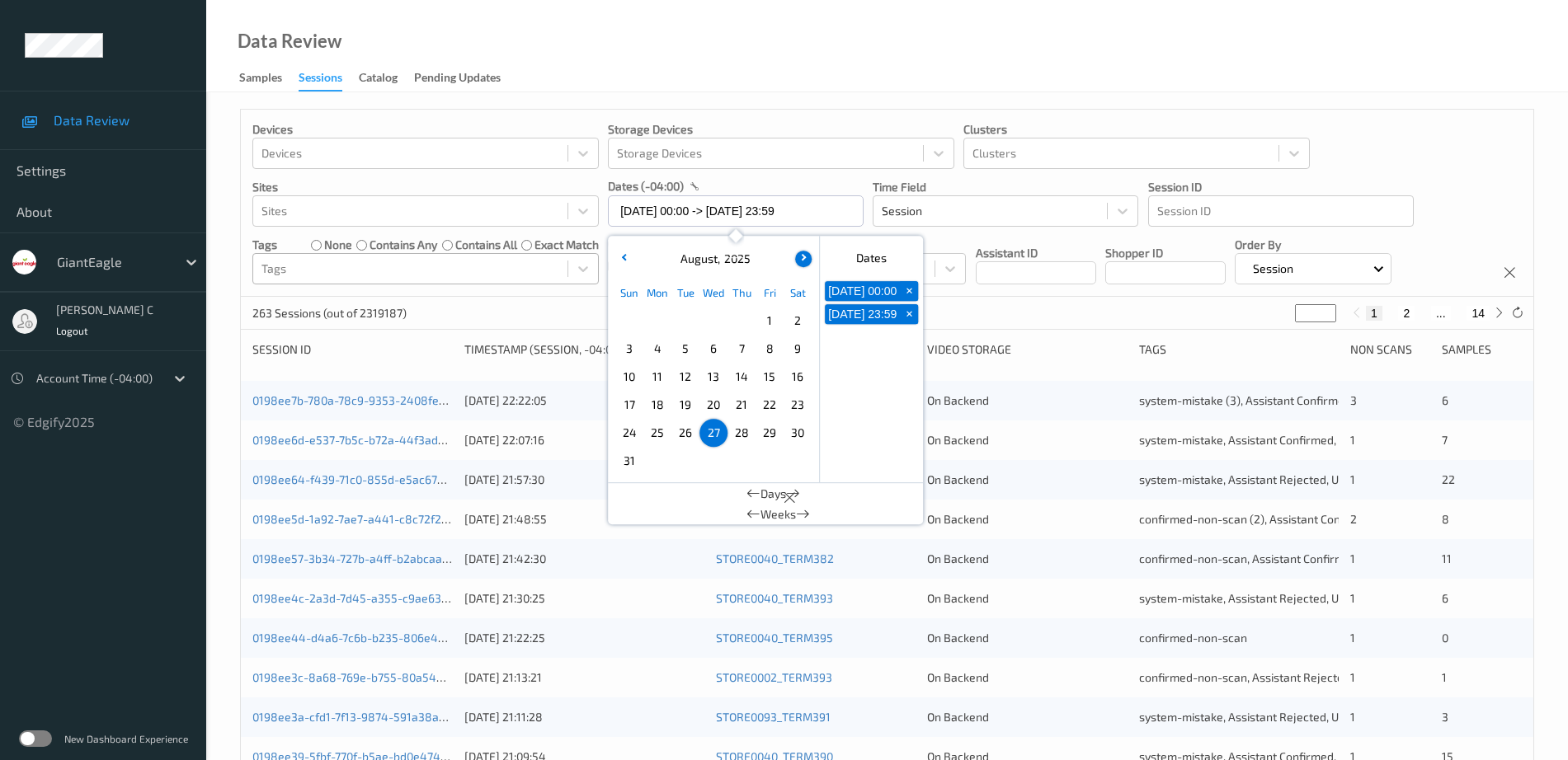
click at [809, 257] on button "button" at bounding box center [803, 258] width 16 height 16
click at [905, 298] on span "+" at bounding box center [909, 291] width 17 height 17
type input "[DATE] 00:00"
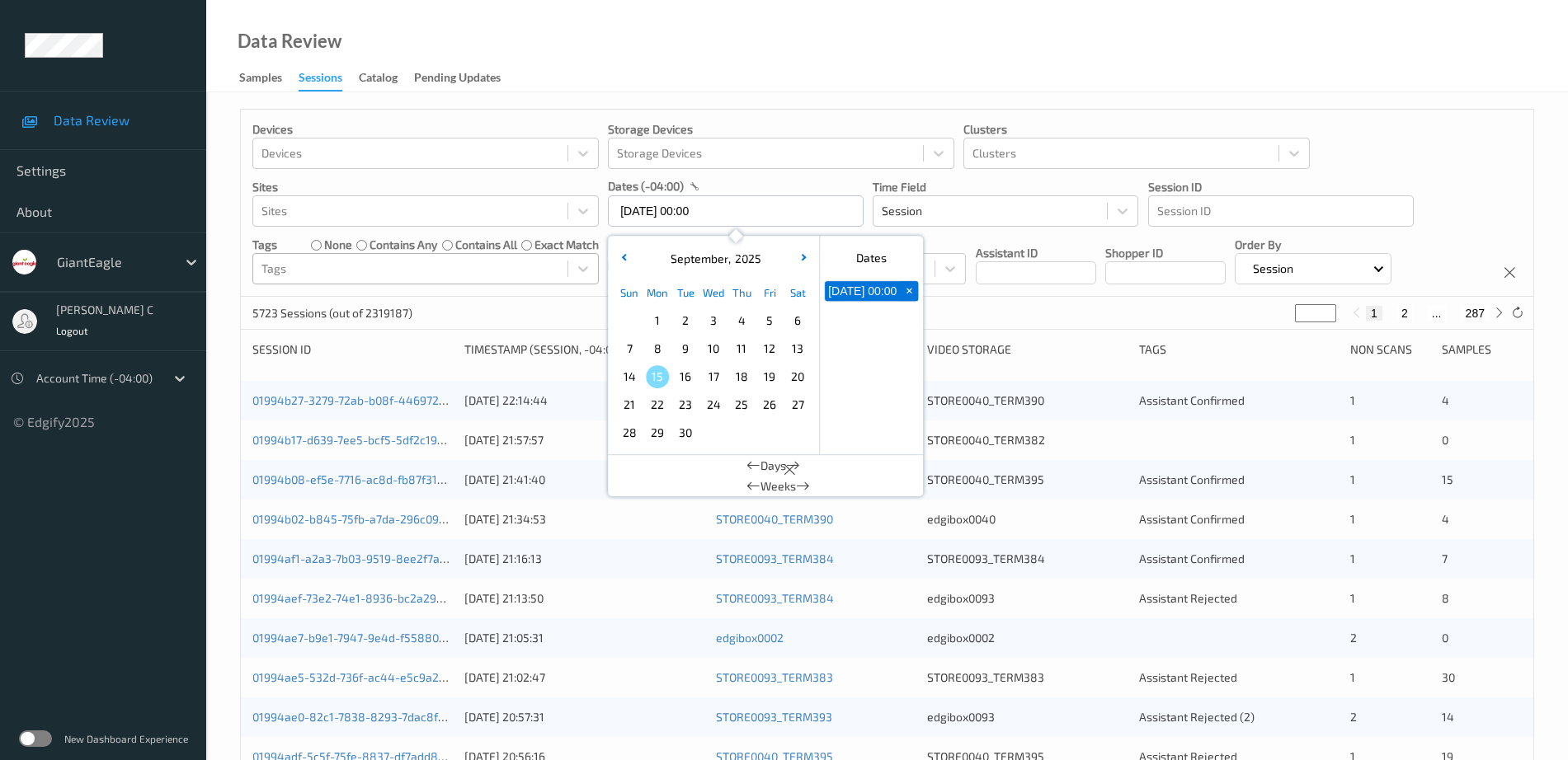
click at [917, 287] on button "+" at bounding box center [908, 291] width 18 height 20
click at [714, 349] on span "10" at bounding box center [713, 348] width 23 height 23
click at [792, 81] on div "Data Review Samples Sessions Catalog Pending Updates" at bounding box center [886, 46] width 1361 height 93
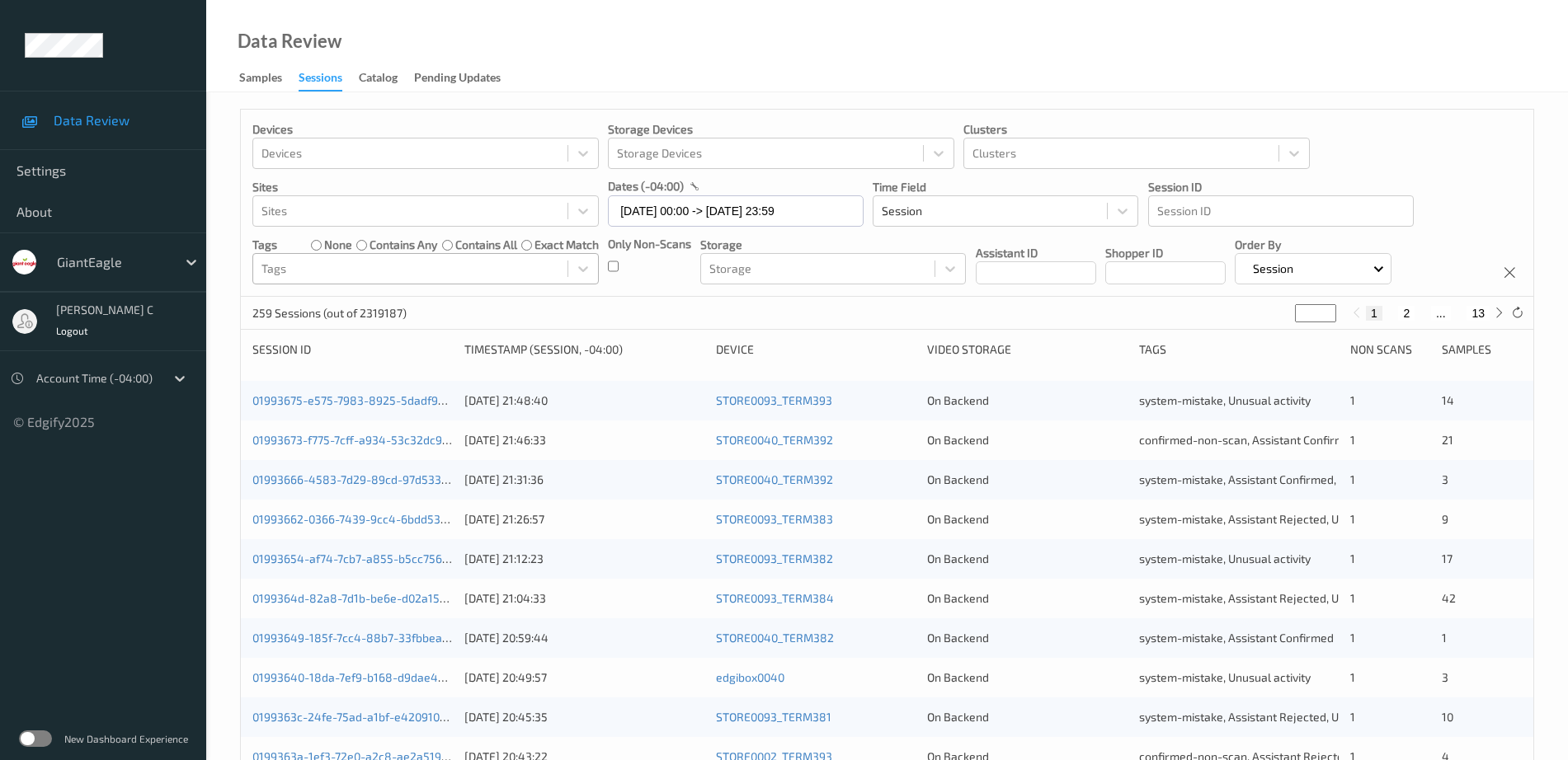
click at [420, 275] on div at bounding box center [410, 268] width 298 height 20
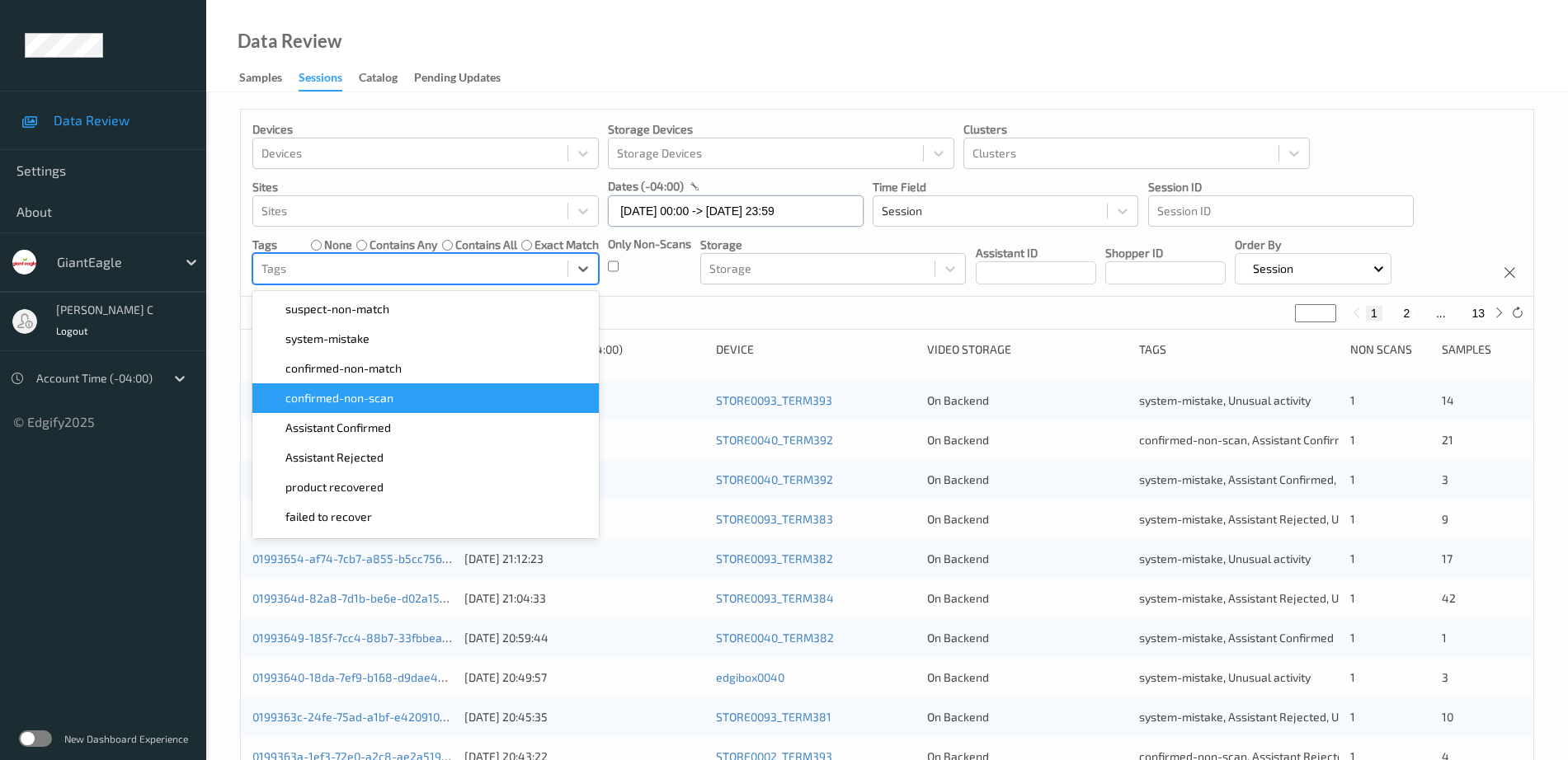
click at [769, 212] on input "[DATE] 00:00 -> [DATE] 23:59" at bounding box center [735, 211] width 256 height 31
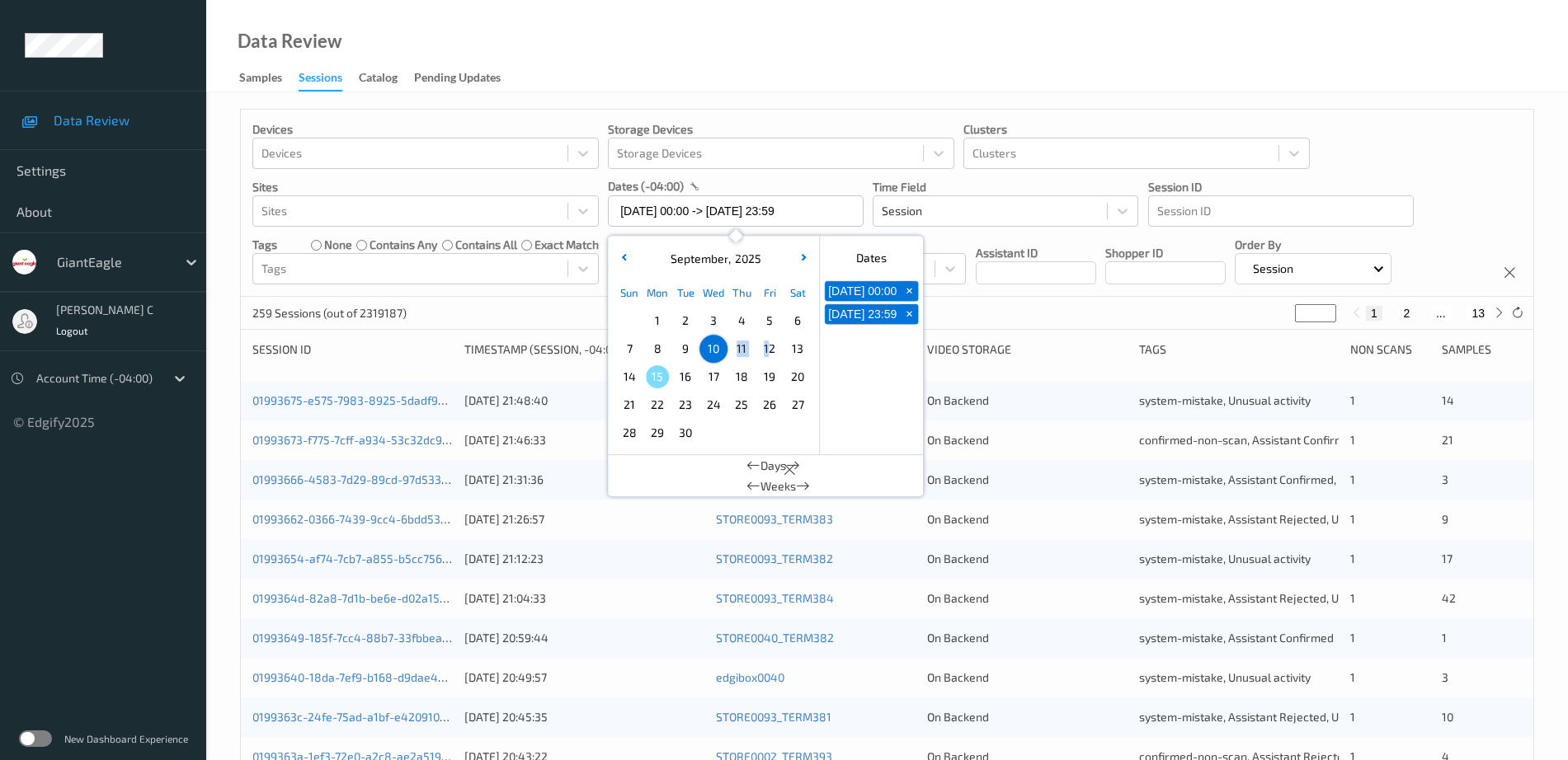
drag, startPoint x: 716, startPoint y: 344, endPoint x: 771, endPoint y: 348, distance: 55.1
click at [771, 348] on div "7 8 9 10 11 12 13" at bounding box center [713, 348] width 196 height 28
click at [909, 323] on span "+" at bounding box center [909, 314] width 17 height 17
type input "[DATE] 00:00"
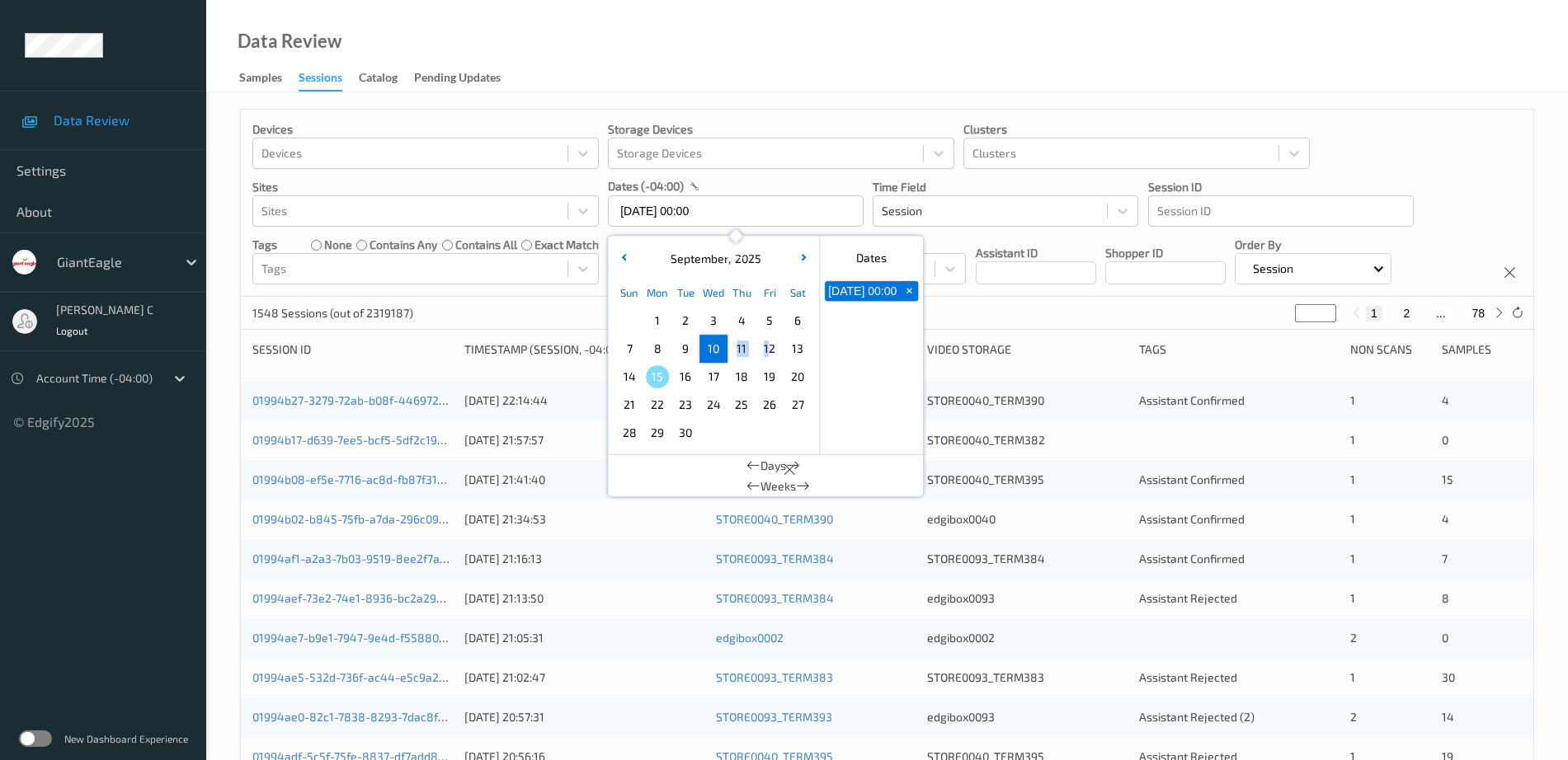
click at [915, 296] on span "+" at bounding box center [909, 291] width 17 height 17
drag, startPoint x: 711, startPoint y: 352, endPoint x: 777, endPoint y: 348, distance: 66.1
click at [777, 348] on div "7 8 9 10 11 12 13" at bounding box center [713, 348] width 196 height 28
click at [712, 346] on span "10" at bounding box center [713, 348] width 23 height 23
drag, startPoint x: 712, startPoint y: 346, endPoint x: 771, endPoint y: 350, distance: 59.1
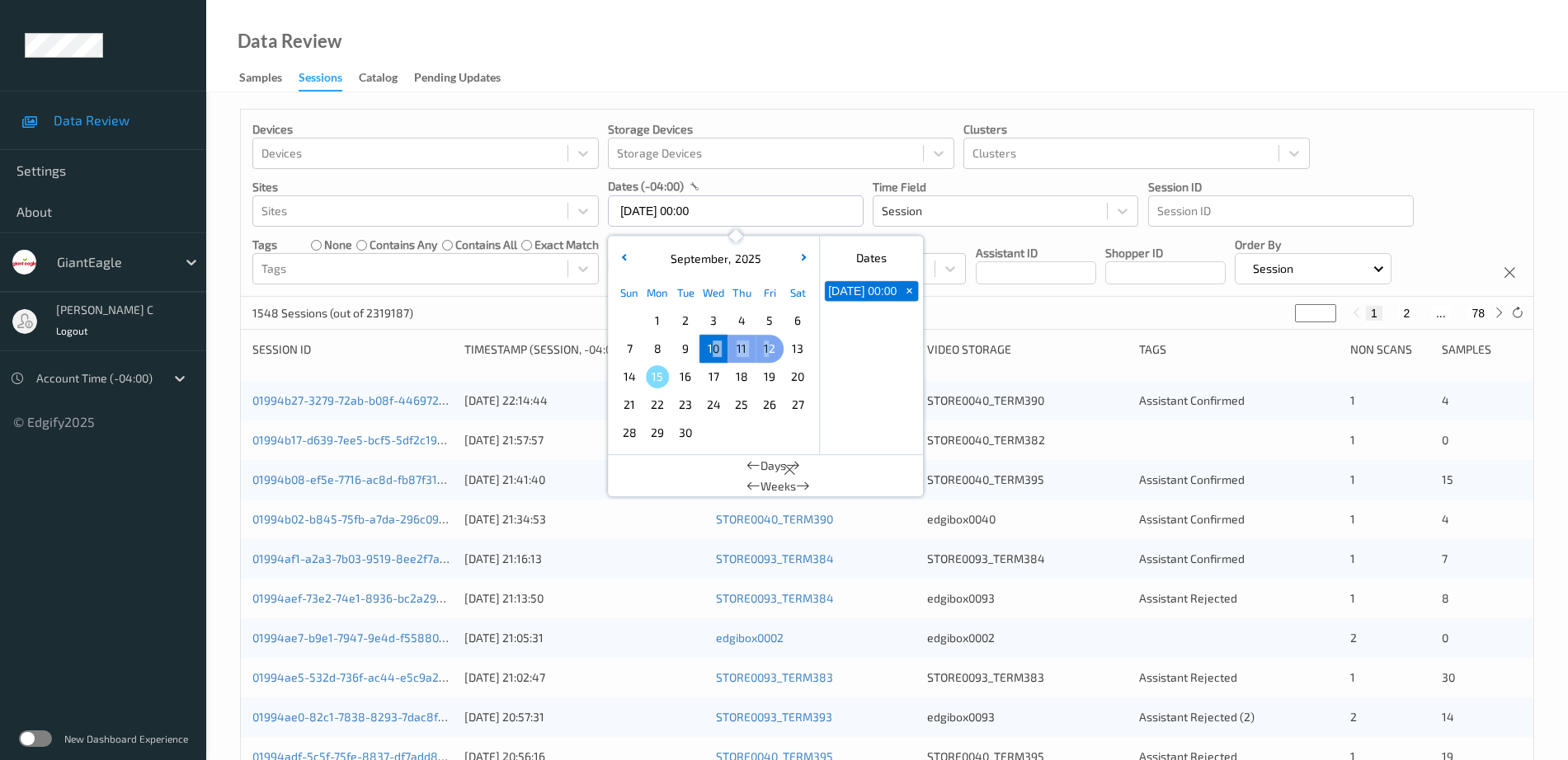
click at [771, 350] on div "7 8 9 10 11 12 13" at bounding box center [713, 348] width 196 height 28
click at [1111, 100] on div "Devices Devices Storage Devices Storage Devices Clusters Clusters Sites Sites d…" at bounding box center [886, 667] width 1361 height 1148
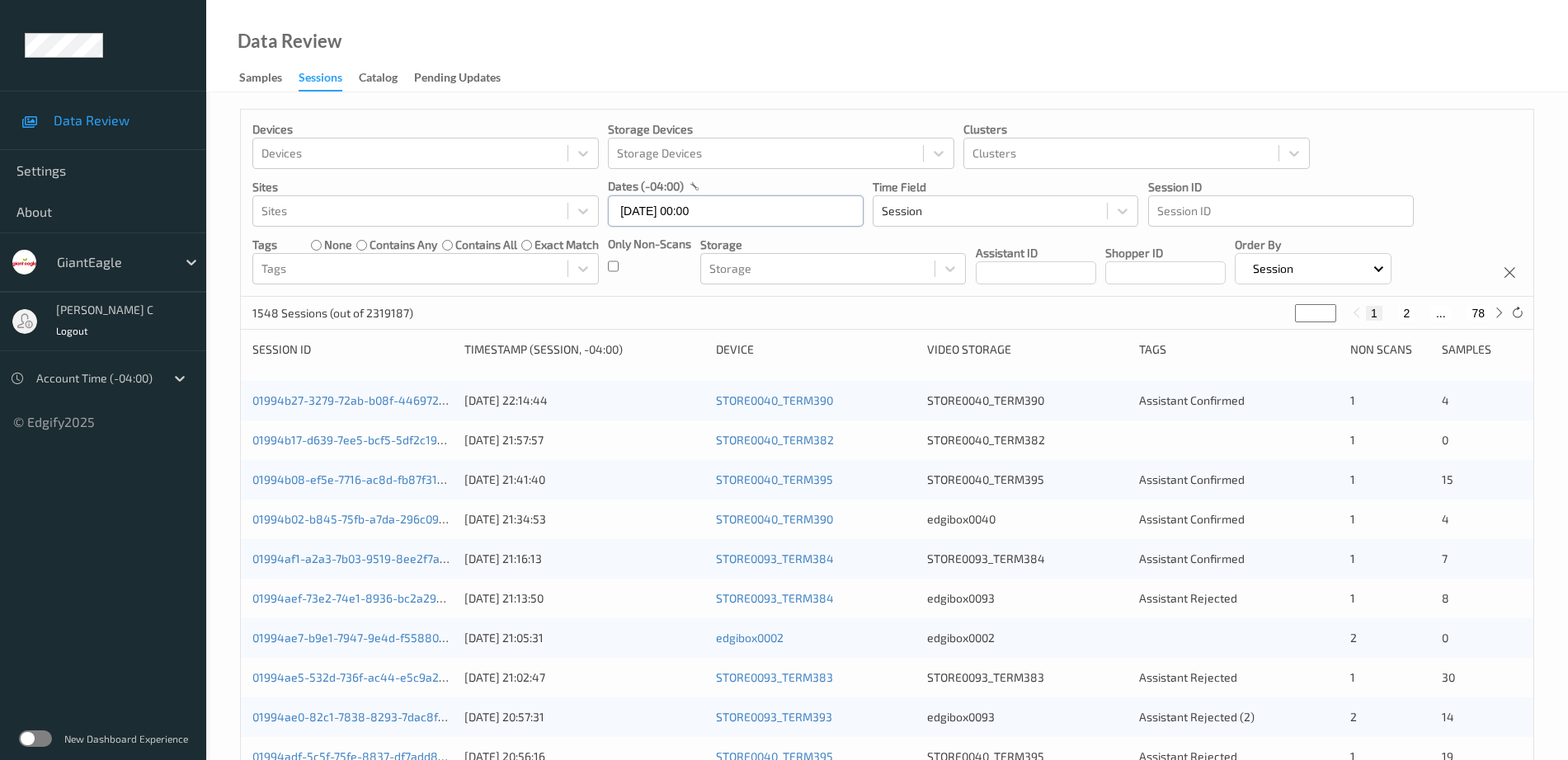
click at [726, 195] on input "[DATE] 00:00" at bounding box center [735, 211] width 256 height 31
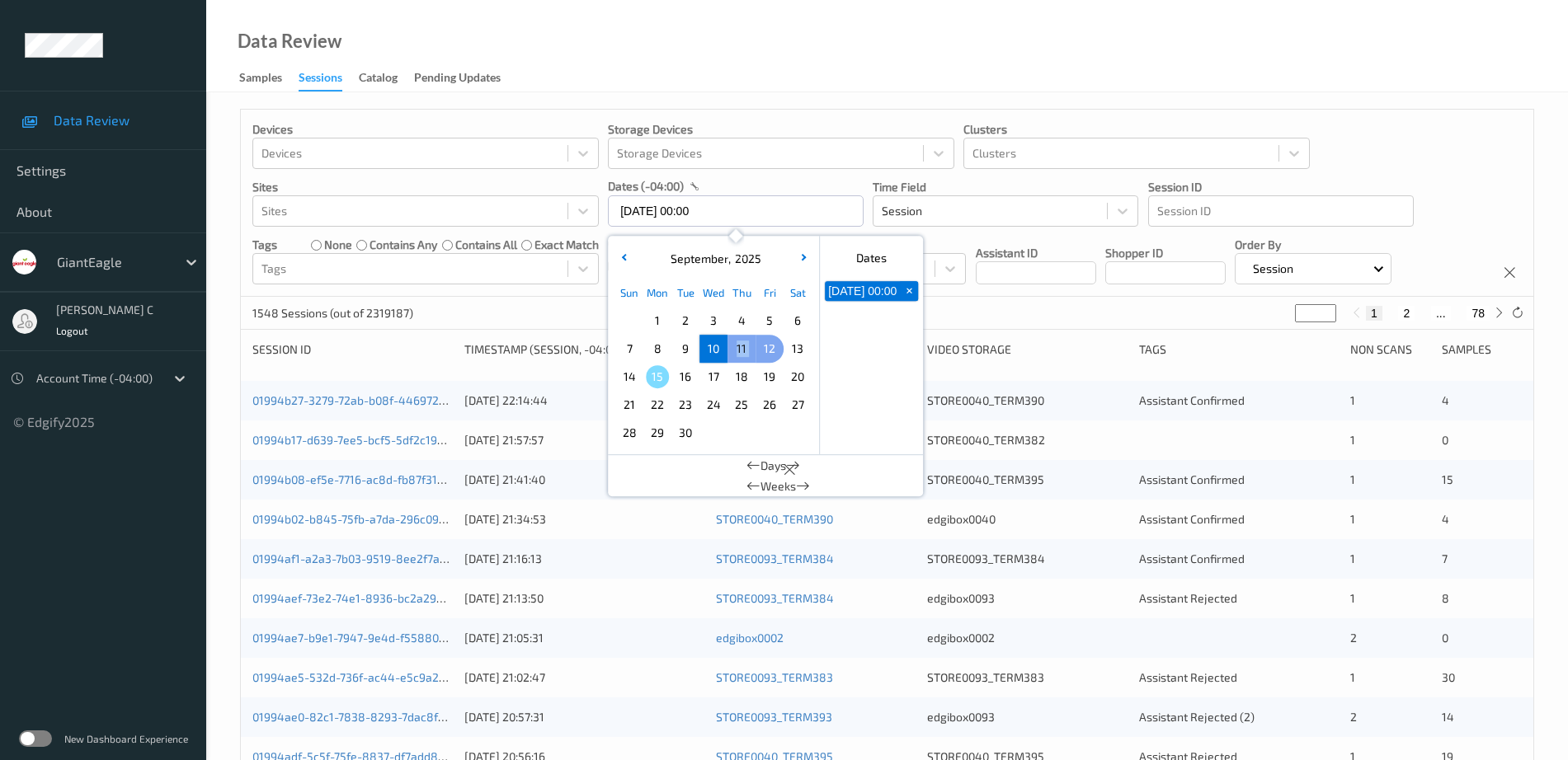
drag, startPoint x: 717, startPoint y: 354, endPoint x: 766, endPoint y: 349, distance: 49.3
click at [766, 349] on div "7 8 9 10 11 12 13" at bounding box center [713, 348] width 196 height 28
click at [765, 349] on span "12" at bounding box center [769, 348] width 23 height 23
type input "[DATE] 00:00 -> [DATE] 23:59"
click at [845, 29] on div "Data Review Samples Sessions Catalog Pending Updates" at bounding box center [886, 46] width 1361 height 93
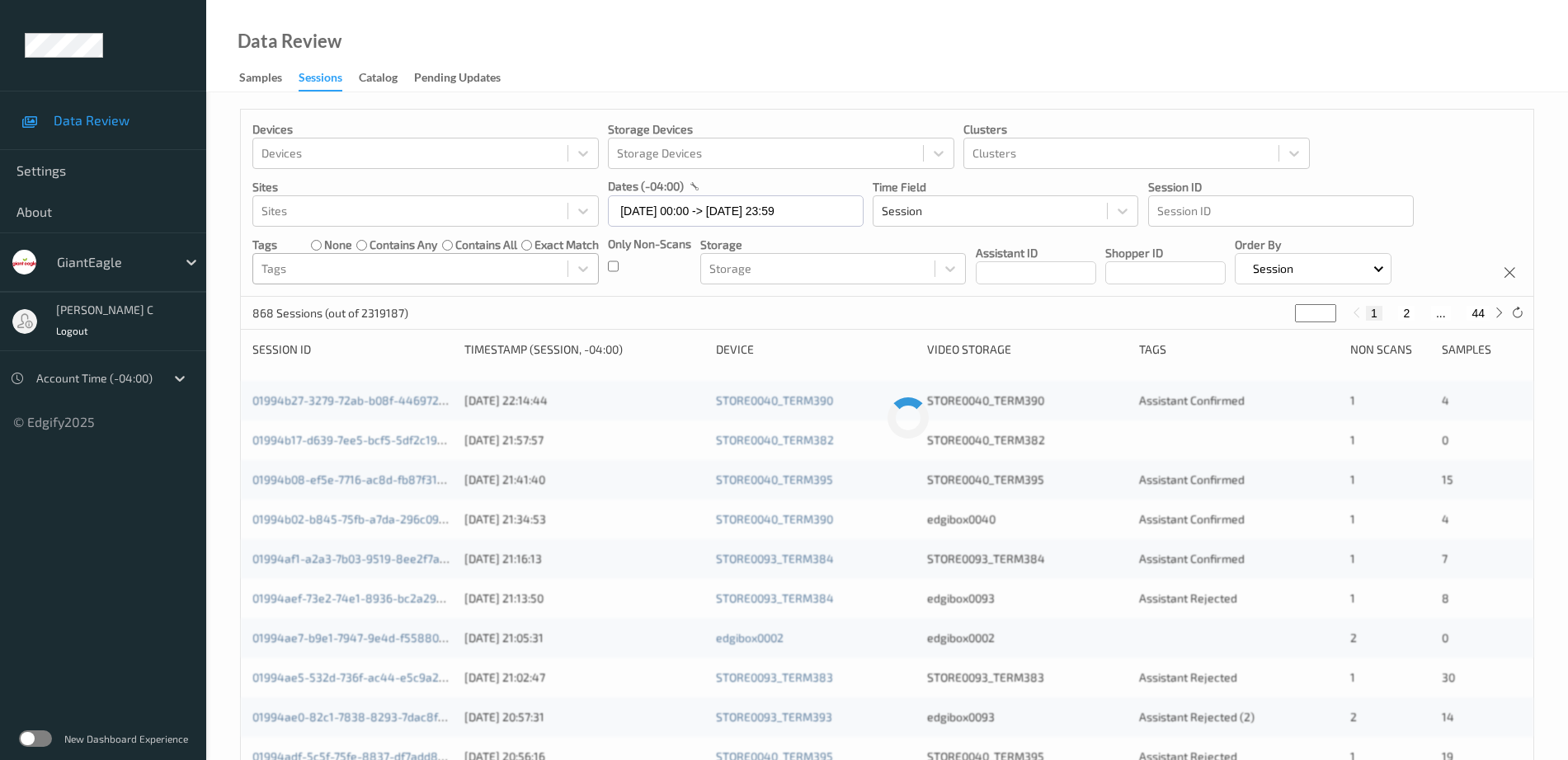
click at [347, 268] on div at bounding box center [410, 268] width 298 height 20
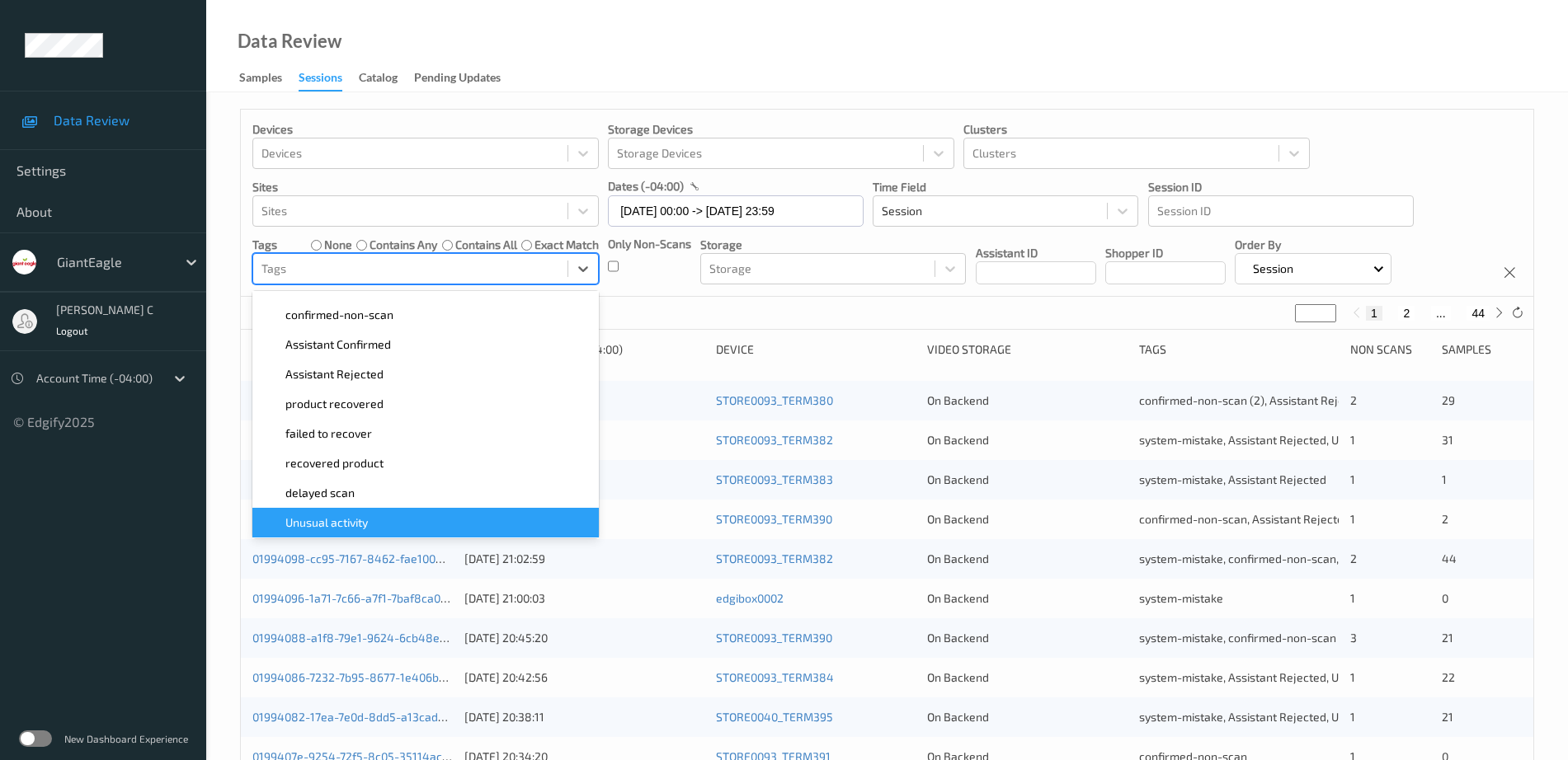
scroll to position [206, 0]
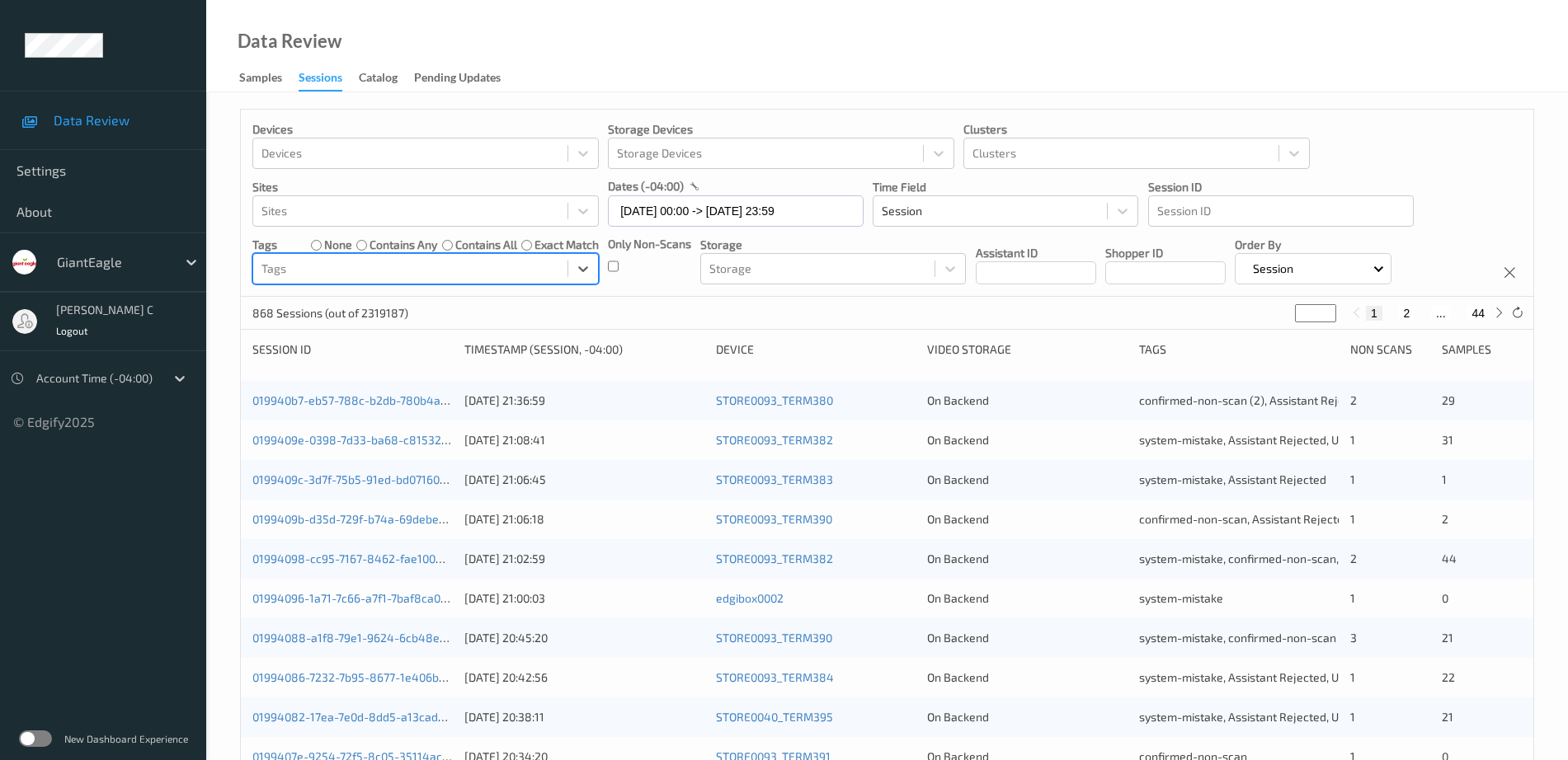
click at [844, 37] on div "Data Review Samples Sessions Catalog Pending Updates" at bounding box center [886, 46] width 1361 height 93
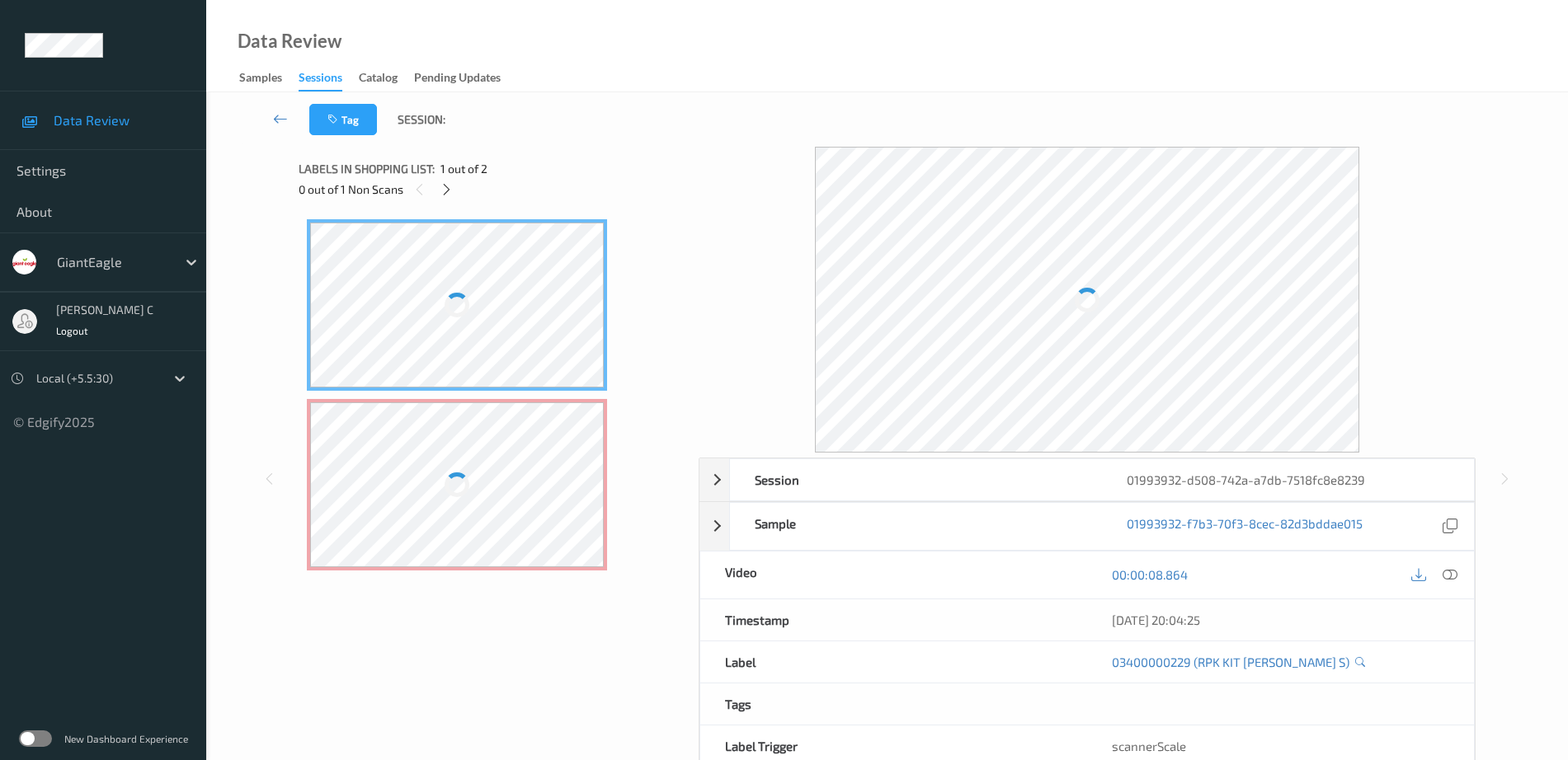
click at [458, 296] on div at bounding box center [457, 305] width 25 height 25
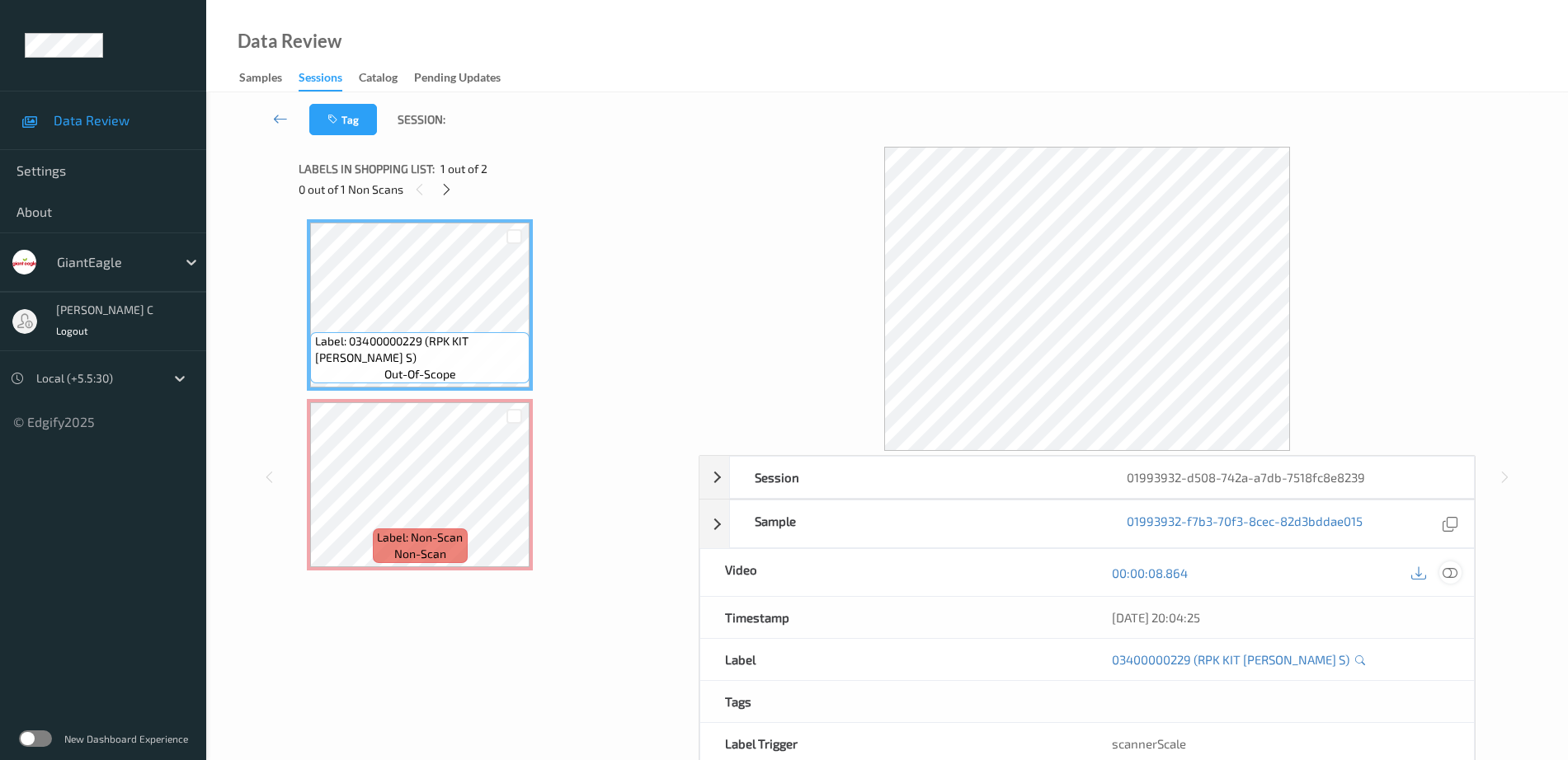
click at [1452, 572] on icon at bounding box center [1450, 573] width 15 height 15
